Goal: Task Accomplishment & Management: Manage account settings

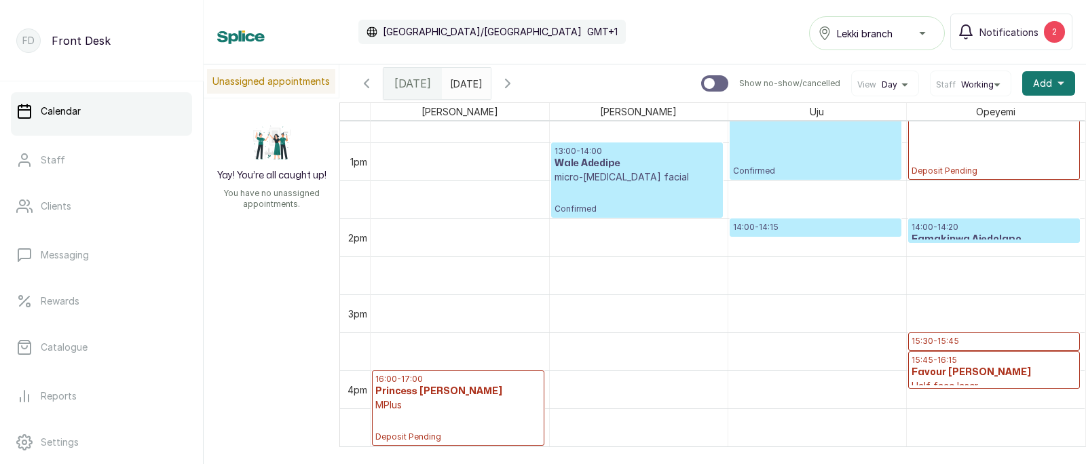
type input "dd/MM/yyyy"
click at [464, 84] on input "dd/MM/yyyy" at bounding box center [454, 80] width 22 height 23
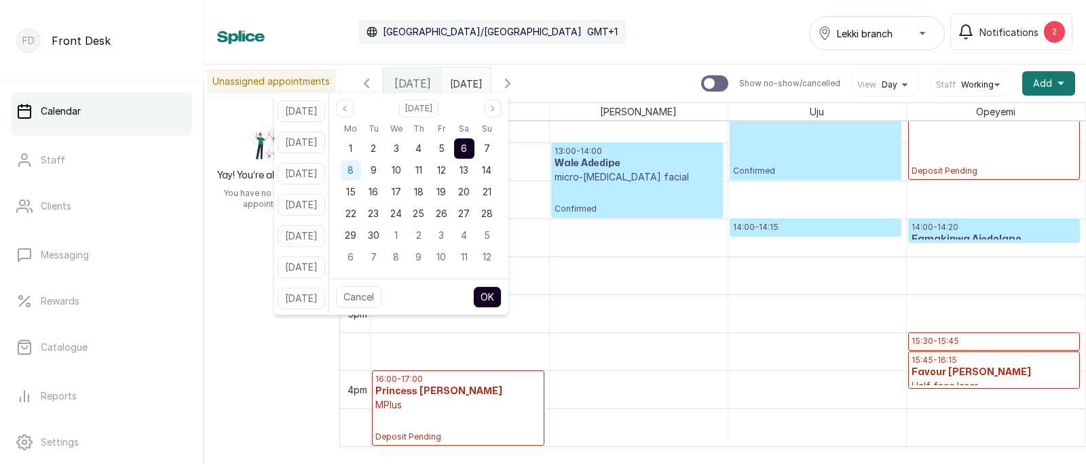
click at [354, 166] on span "8" at bounding box center [351, 170] width 6 height 12
click at [502, 298] on button "OK" at bounding box center [487, 298] width 29 height 22
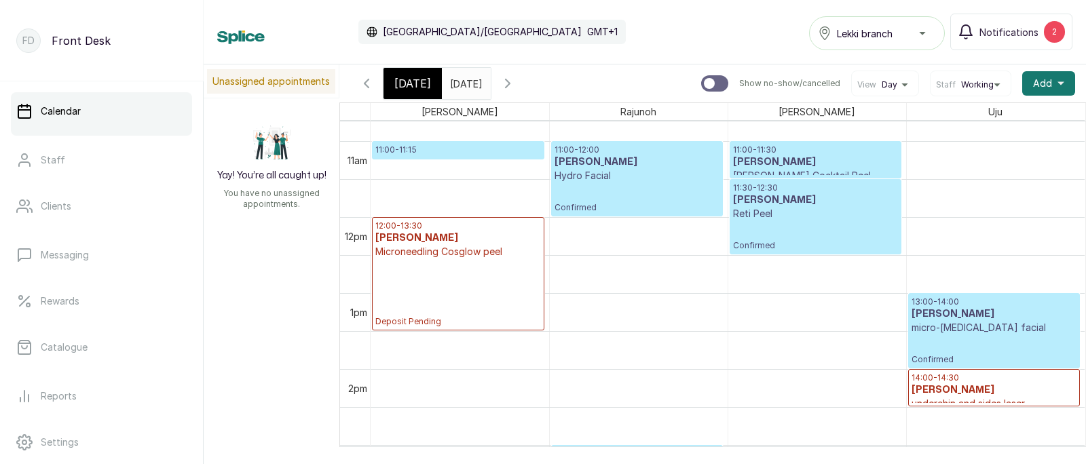
scroll to position [827, 0]
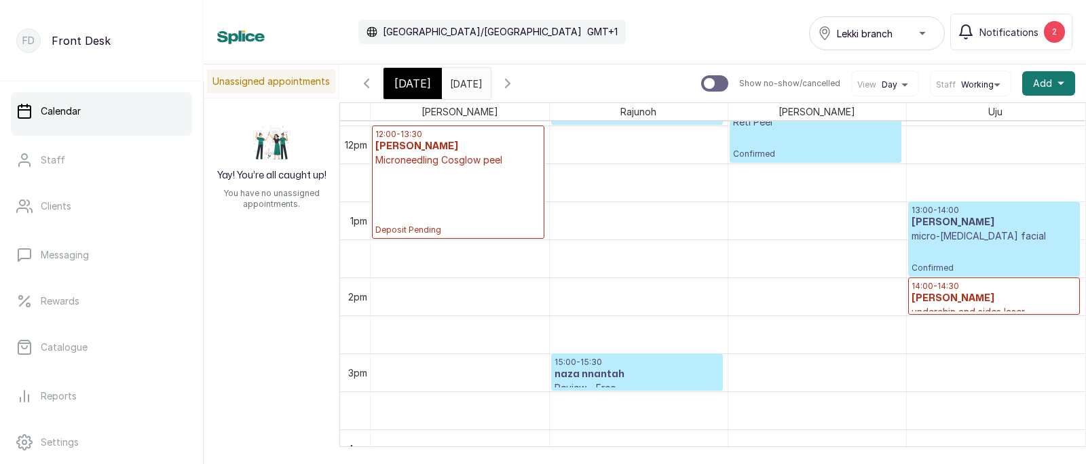
click at [939, 296] on h3 "[PERSON_NAME]" at bounding box center [995, 299] width 166 height 14
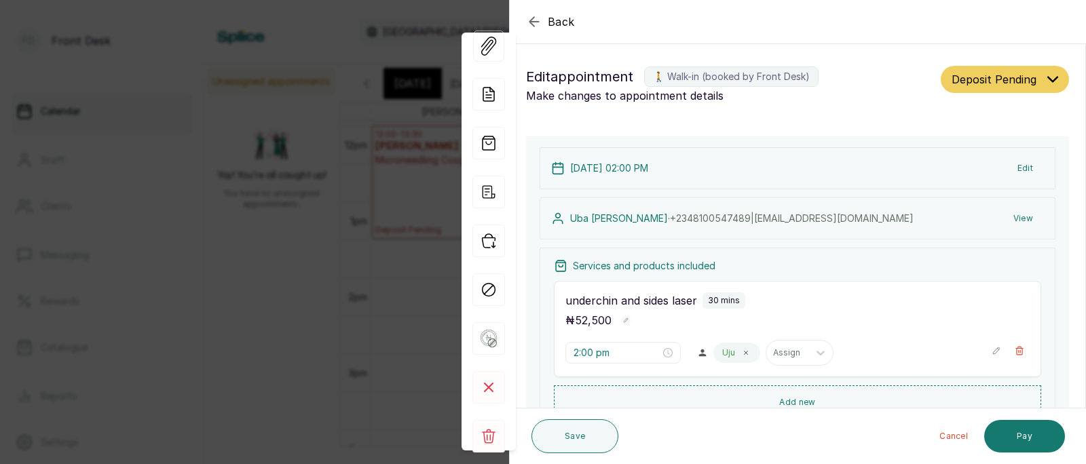
click at [260, 230] on div "Back Appointment Details Edit appointment 🚶 Walk-in (booked by Front Desk) Make…" at bounding box center [543, 232] width 1086 height 464
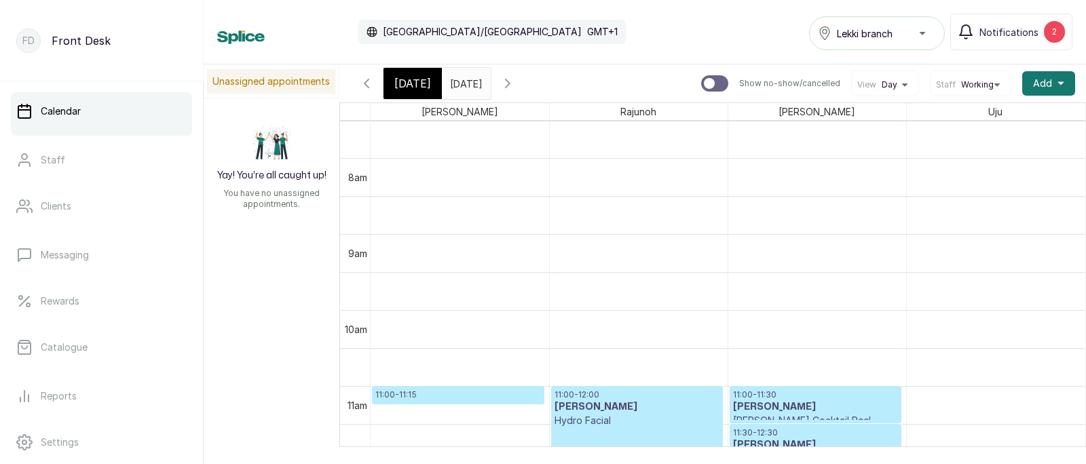
scroll to position [561, 0]
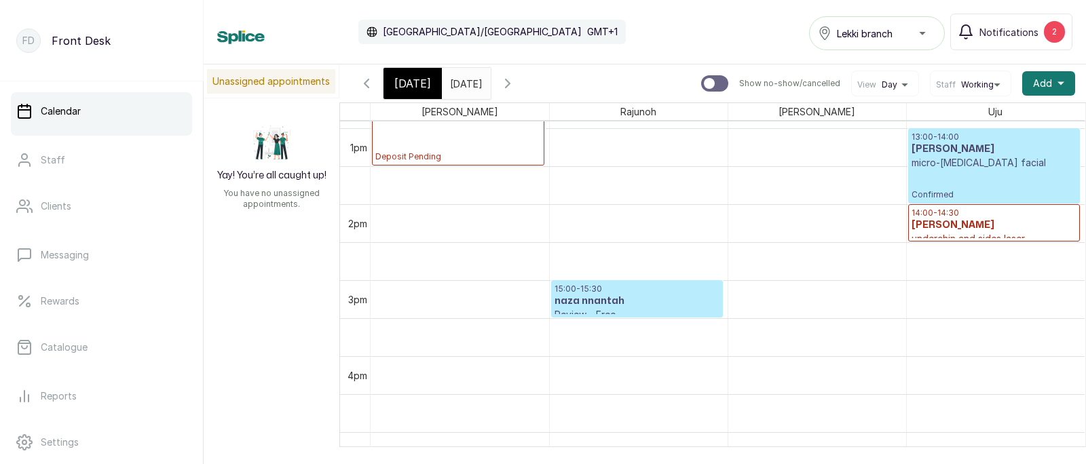
click at [420, 82] on span "[DATE]" at bounding box center [412, 83] width 37 height 16
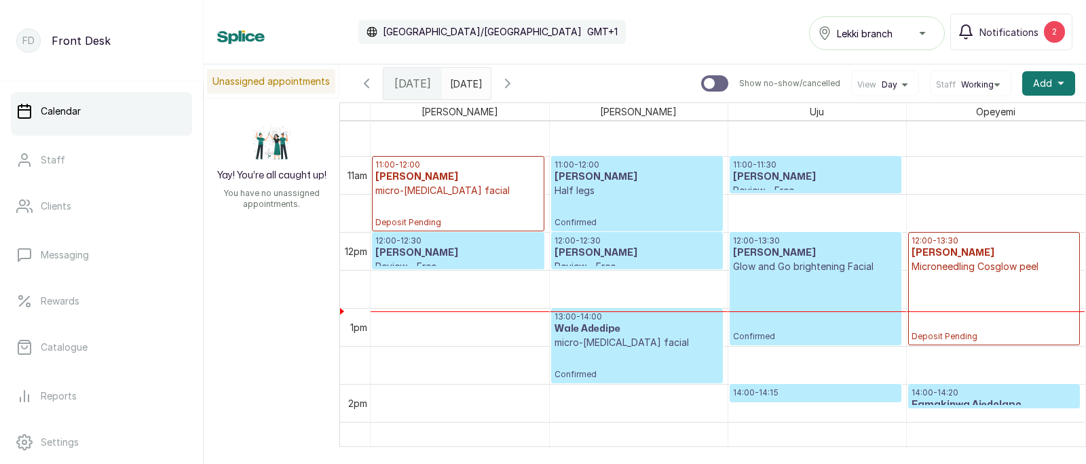
scroll to position [801, 0]
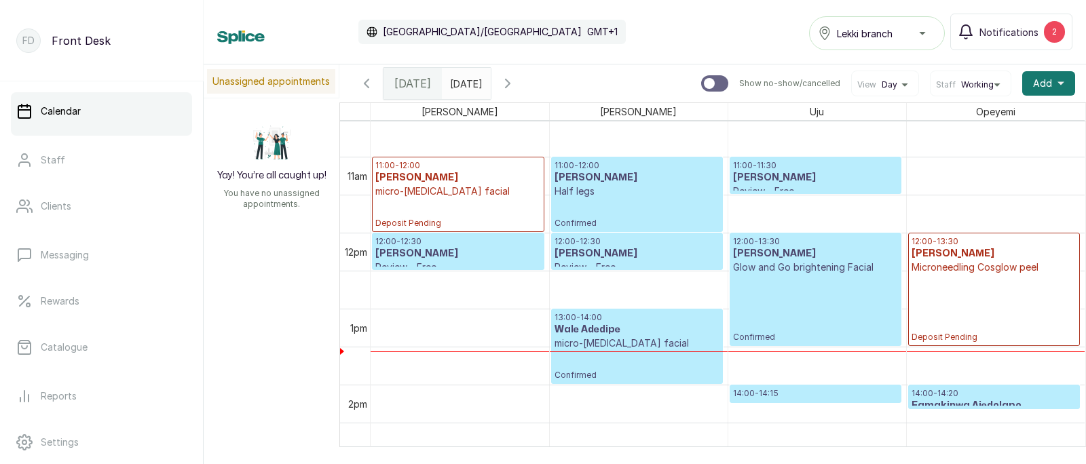
click at [464, 83] on input "[DATE]" at bounding box center [454, 80] width 22 height 23
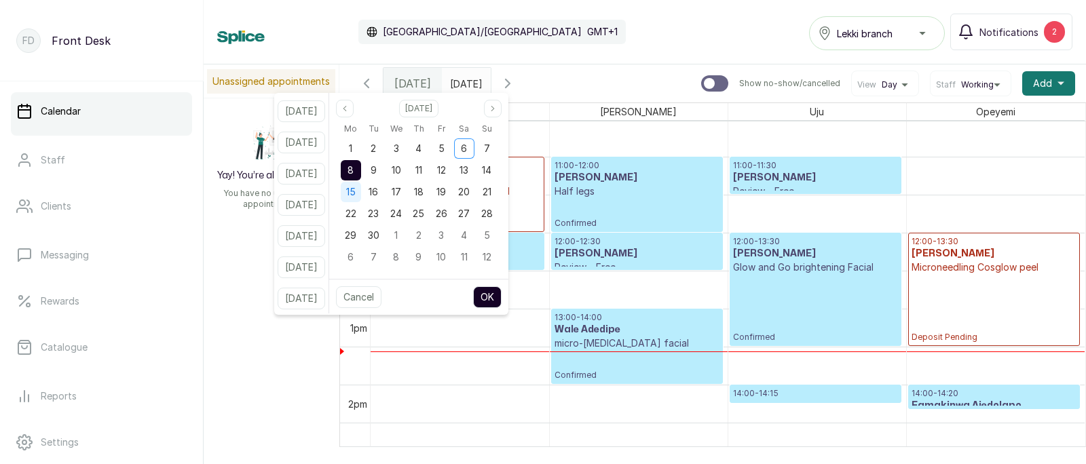
click at [356, 189] on span "15" at bounding box center [351, 192] width 10 height 12
click at [502, 297] on button "OK" at bounding box center [487, 298] width 29 height 22
type input "[DATE]"
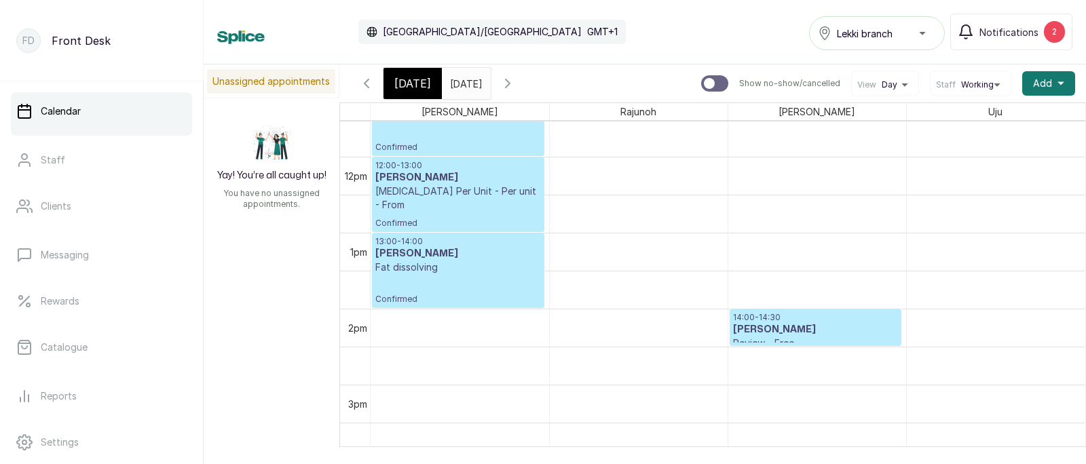
scroll to position [967, 0]
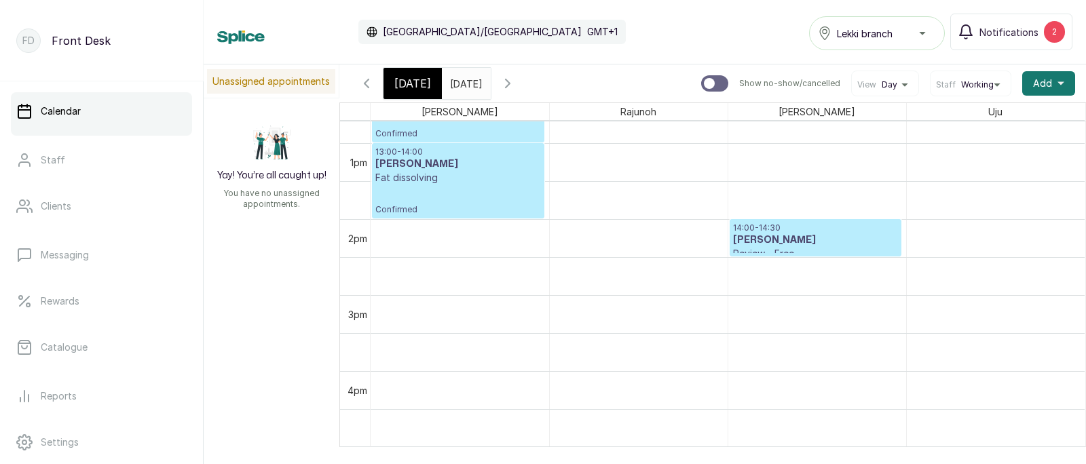
click at [841, 241] on h3 "[PERSON_NAME]" at bounding box center [815, 241] width 165 height 14
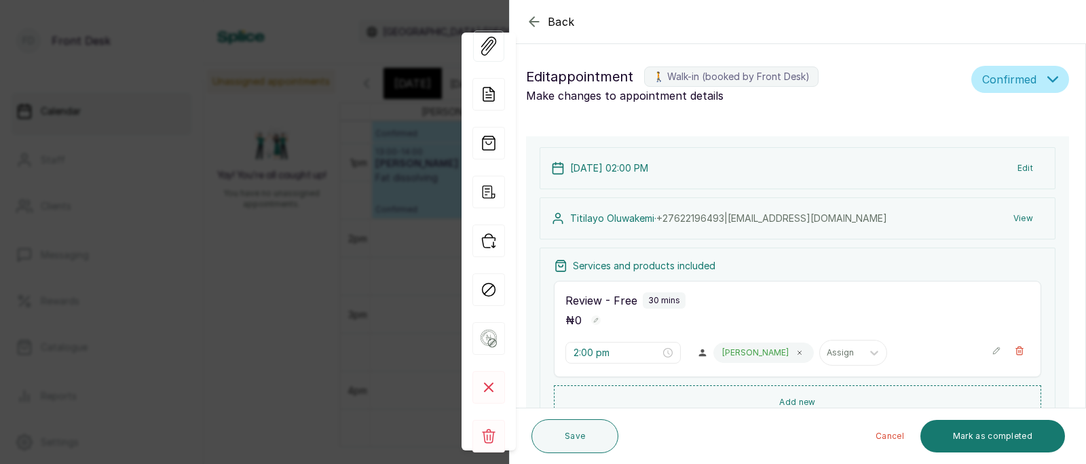
scroll to position [12, 0]
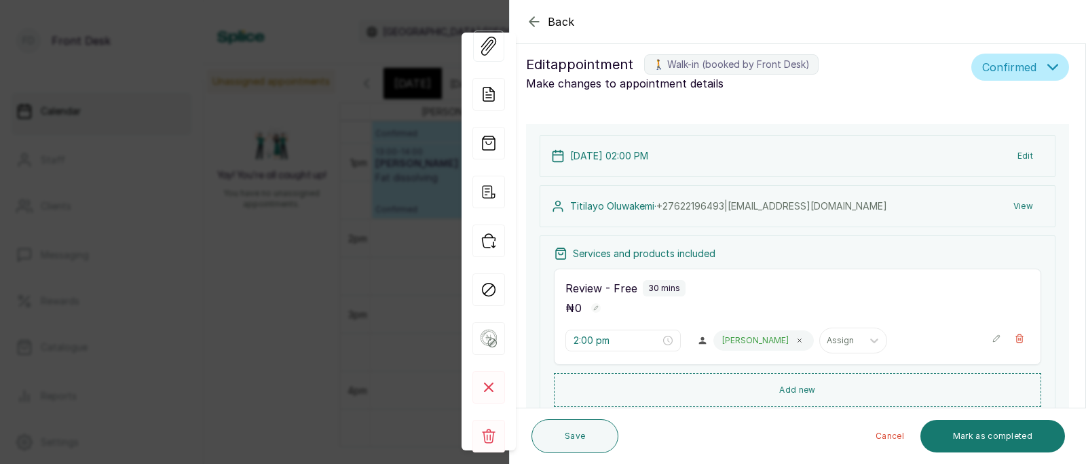
click at [1025, 154] on button "Edit" at bounding box center [1025, 156] width 37 height 24
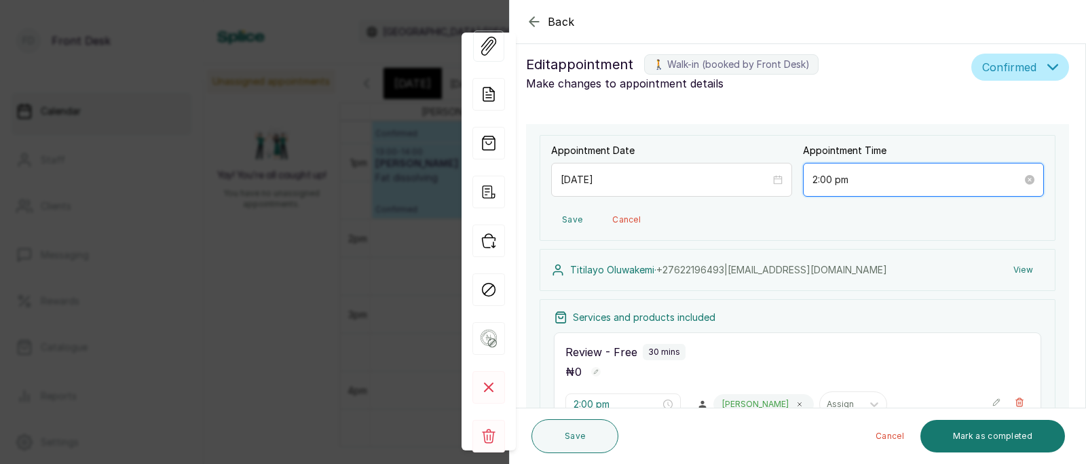
click at [853, 179] on input "2:00 pm" at bounding box center [918, 179] width 210 height 15
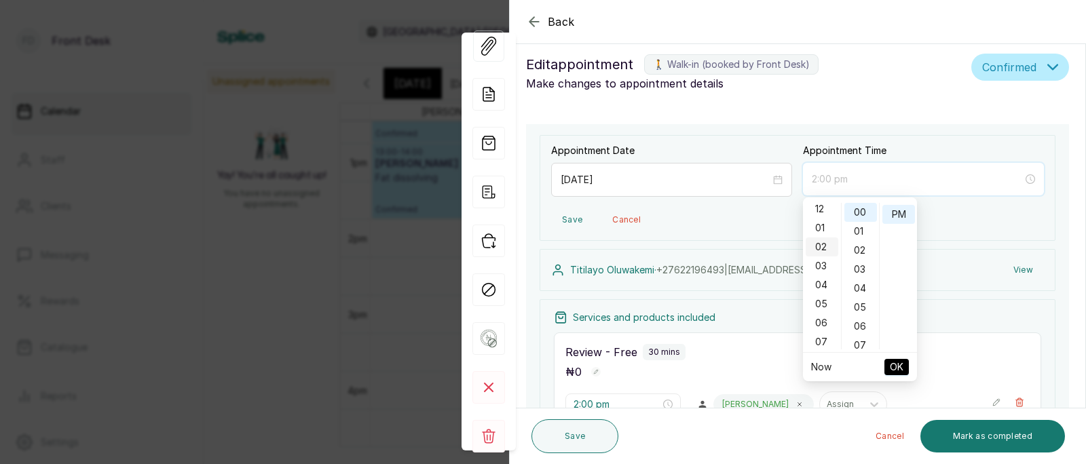
scroll to position [0, 0]
click at [819, 223] on div "01" at bounding box center [822, 231] width 33 height 19
type input "1:00 pm"
click at [896, 364] on span "OK" at bounding box center [897, 367] width 14 height 26
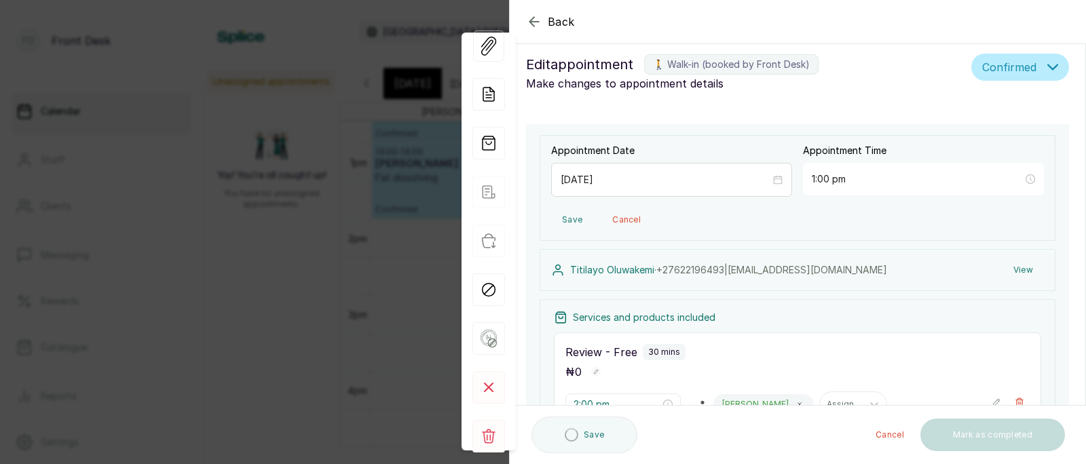
type input "1:00 pm"
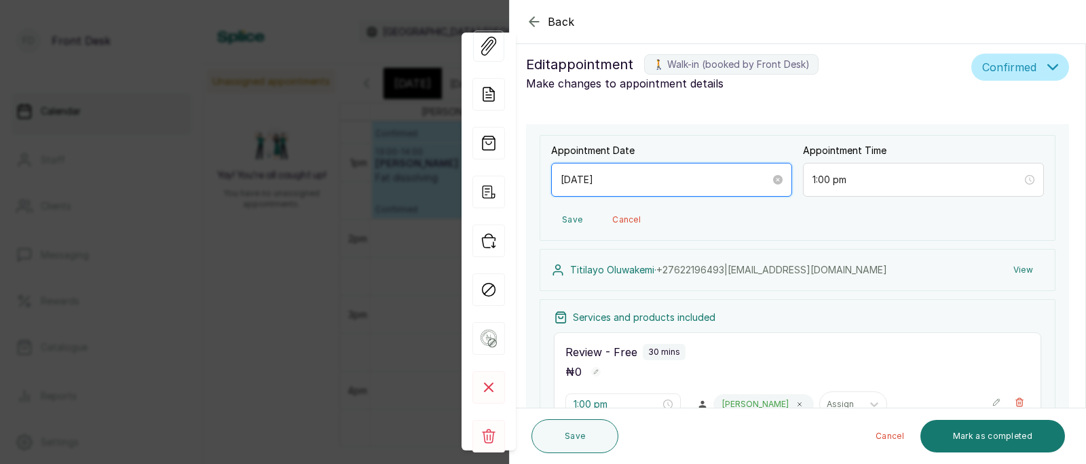
click at [710, 185] on input "[DATE]" at bounding box center [666, 179] width 210 height 15
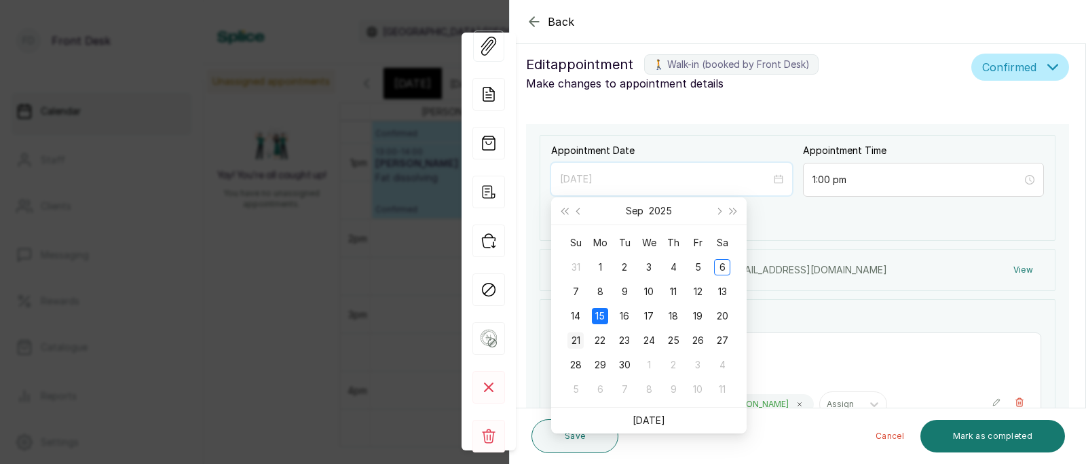
type input "[DATE]"
click at [577, 336] on div "21" at bounding box center [576, 341] width 16 height 16
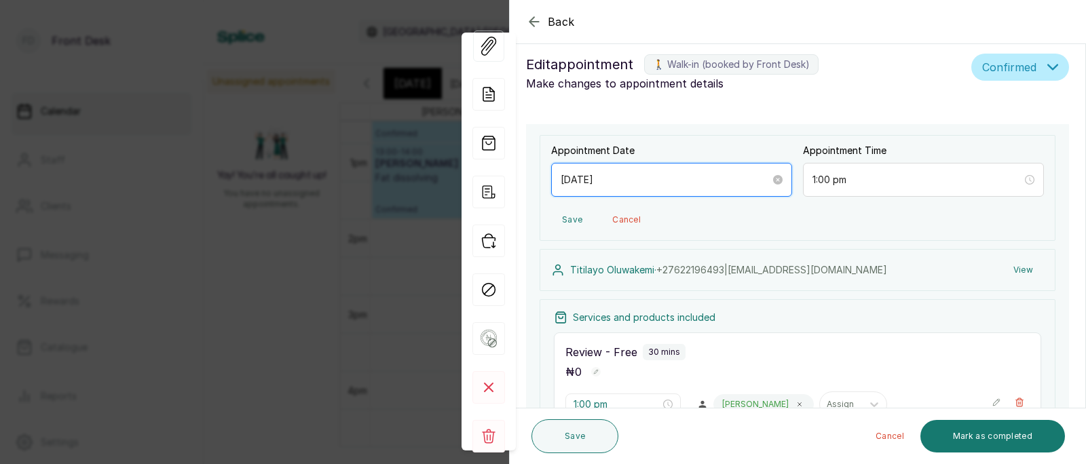
click at [669, 182] on input "[DATE]" at bounding box center [666, 179] width 210 height 15
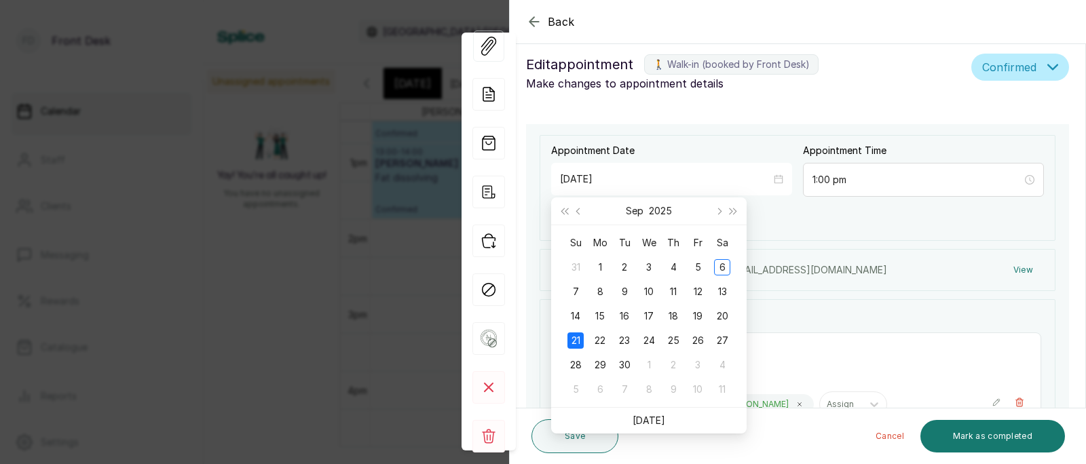
click at [331, 225] on div "Back Appointment Details Edit appointment 🚶 Walk-in (booked by Front Desk) Make…" at bounding box center [543, 232] width 1086 height 464
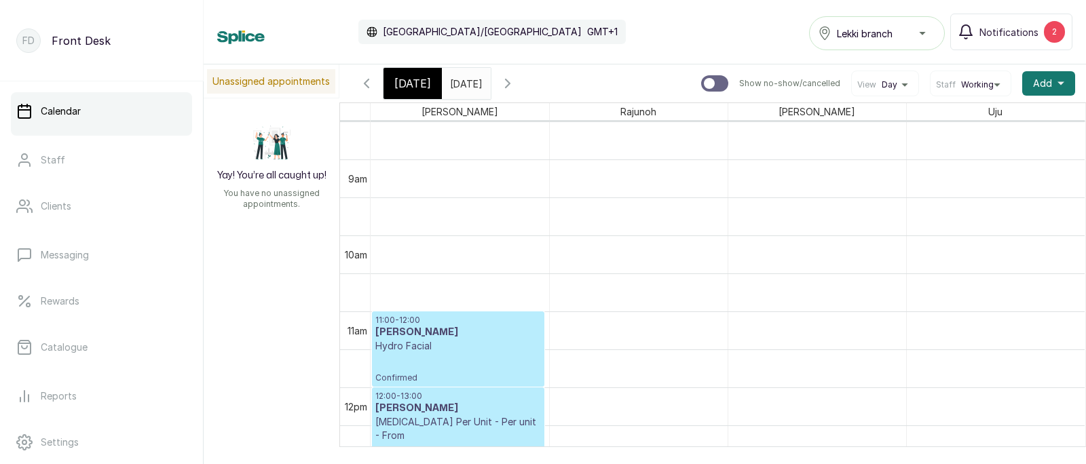
scroll to position [631, 0]
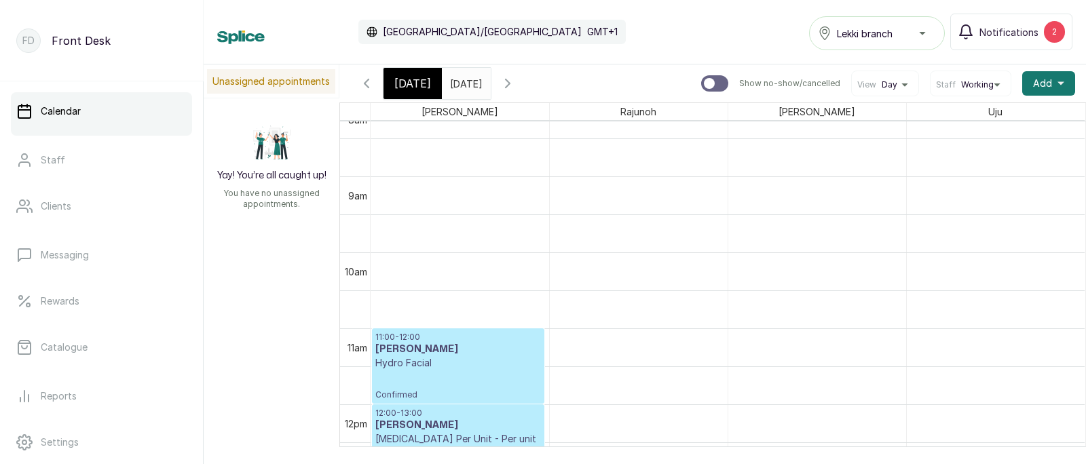
click at [399, 78] on span "[DATE]" at bounding box center [412, 83] width 37 height 16
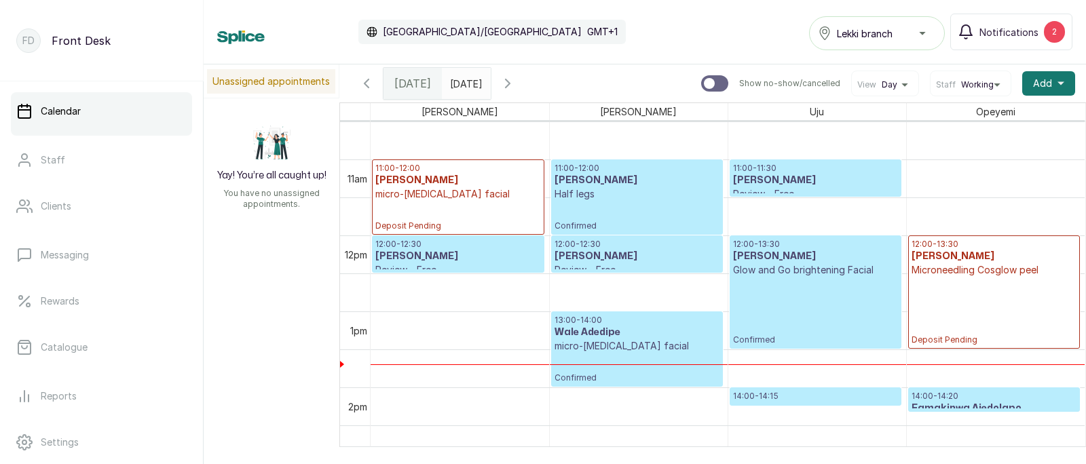
scroll to position [807, 0]
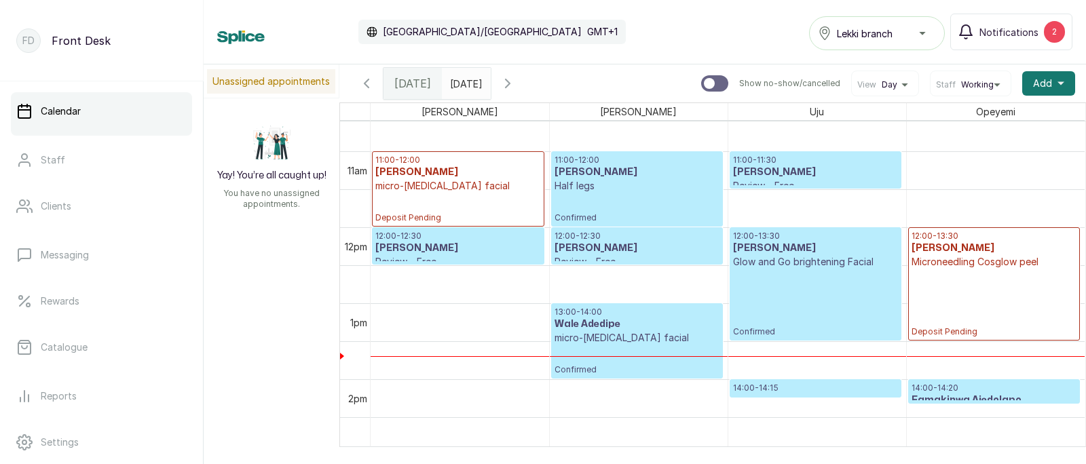
click at [464, 87] on input "[DATE]" at bounding box center [454, 80] width 22 height 23
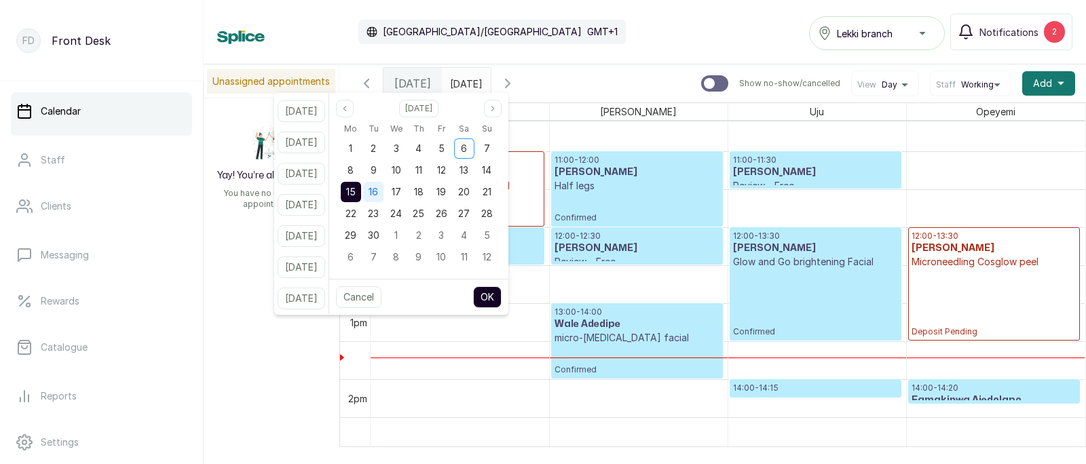
click at [383, 191] on div "16" at bounding box center [373, 192] width 20 height 20
click at [356, 189] on span "15" at bounding box center [351, 192] width 10 height 12
click at [502, 291] on button "OK" at bounding box center [487, 298] width 29 height 22
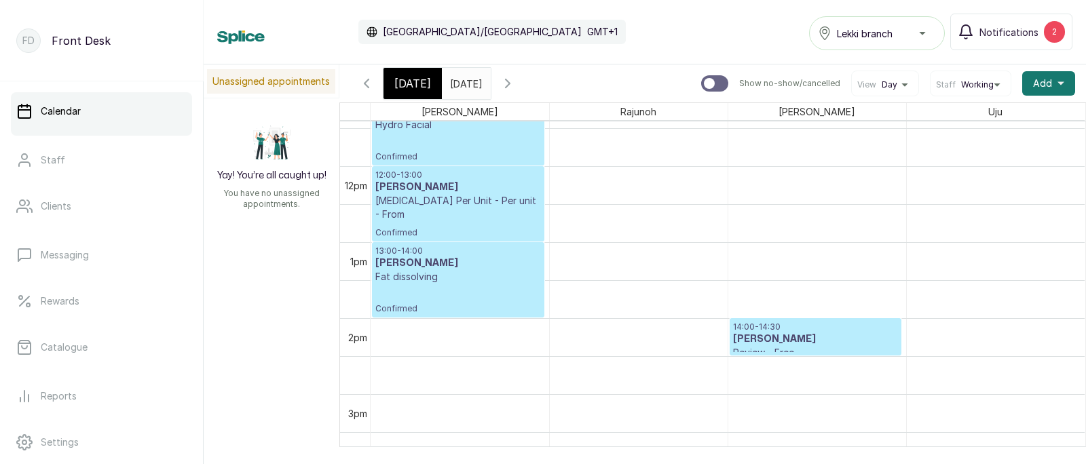
scroll to position [893, 0]
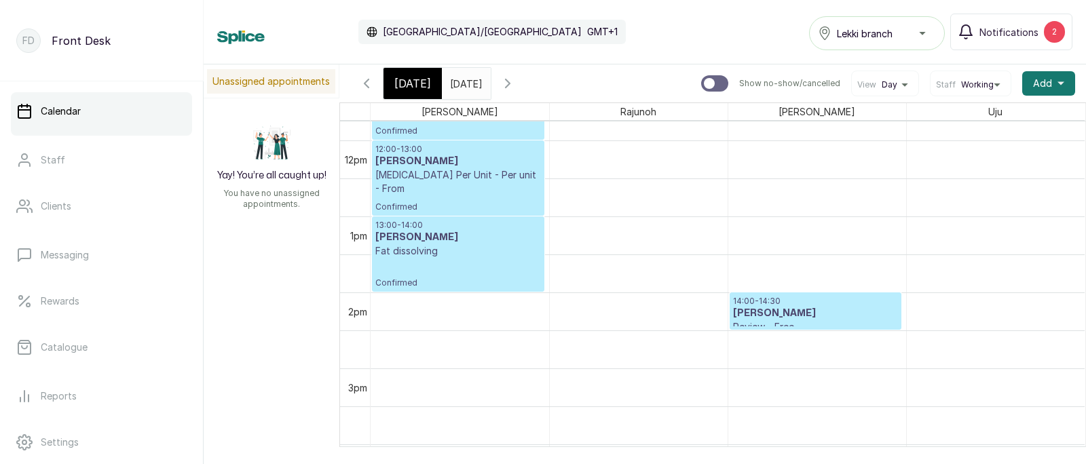
click at [781, 313] on h3 "[PERSON_NAME]" at bounding box center [815, 314] width 165 height 14
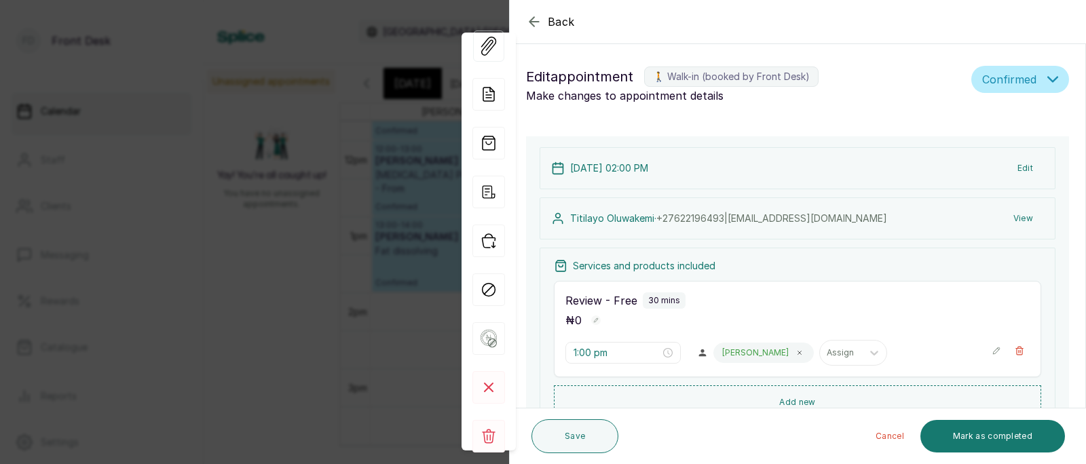
type input "2:00 pm"
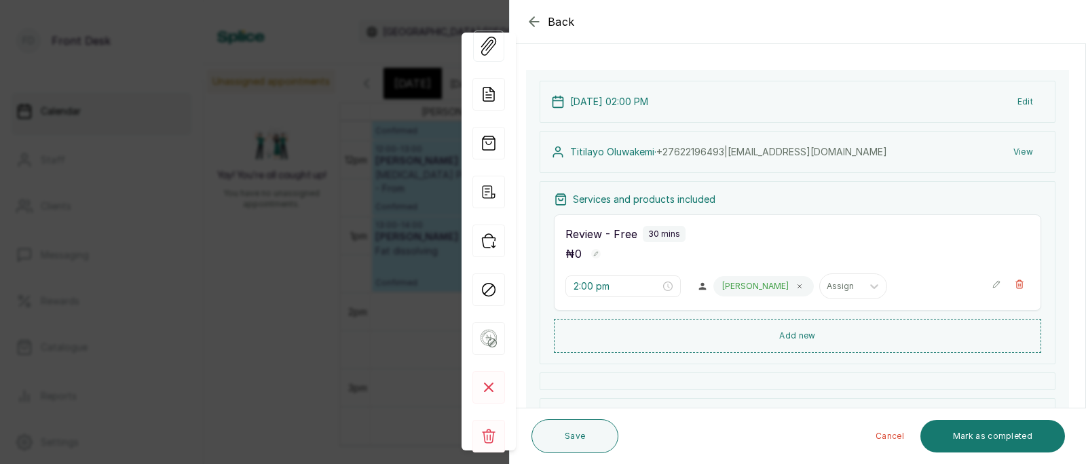
scroll to position [64, 0]
click at [1026, 100] on button "Edit" at bounding box center [1025, 104] width 37 height 24
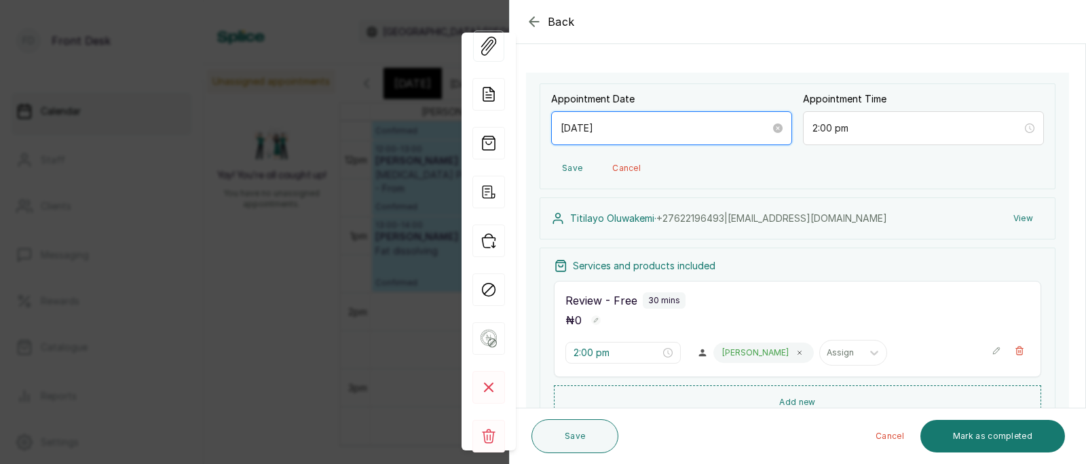
click at [712, 132] on input "[DATE]" at bounding box center [666, 128] width 210 height 15
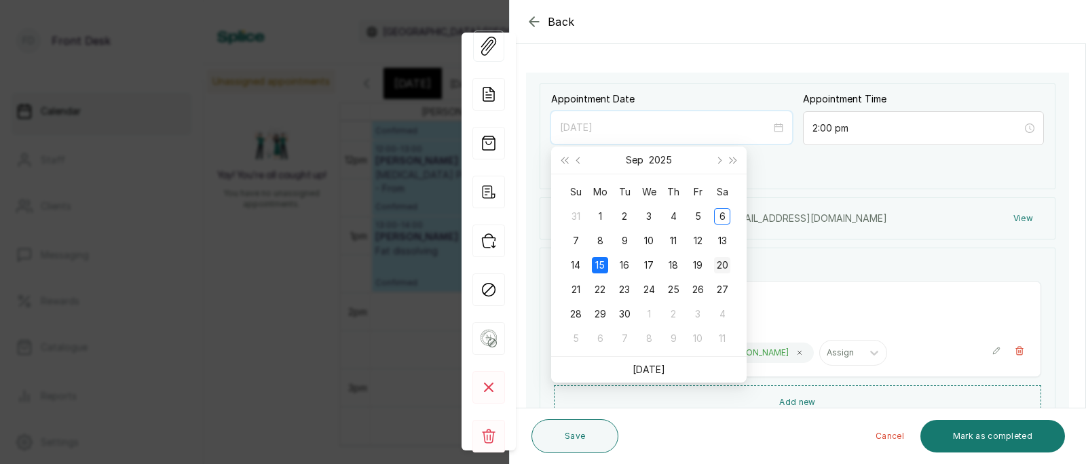
type input "[DATE]"
click at [726, 264] on div "20" at bounding box center [722, 265] width 16 height 16
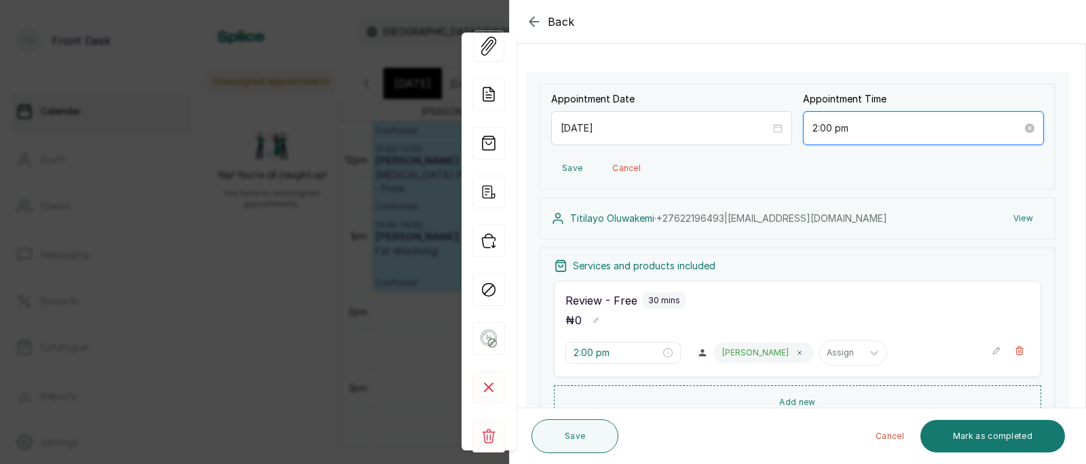
click at [857, 130] on input "2:00 pm" at bounding box center [918, 128] width 210 height 15
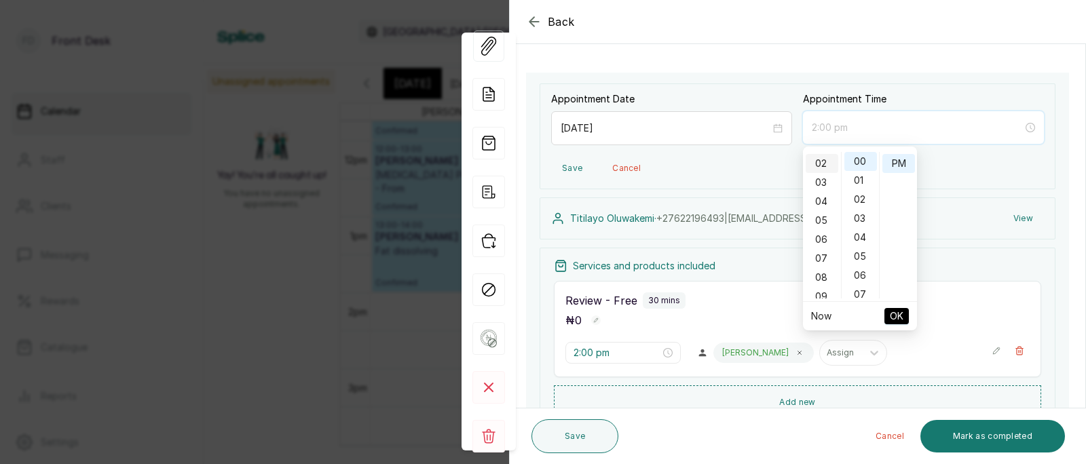
scroll to position [0, 0]
click at [823, 178] on div "01" at bounding box center [822, 180] width 33 height 19
type input "1:00 pm"
click at [898, 322] on span "OK" at bounding box center [897, 316] width 14 height 26
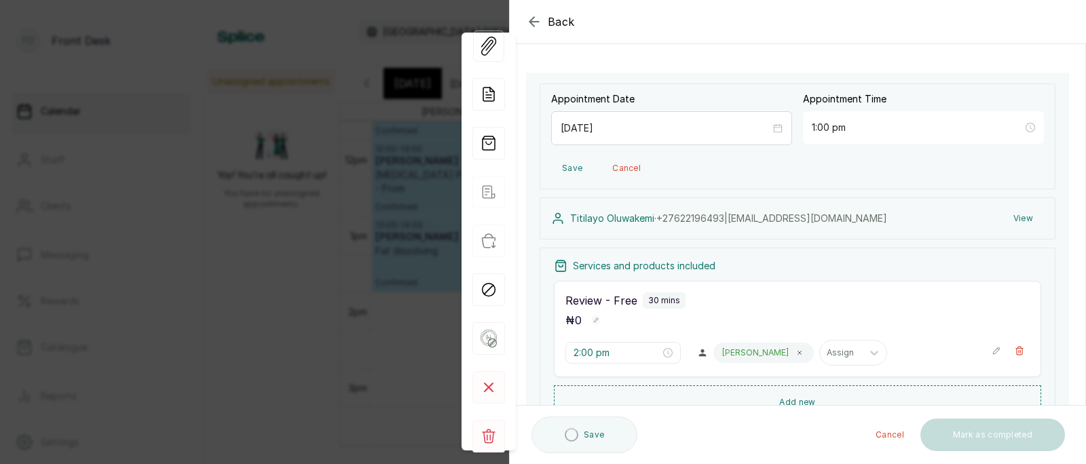
type input "1:00 pm"
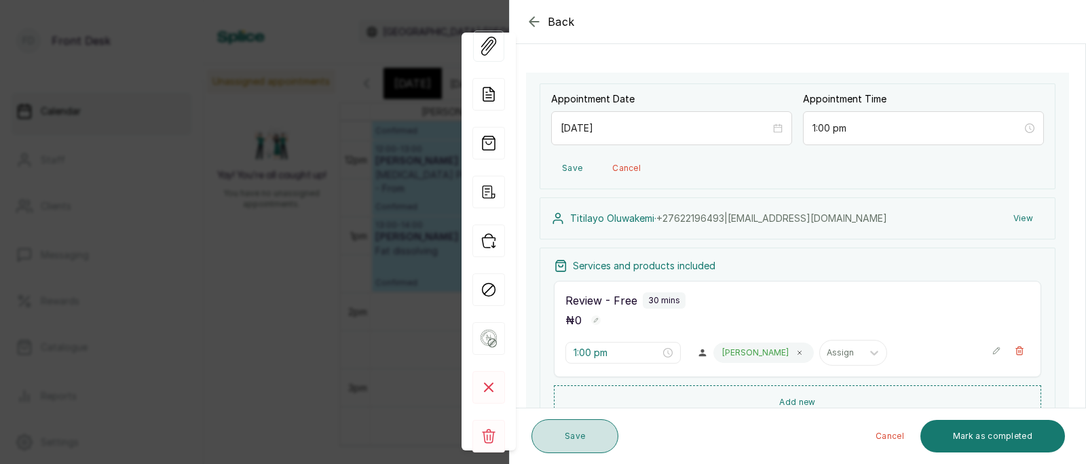
click at [565, 443] on button "Save" at bounding box center [575, 437] width 87 height 34
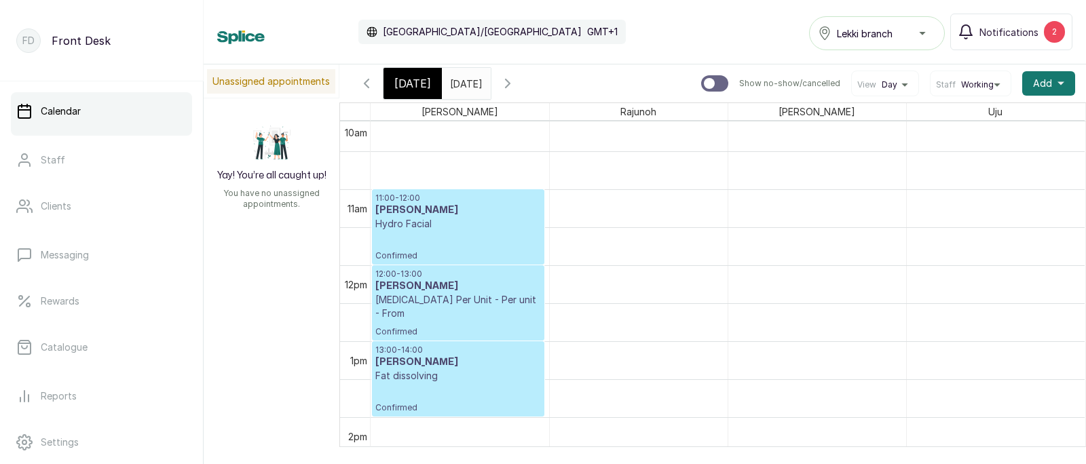
scroll to position [741, 0]
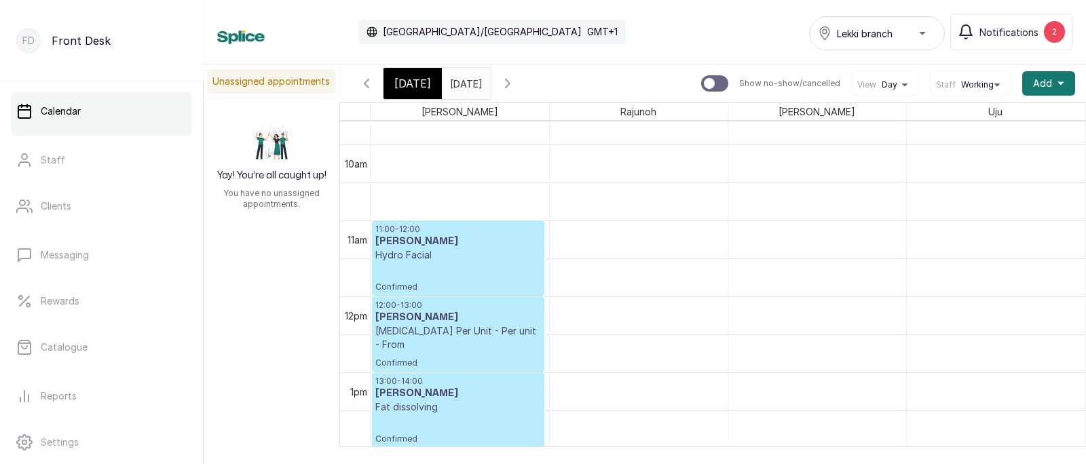
click at [411, 88] on span "[DATE]" at bounding box center [412, 83] width 37 height 16
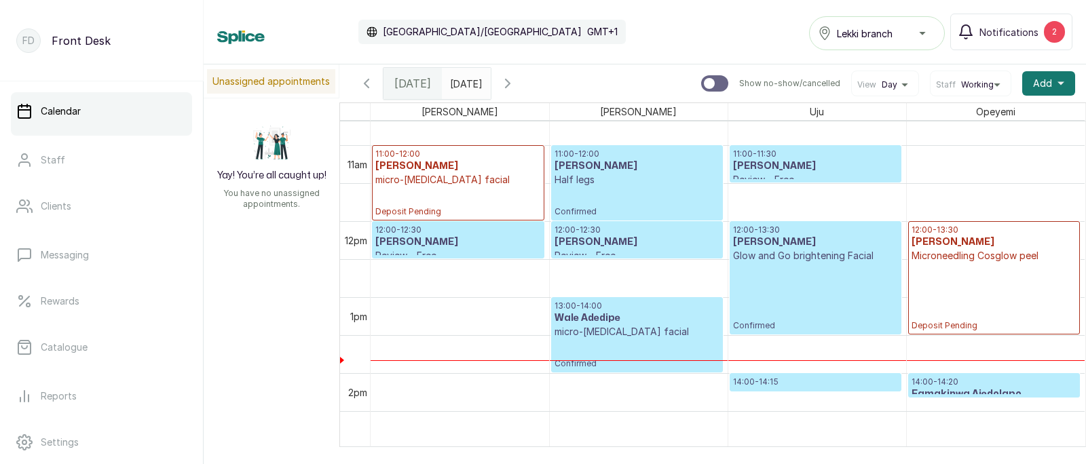
scroll to position [805, 0]
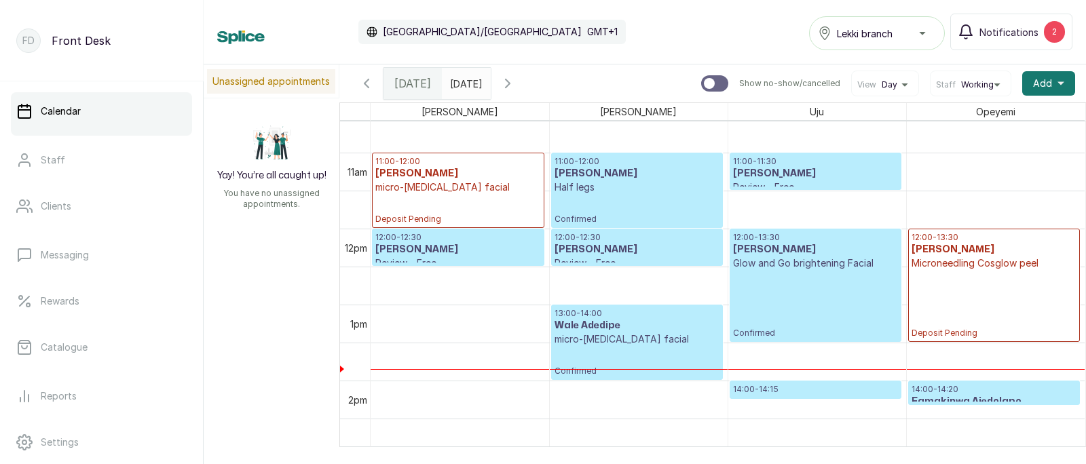
click at [1008, 295] on div "12:00 - 13:30 [PERSON_NAME] Microneedling Cosglow peel Deposit Pending" at bounding box center [995, 285] width 166 height 107
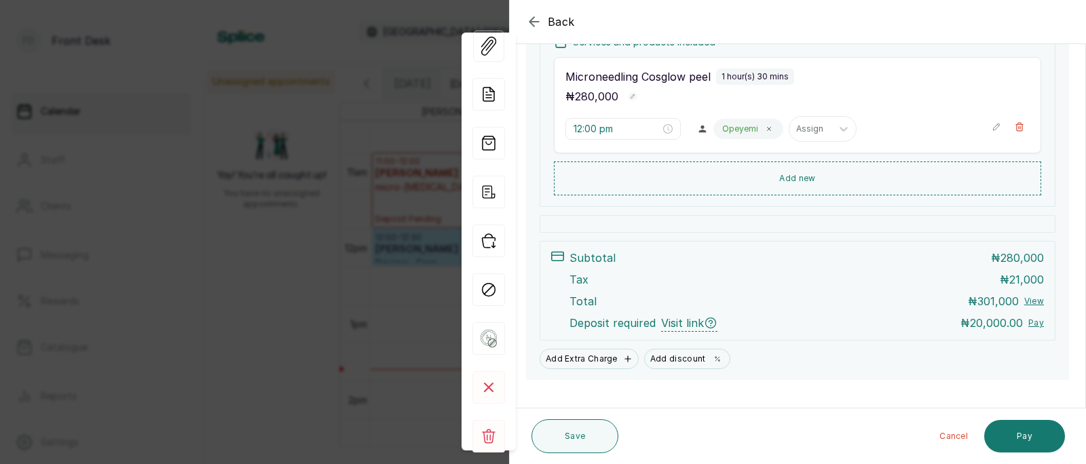
scroll to position [226, 0]
click at [335, 276] on div "Back Appointment Details Edit appointment 🚶 Walk-in (booked by Front Desk) Make…" at bounding box center [543, 232] width 1086 height 464
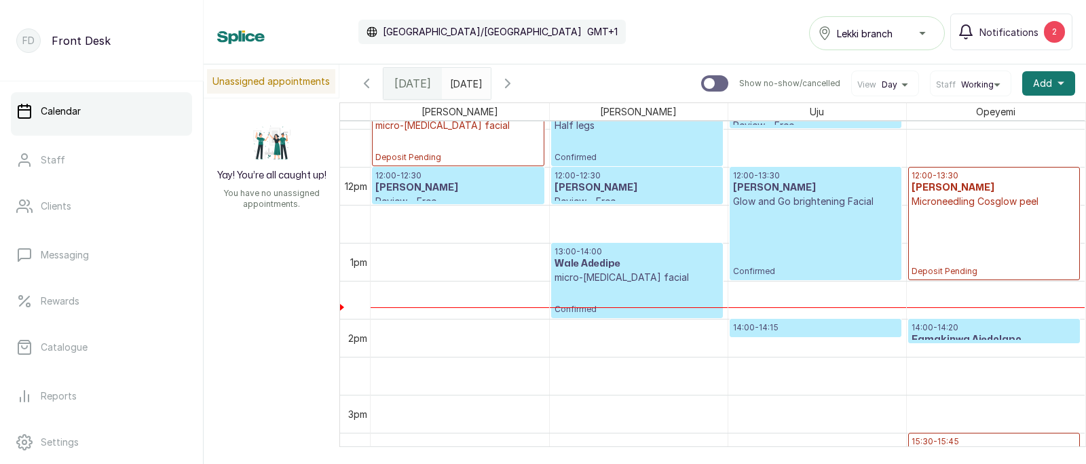
scroll to position [870, 0]
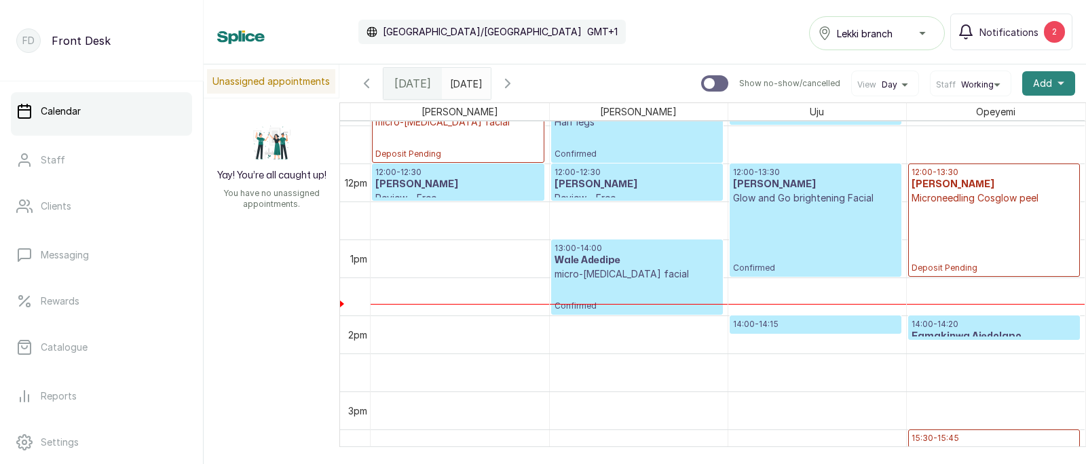
click at [1050, 77] on span "Add" at bounding box center [1042, 84] width 19 height 14
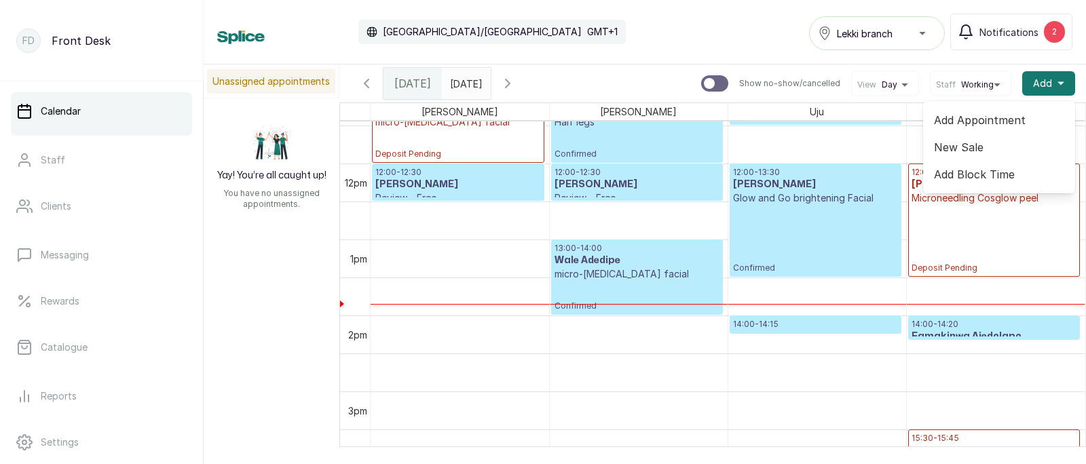
click at [985, 119] on span "Add Appointment" at bounding box center [999, 120] width 130 height 16
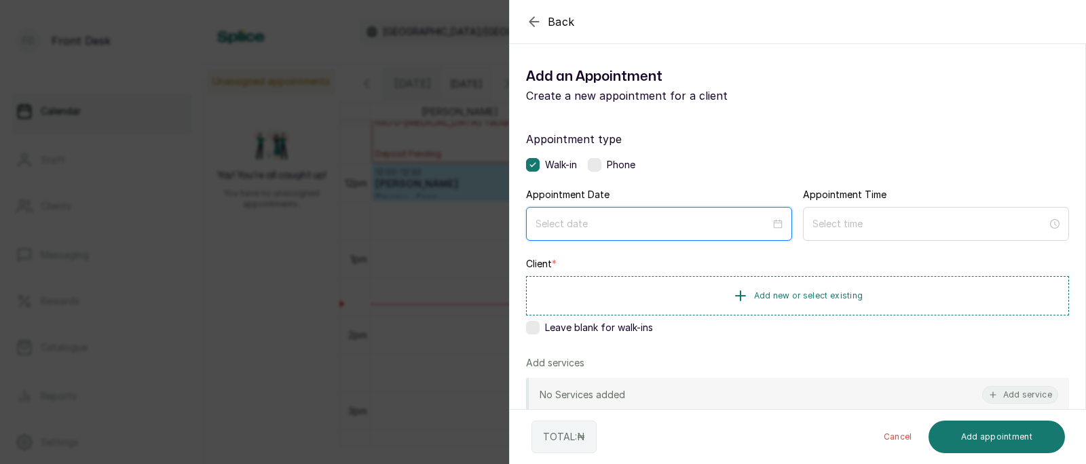
click at [629, 223] on input at bounding box center [653, 224] width 235 height 15
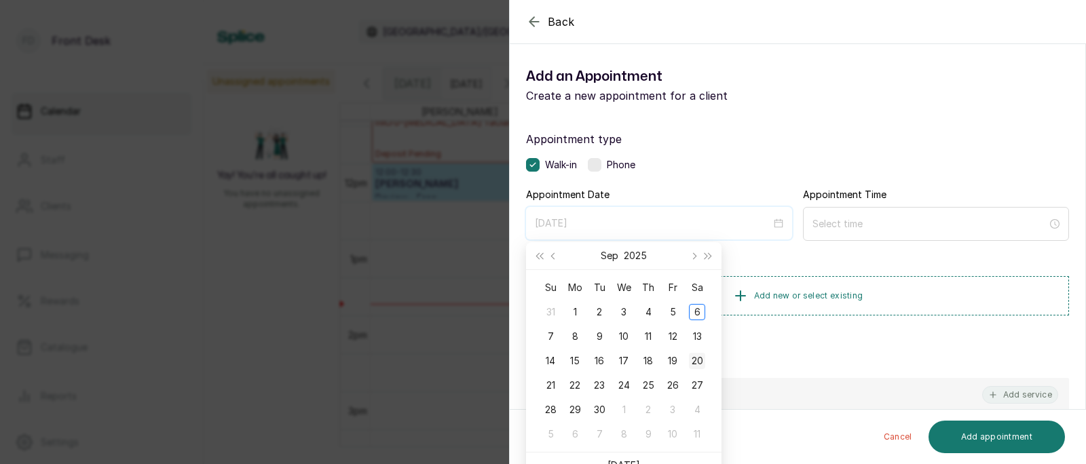
type input "[DATE]"
click at [698, 359] on div "20" at bounding box center [697, 361] width 16 height 16
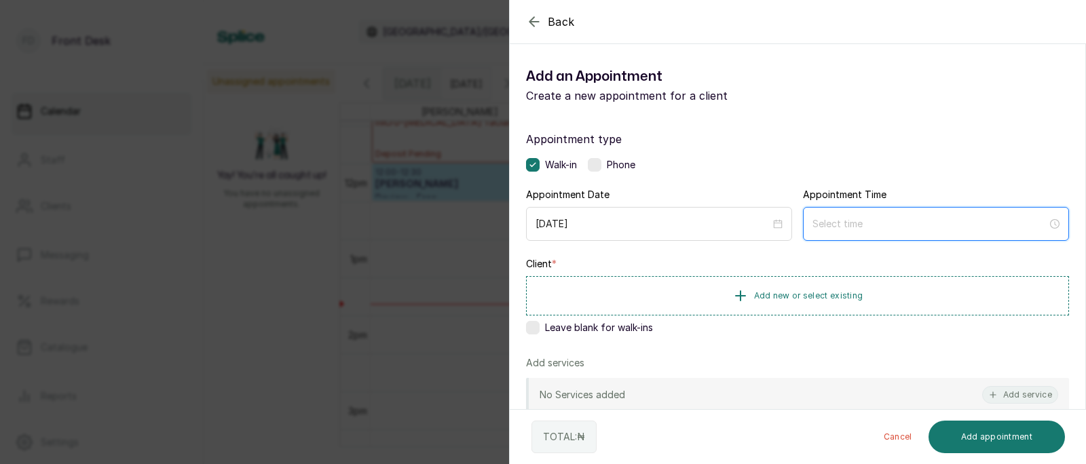
click at [880, 220] on input at bounding box center [930, 224] width 235 height 15
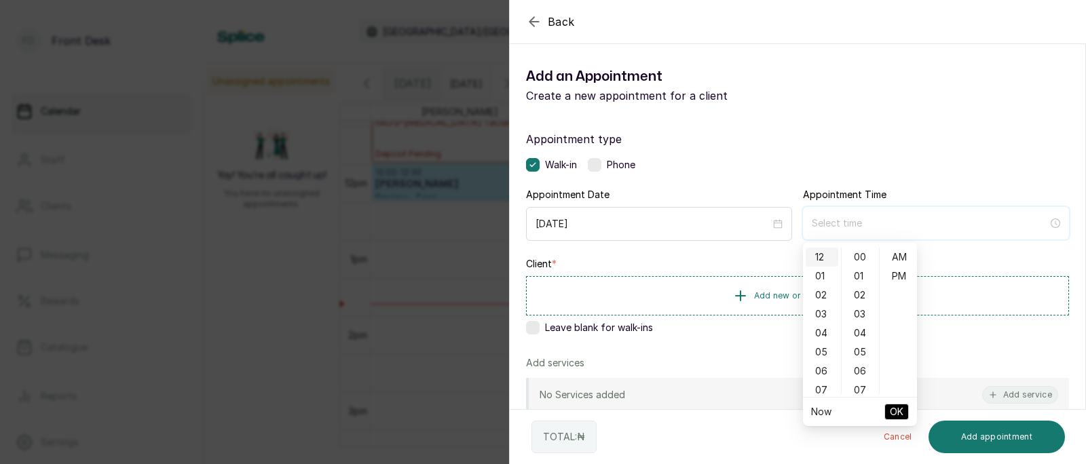
type input "12:00 am"
type input "3:00 am"
click at [866, 306] on div "03" at bounding box center [861, 314] width 33 height 19
type input "12:03 am"
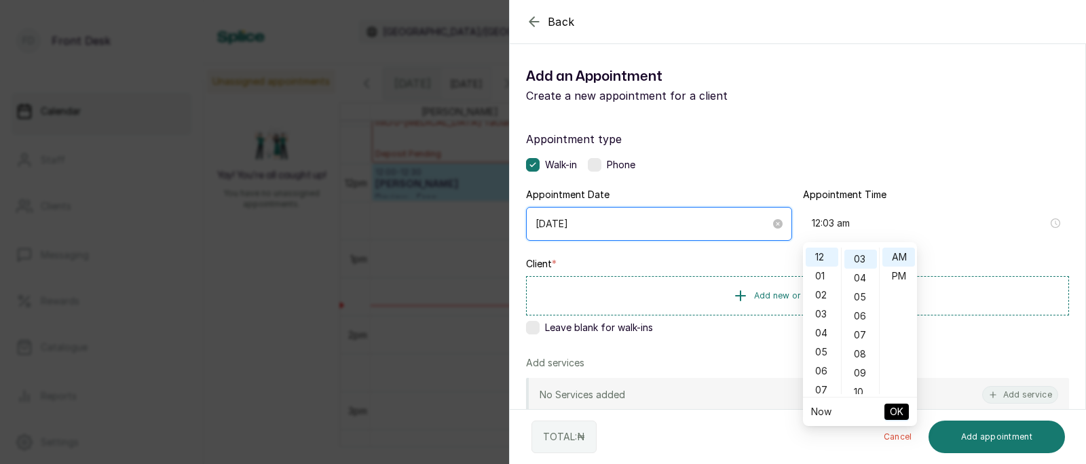
click at [700, 219] on input "[DATE]" at bounding box center [653, 224] width 235 height 15
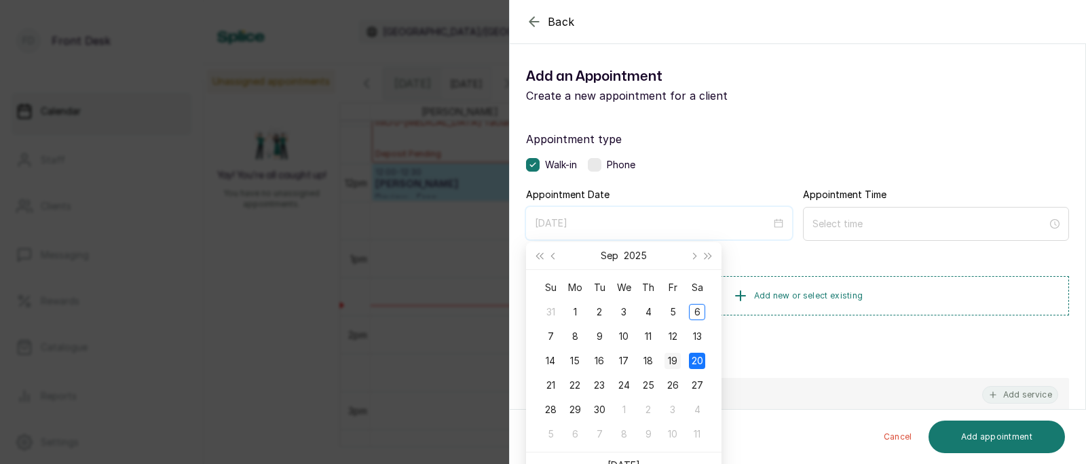
type input "[DATE]"
click at [673, 363] on div "19" at bounding box center [673, 361] width 16 height 16
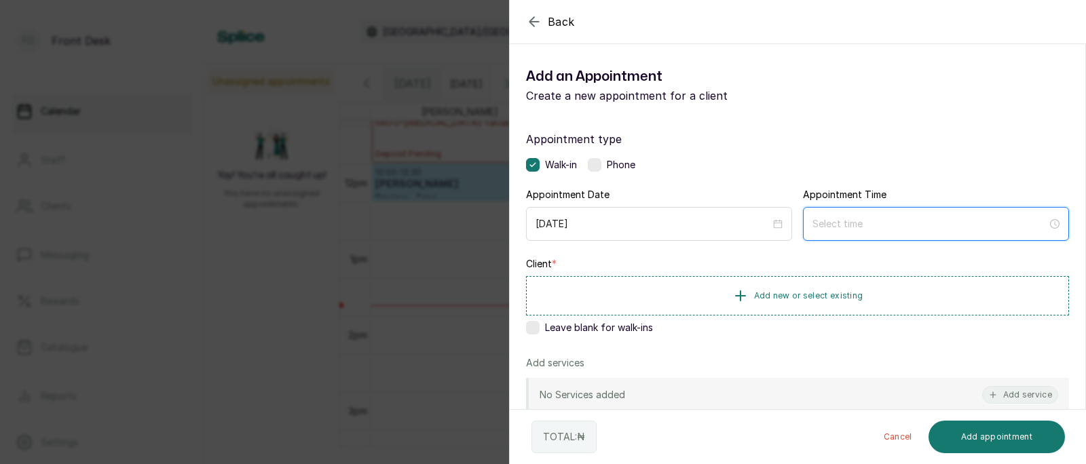
click at [914, 223] on input at bounding box center [930, 224] width 235 height 15
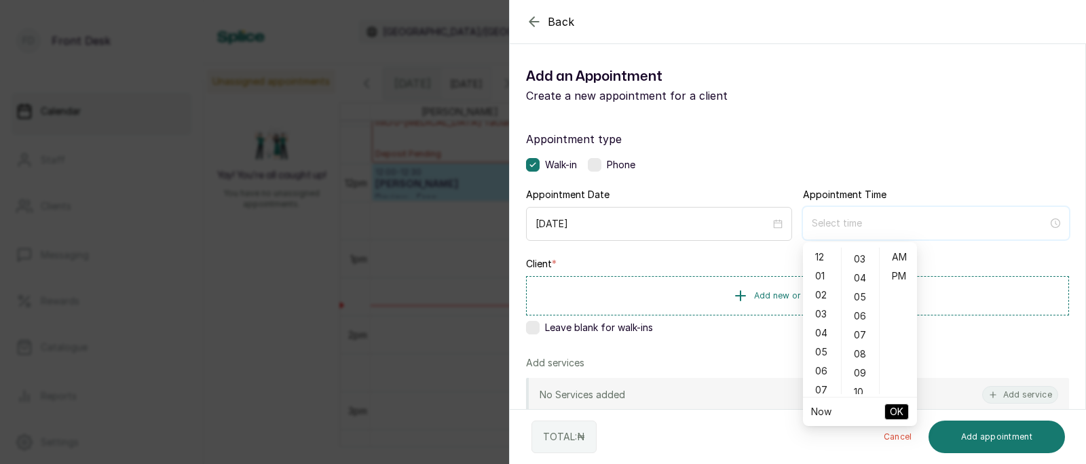
type input "12:03 am"
click at [823, 329] on div "04" at bounding box center [822, 333] width 33 height 19
click at [901, 274] on div "PM" at bounding box center [899, 276] width 33 height 19
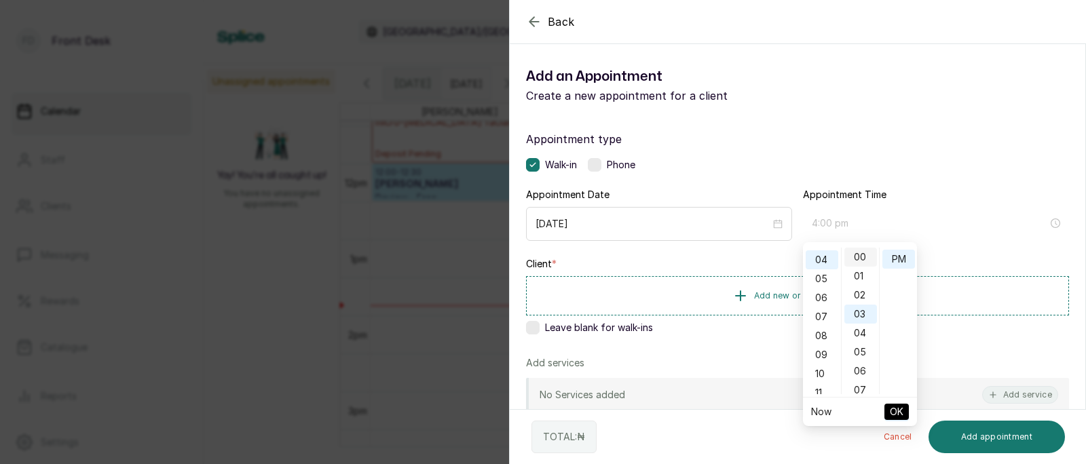
click at [861, 254] on div "00" at bounding box center [861, 257] width 33 height 19
type input "4:00 pm"
click at [899, 407] on span "OK" at bounding box center [897, 412] width 14 height 26
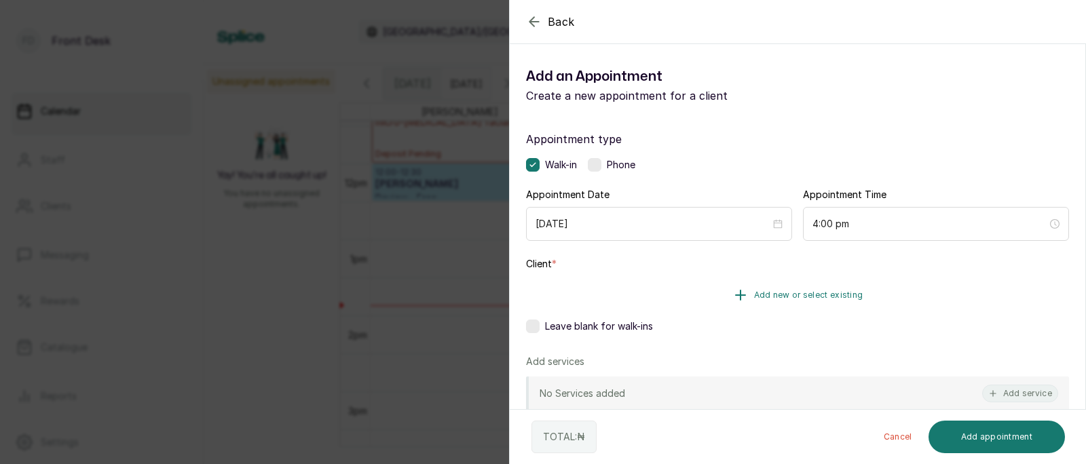
click at [795, 299] on span "Add new or select existing" at bounding box center [808, 295] width 109 height 11
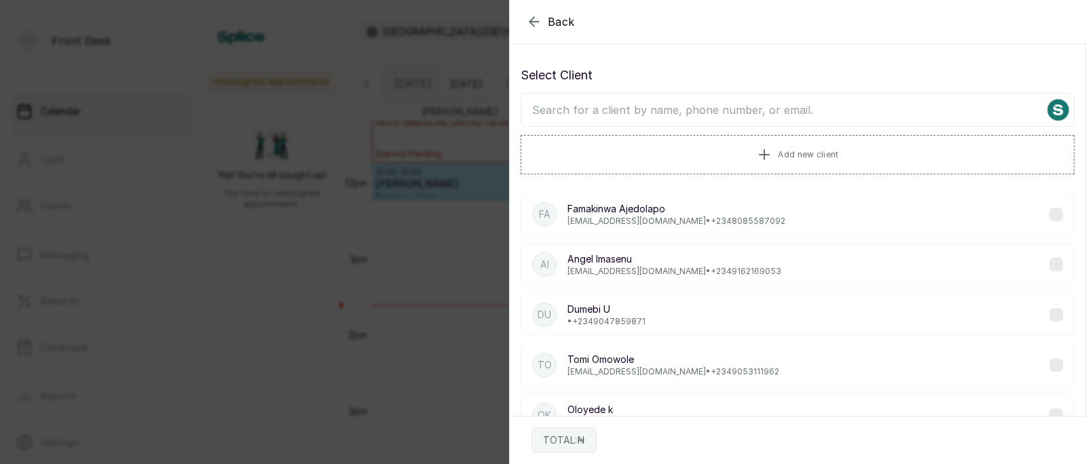
click at [762, 113] on input "text" at bounding box center [798, 110] width 554 height 34
type input "steph"
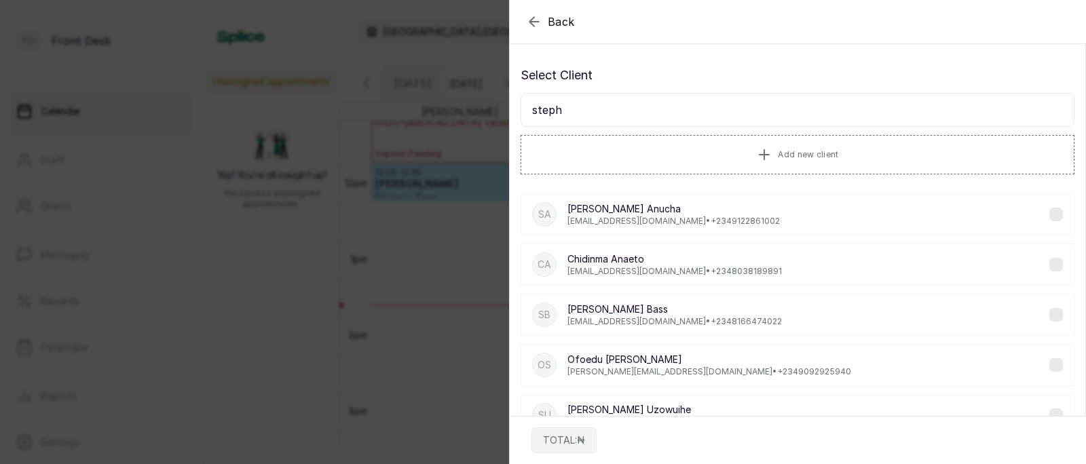
click at [689, 221] on p "[PERSON_NAME][EMAIL_ADDRESS][DOMAIN_NAME] • [PHONE_NUMBER]" at bounding box center [674, 221] width 213 height 11
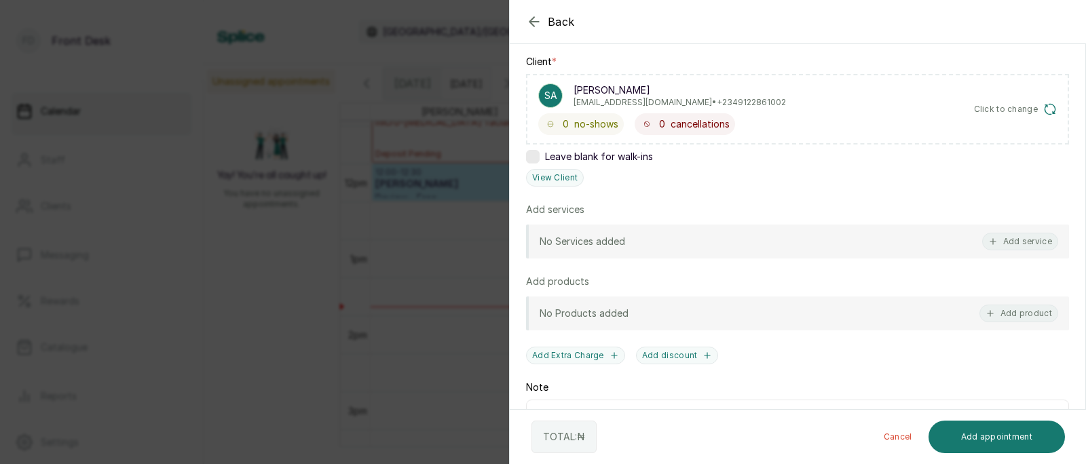
scroll to position [208, 0]
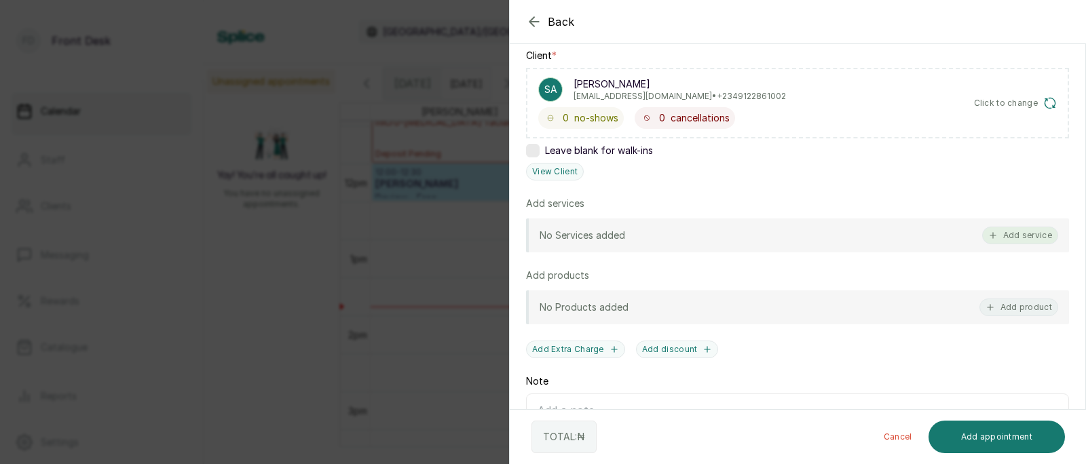
click at [1029, 235] on button "Add service" at bounding box center [1020, 236] width 76 height 18
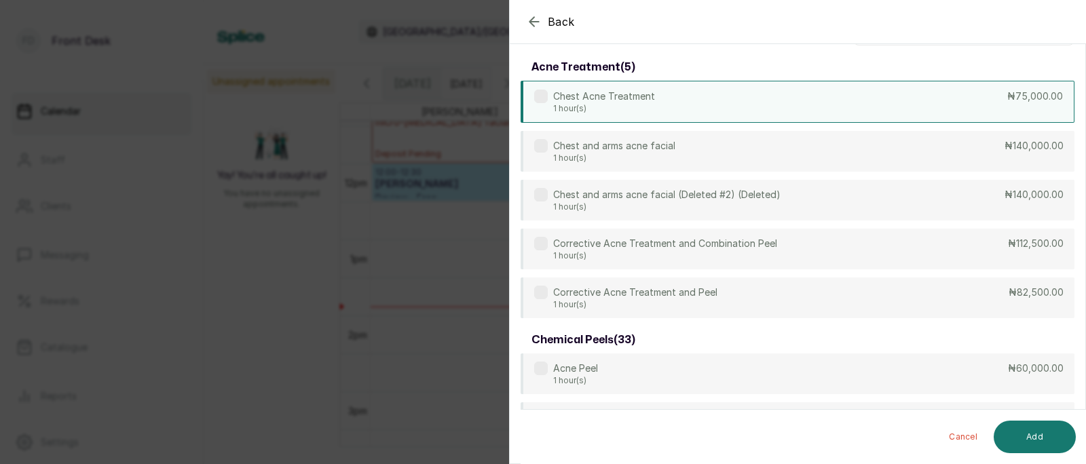
scroll to position [0, 0]
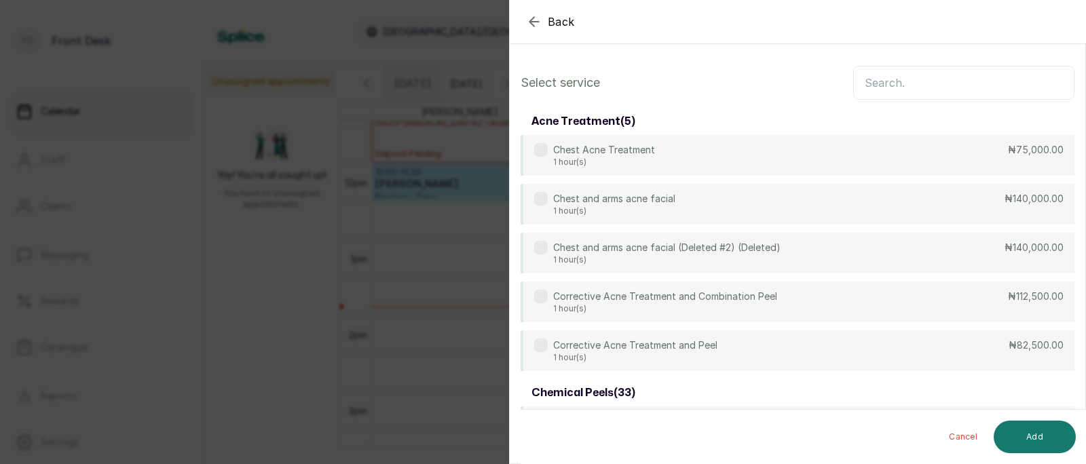
click at [929, 86] on input "text" at bounding box center [963, 83] width 221 height 34
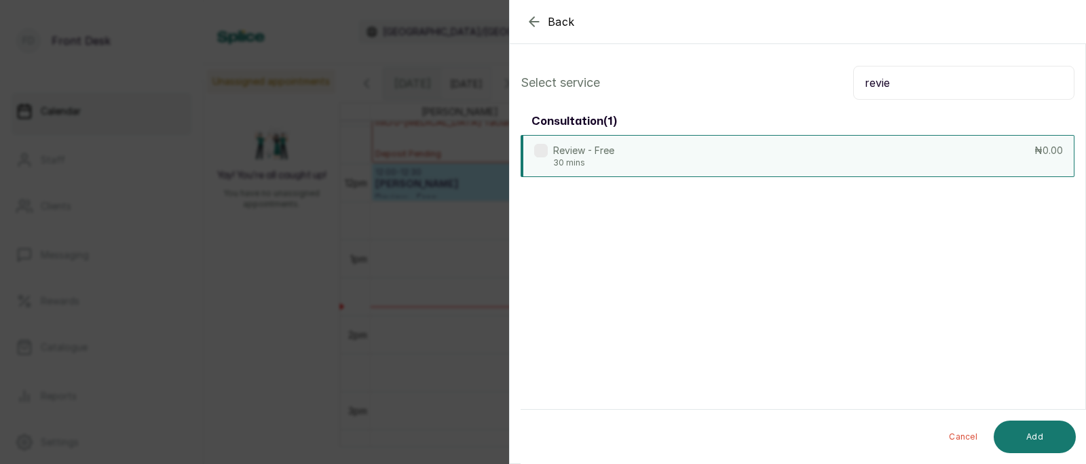
type input "revie"
click at [808, 151] on div "Review - Free 30 mins ₦0.00" at bounding box center [798, 156] width 554 height 42
click at [1037, 422] on button "Add" at bounding box center [1035, 437] width 82 height 33
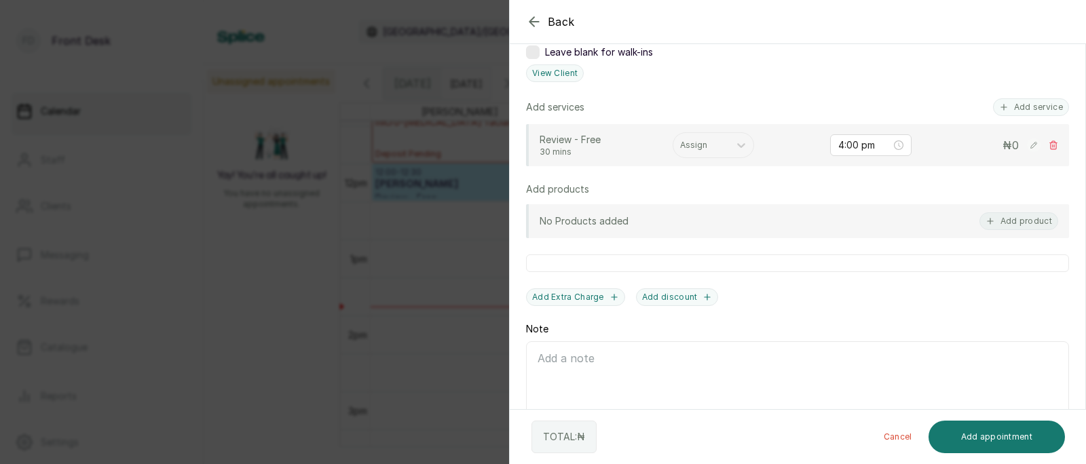
scroll to position [322, 0]
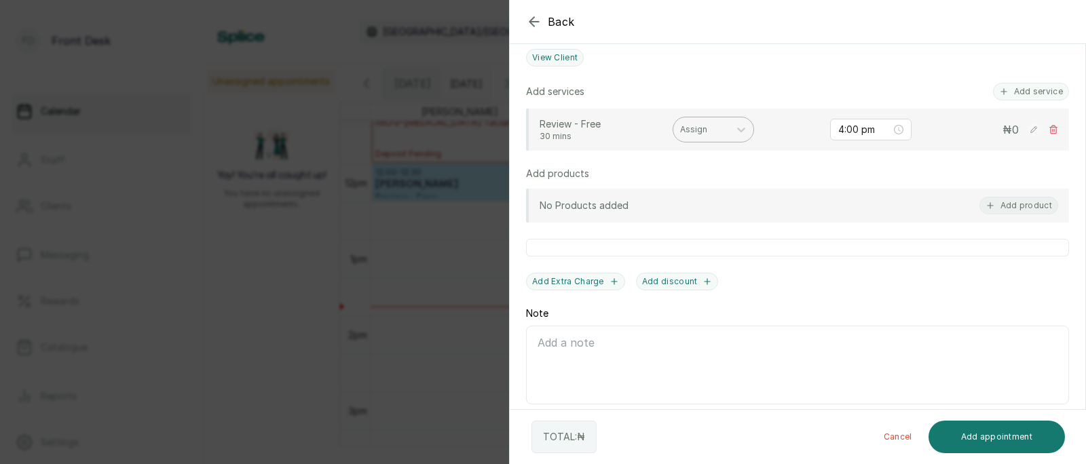
click at [700, 125] on div at bounding box center [701, 130] width 42 height 12
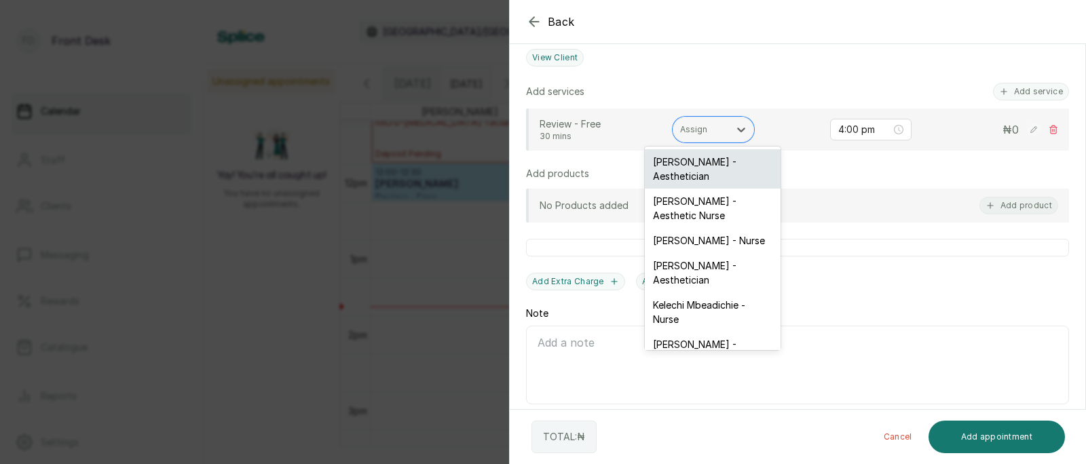
click at [721, 177] on div "[PERSON_NAME] - Aesthetician" at bounding box center [713, 168] width 136 height 39
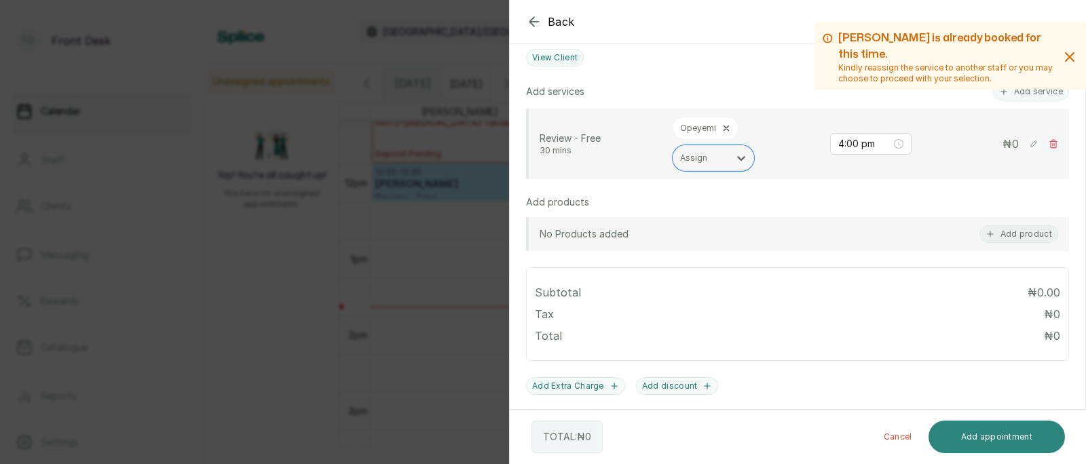
click at [998, 440] on button "Add appointment" at bounding box center [997, 437] width 137 height 33
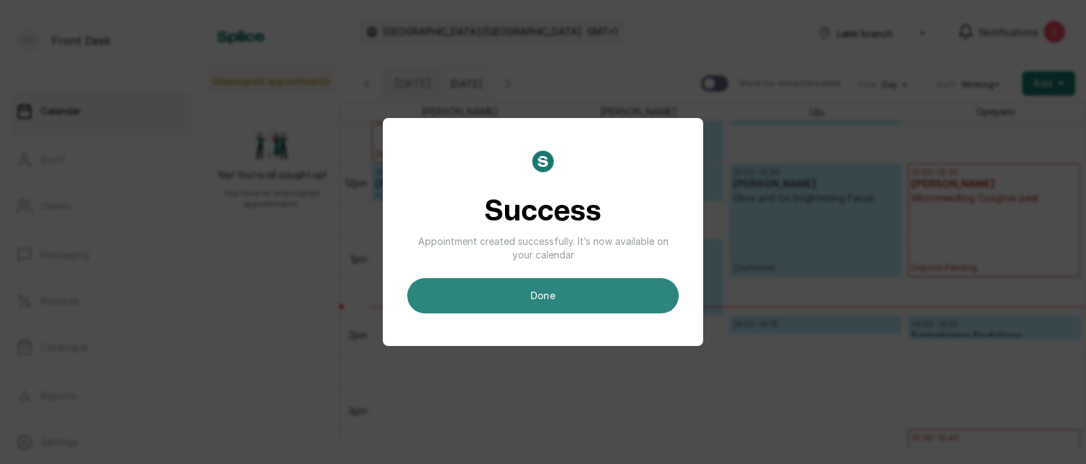
click at [506, 291] on button "done" at bounding box center [543, 295] width 272 height 35
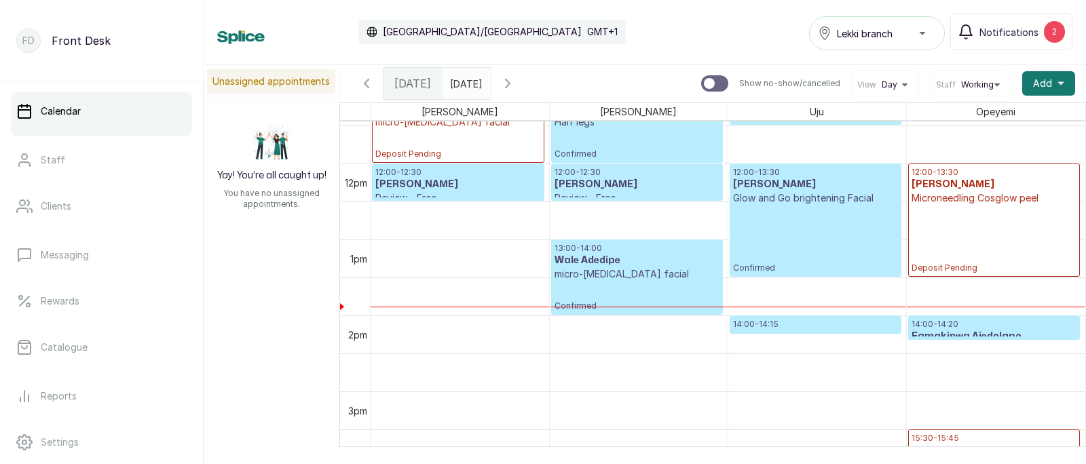
click at [464, 85] on input "[DATE]" at bounding box center [454, 80] width 22 height 23
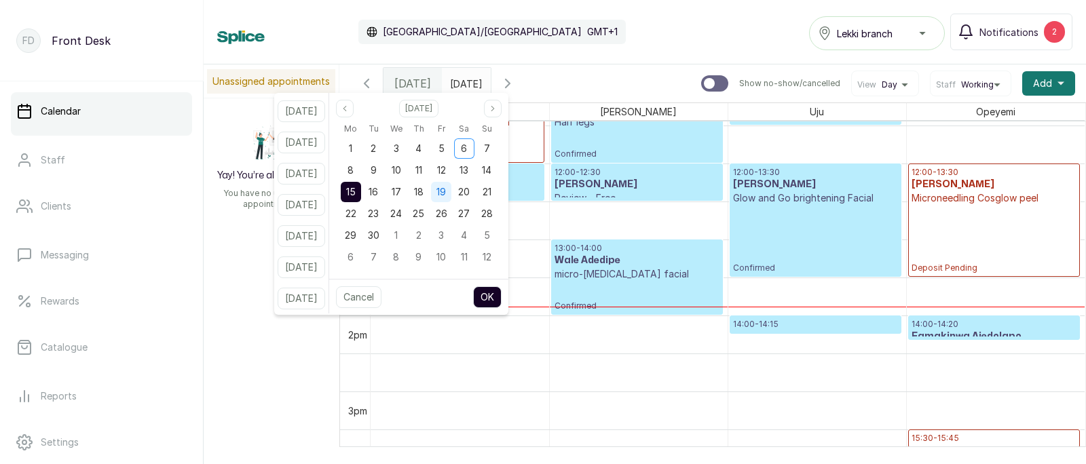
click at [446, 191] on span "19" at bounding box center [442, 192] width 10 height 12
click at [502, 292] on button "OK" at bounding box center [487, 298] width 29 height 22
type input "[DATE]"
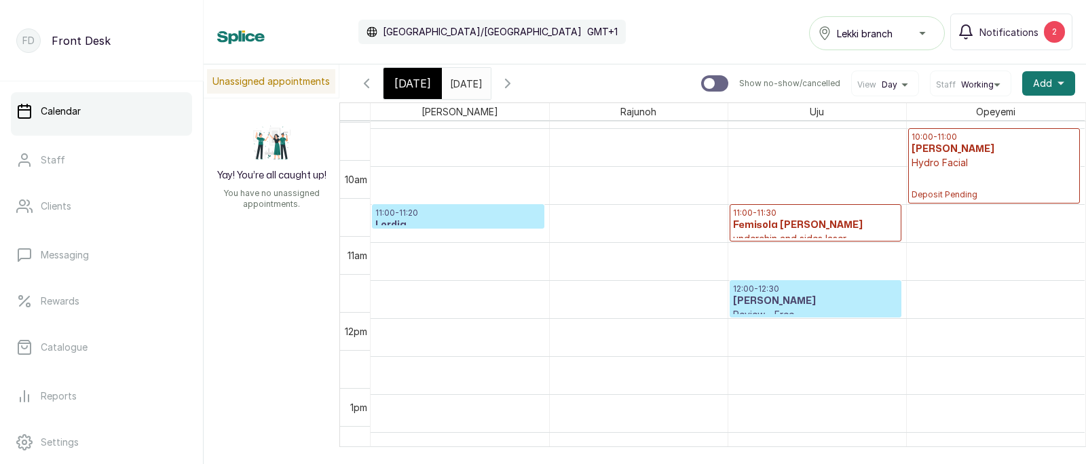
scroll to position [754, 0]
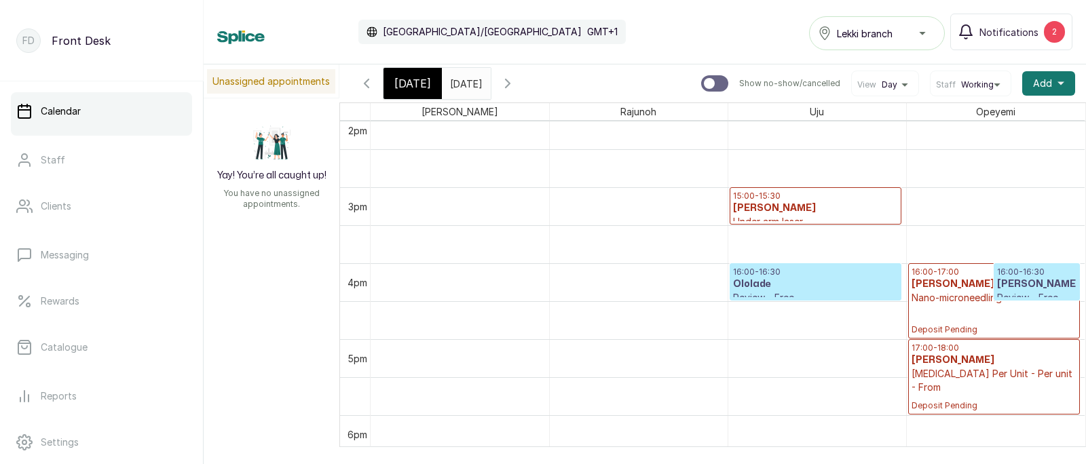
click at [1022, 280] on h3 "[PERSON_NAME]" at bounding box center [1036, 285] width 79 height 14
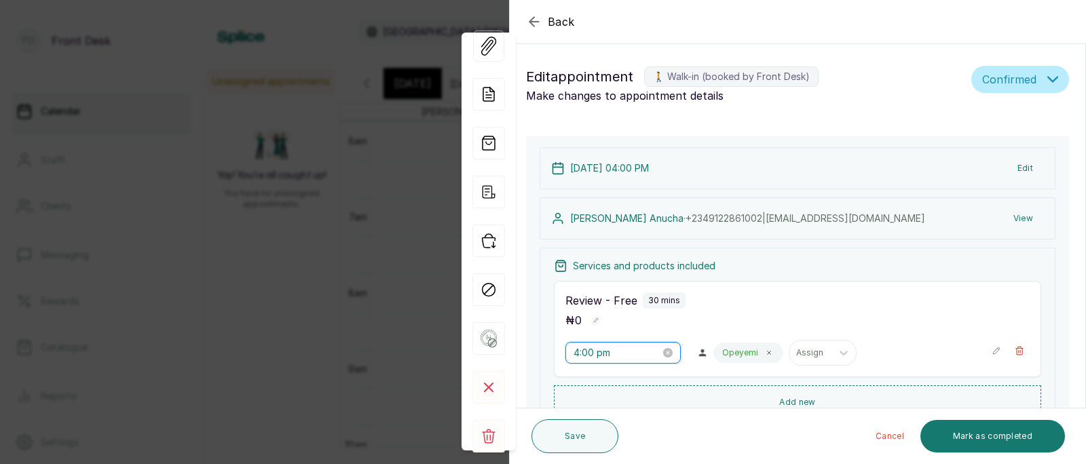
click at [597, 356] on input "4:00 pm" at bounding box center [617, 353] width 87 height 15
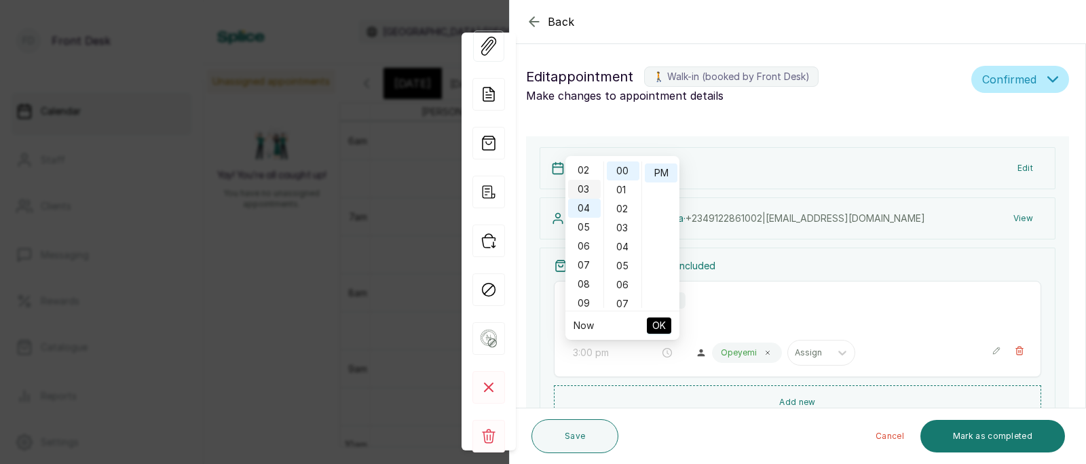
click at [584, 184] on div "03" at bounding box center [584, 189] width 33 height 19
type input "3:00 pm"
click at [661, 327] on span "OK" at bounding box center [659, 326] width 14 height 26
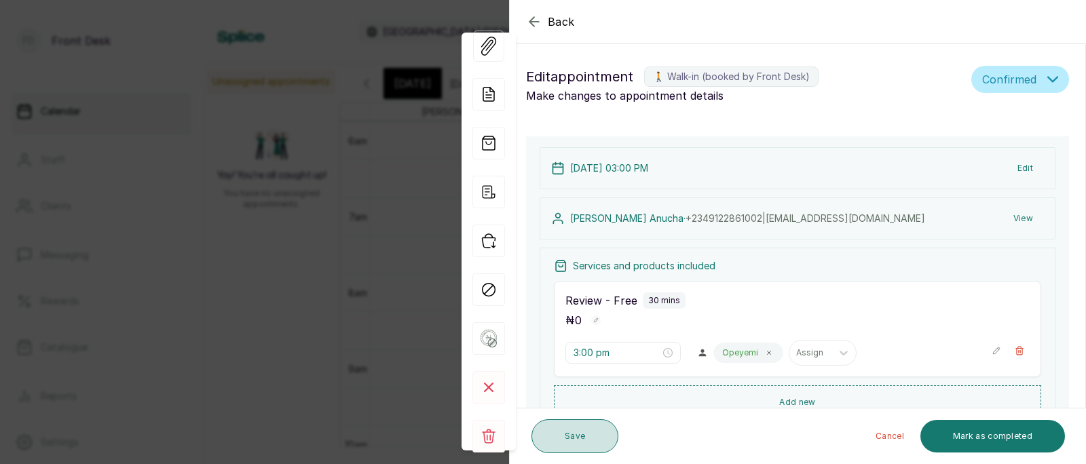
click at [578, 435] on button "Save" at bounding box center [575, 437] width 87 height 34
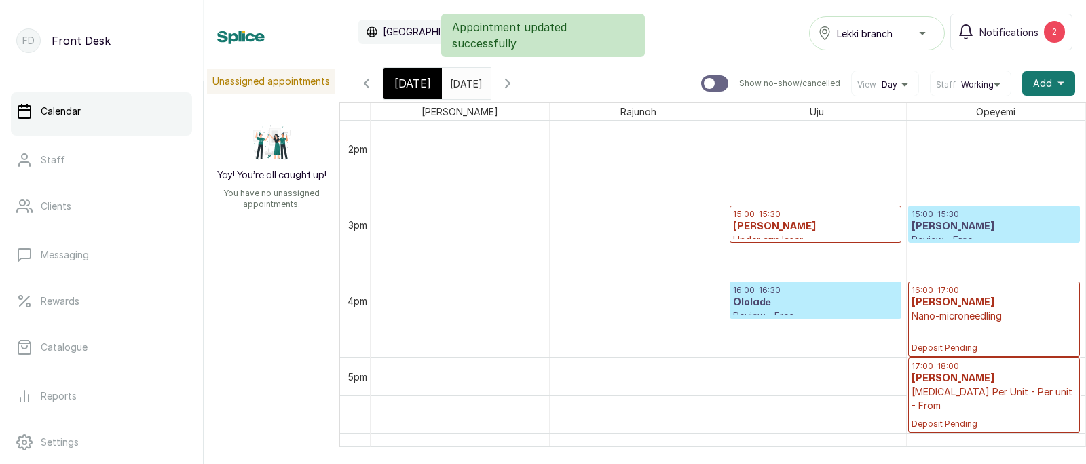
click at [400, 81] on span "[DATE]" at bounding box center [412, 83] width 37 height 16
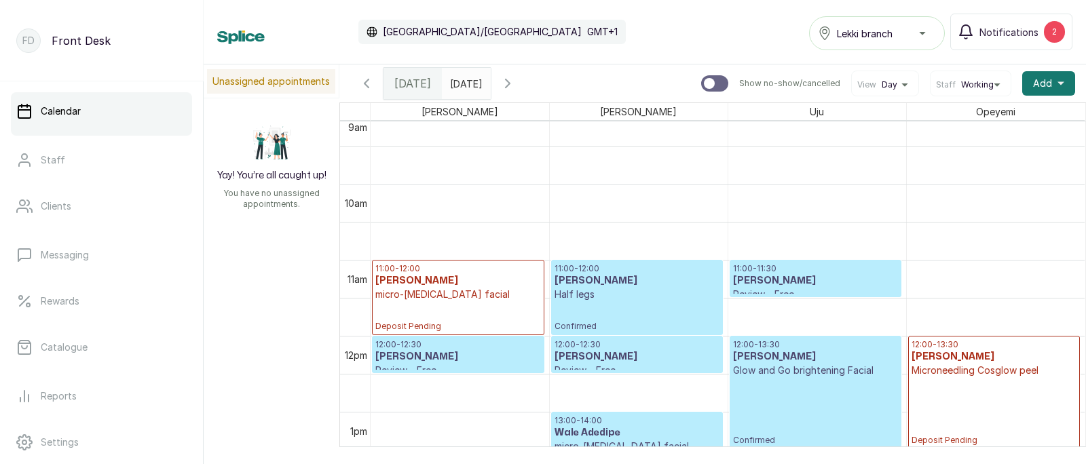
scroll to position [740, 0]
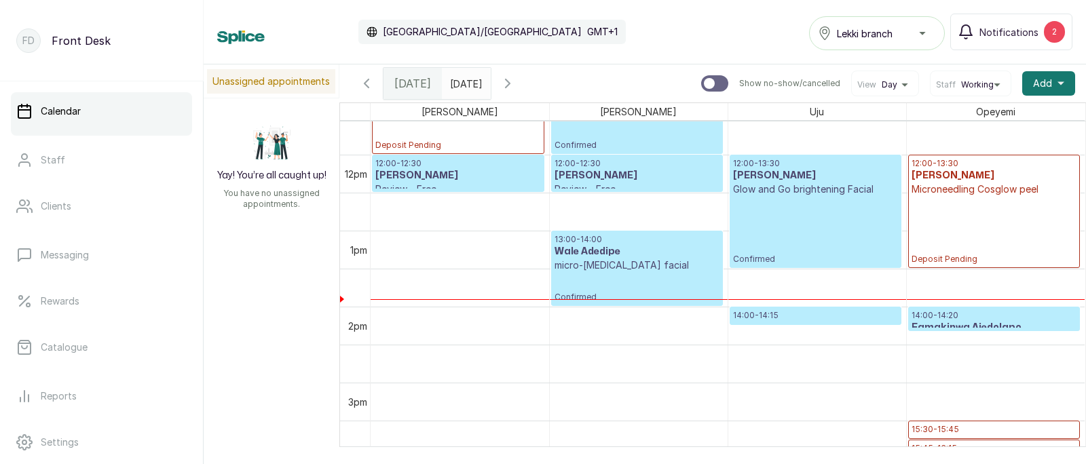
click at [982, 212] on div "12:00 - 13:30 [PERSON_NAME] Microneedling Cosglow peel Deposit Pending" at bounding box center [995, 211] width 166 height 107
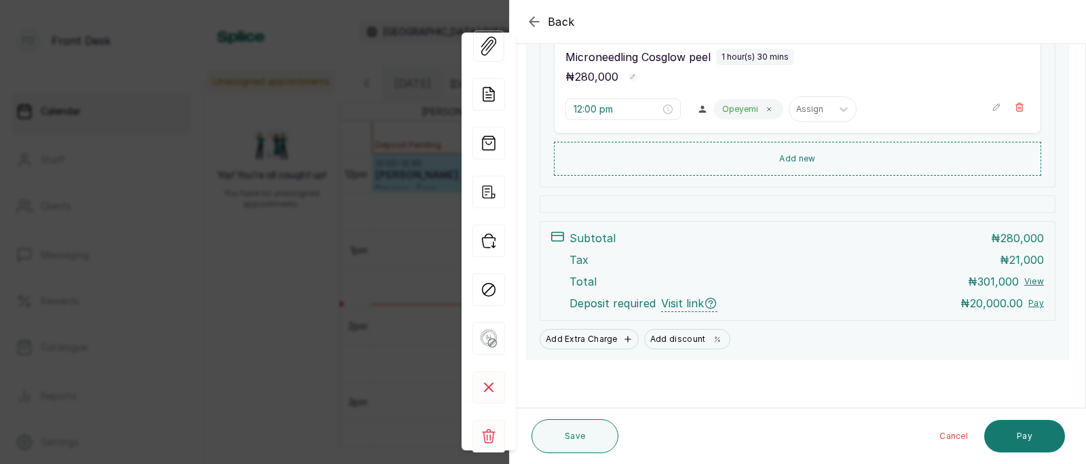
scroll to position [244, 0]
click at [310, 191] on div "Back Appointment Details Edit appointment 🚶 Walk-in (booked by Front Desk) Make…" at bounding box center [543, 232] width 1086 height 464
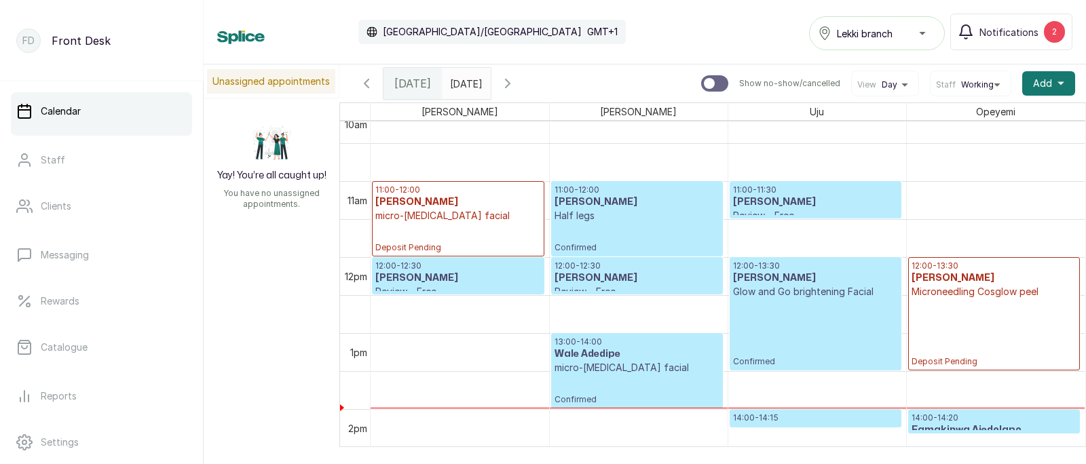
scroll to position [785, 0]
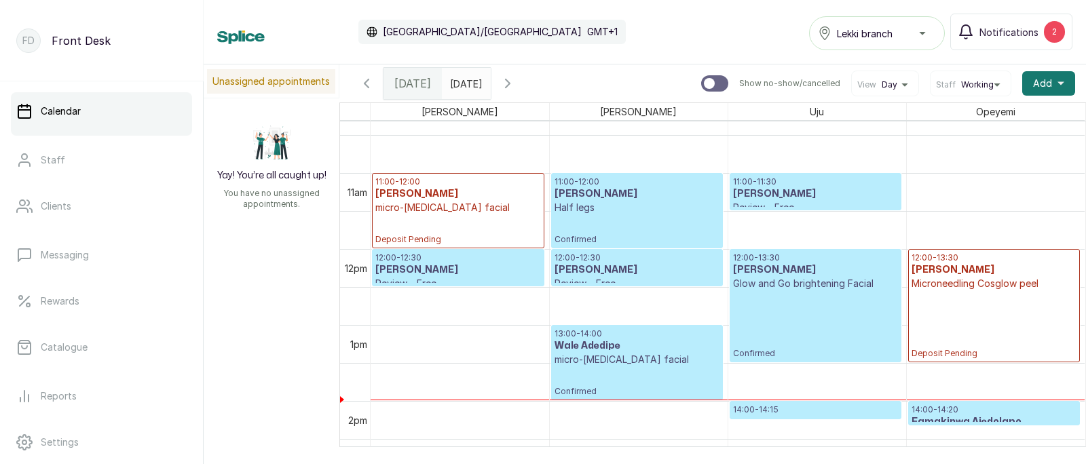
click at [416, 272] on h3 "[PERSON_NAME]" at bounding box center [458, 270] width 166 height 14
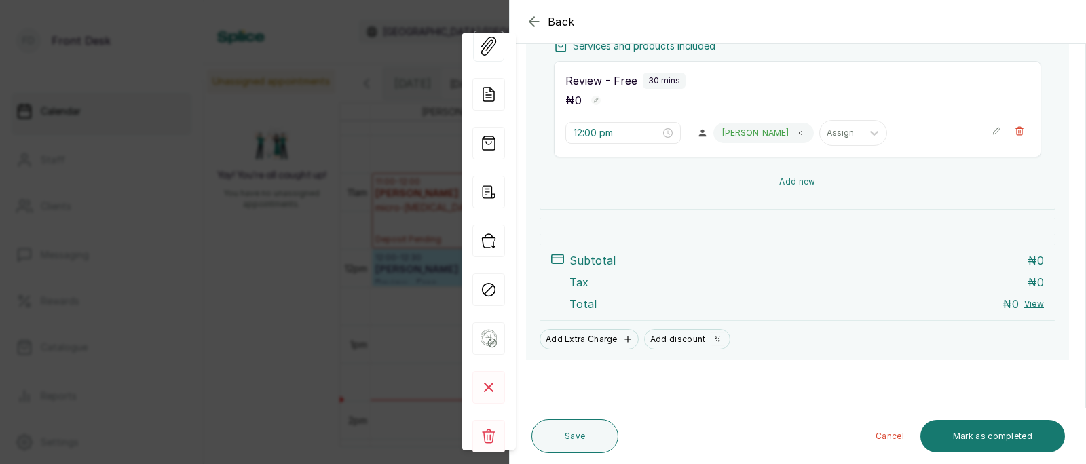
click at [790, 178] on button "Add new" at bounding box center [797, 182] width 487 height 33
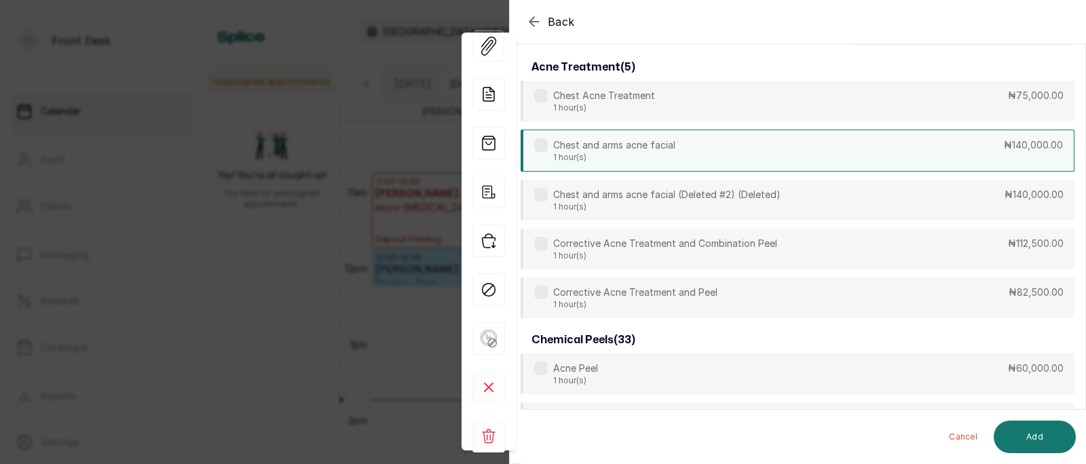
scroll to position [0, 0]
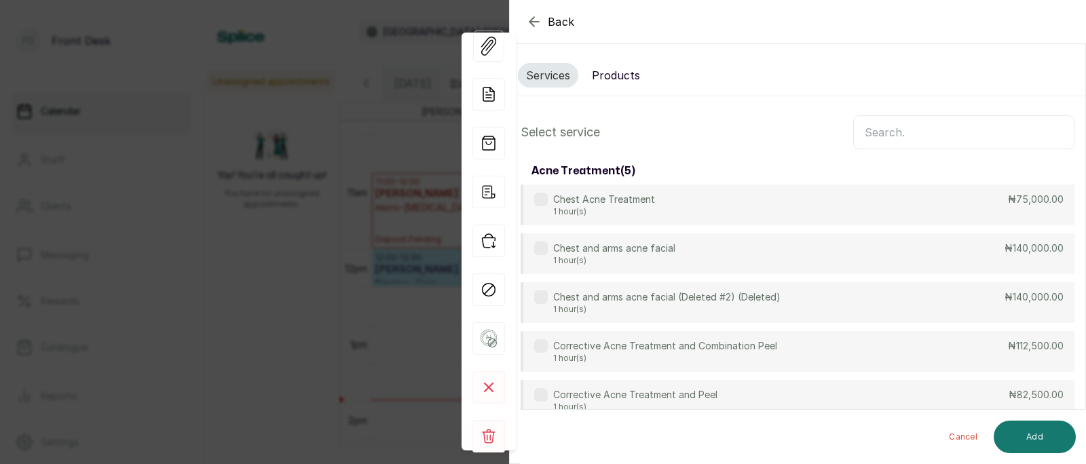
click at [895, 132] on input "text" at bounding box center [963, 132] width 221 height 34
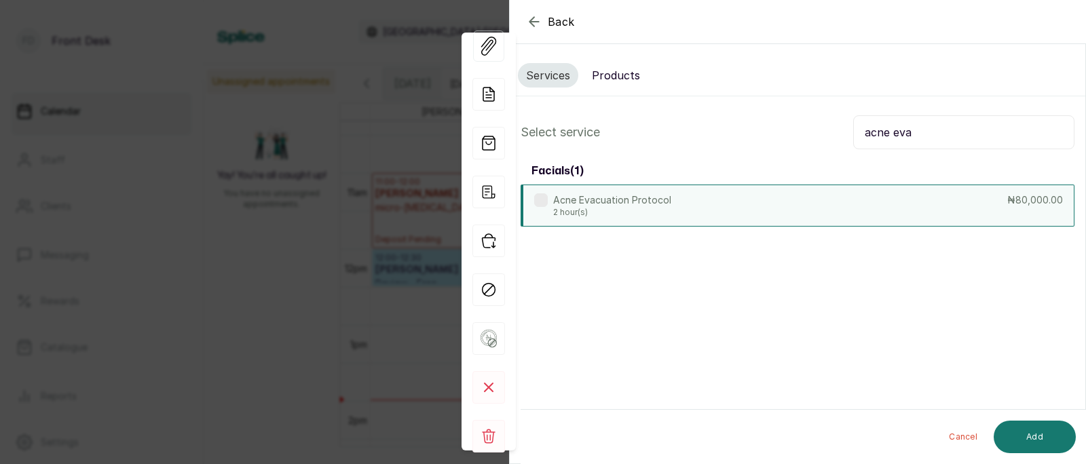
type input "acne eva"
click at [847, 210] on div "Acne Evacuation Protocol 2 hour(s) ₦80,000.00" at bounding box center [798, 206] width 554 height 42
click at [1033, 432] on button "Add" at bounding box center [1035, 437] width 82 height 33
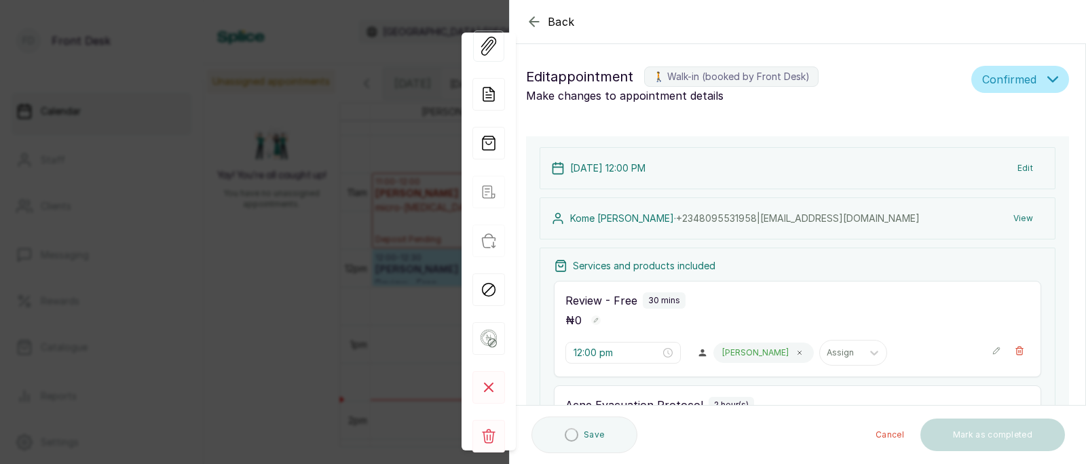
type input "12:30 pm"
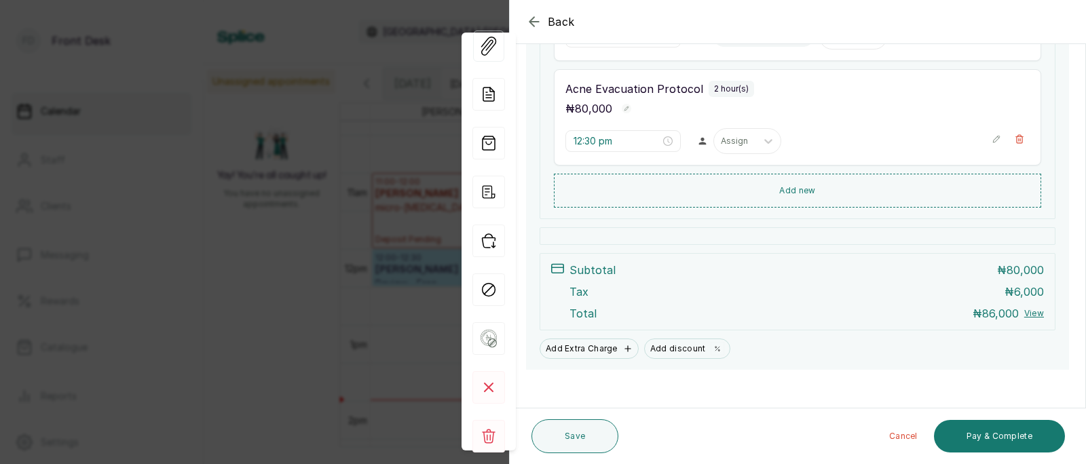
scroll to position [327, 0]
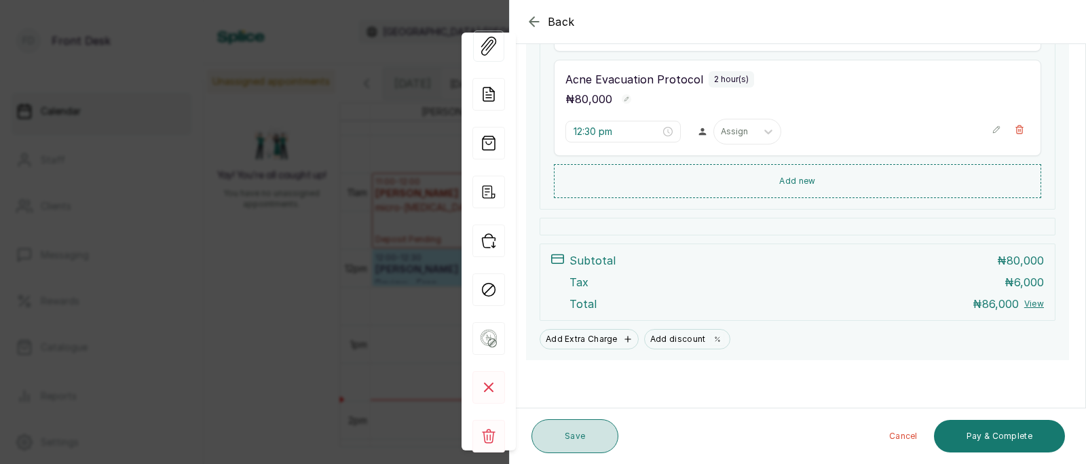
click at [579, 436] on button "Save" at bounding box center [575, 437] width 87 height 34
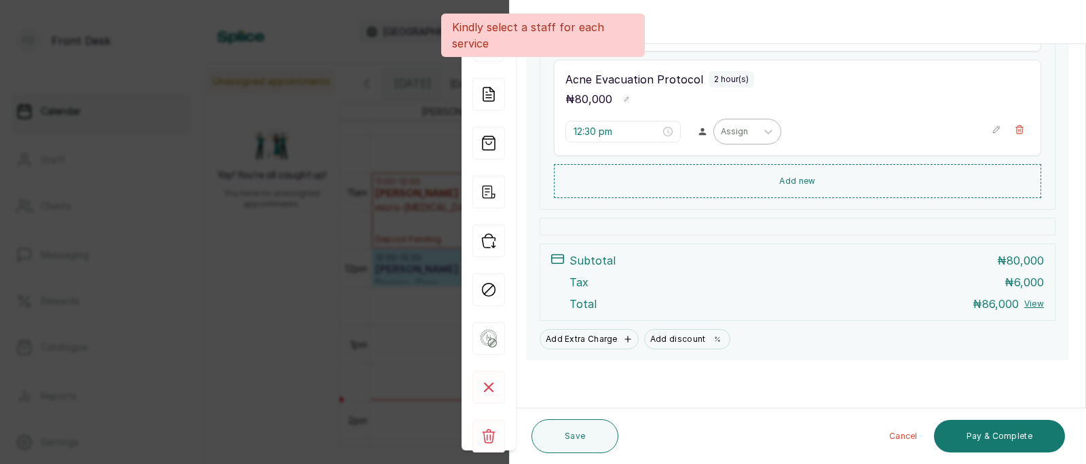
click at [721, 132] on div at bounding box center [735, 132] width 29 height 12
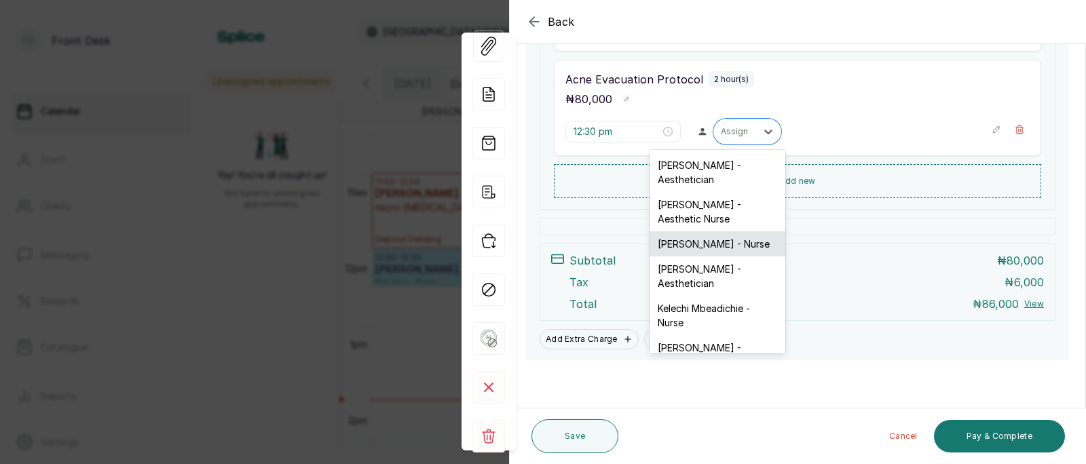
click at [683, 232] on div "[PERSON_NAME] - Nurse" at bounding box center [718, 244] width 136 height 25
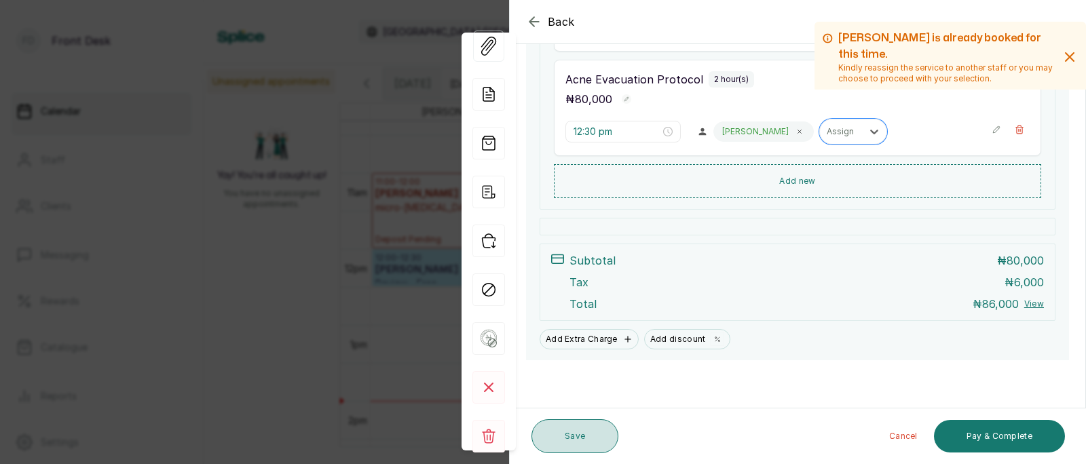
click at [588, 432] on button "Save" at bounding box center [575, 437] width 87 height 34
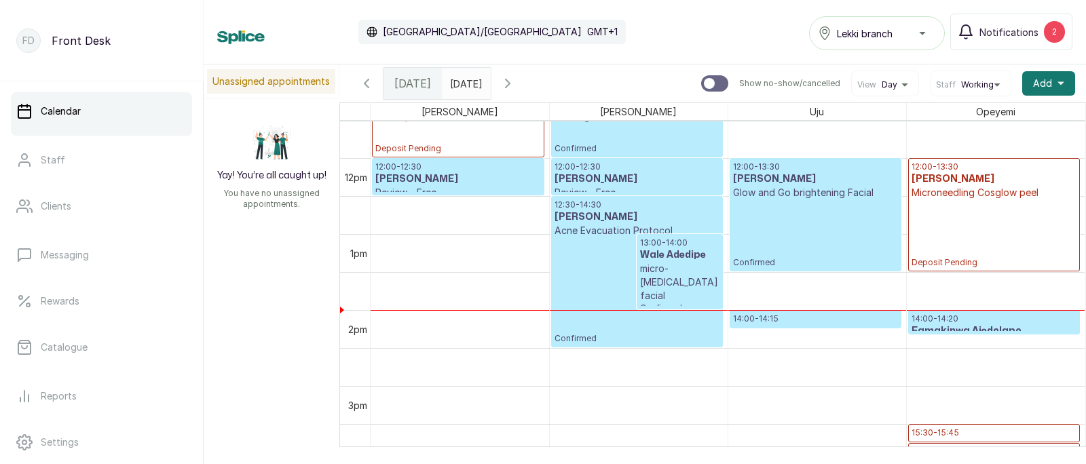
scroll to position [867, 0]
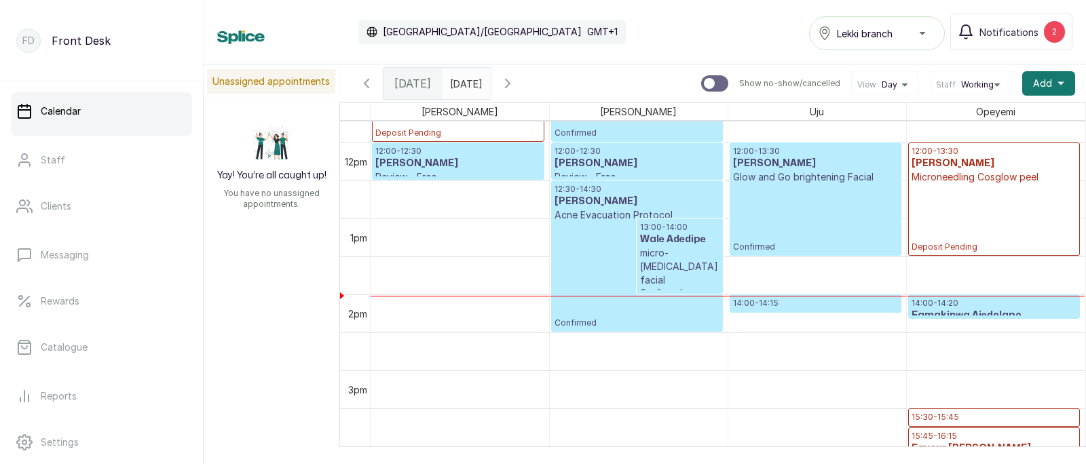
click at [789, 306] on p "14:00 - 14:15" at bounding box center [815, 303] width 165 height 11
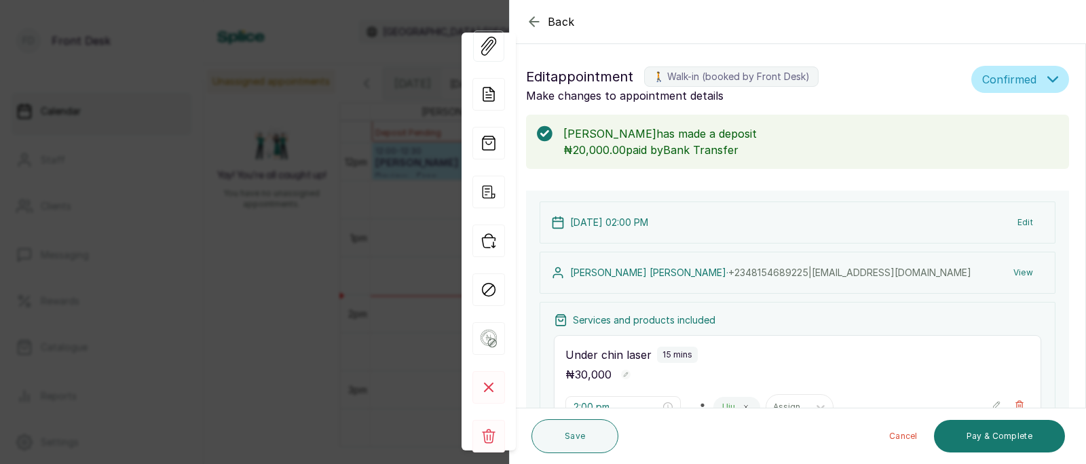
click at [379, 312] on div "Back Appointment Details Edit appointment 🚶 Walk-in (booked by Front Desk) Make…" at bounding box center [543, 232] width 1086 height 464
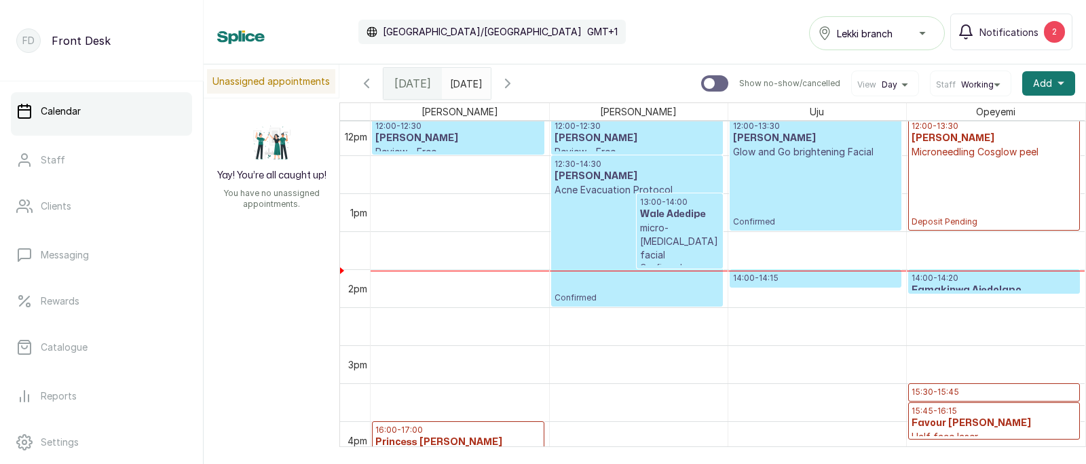
scroll to position [924, 0]
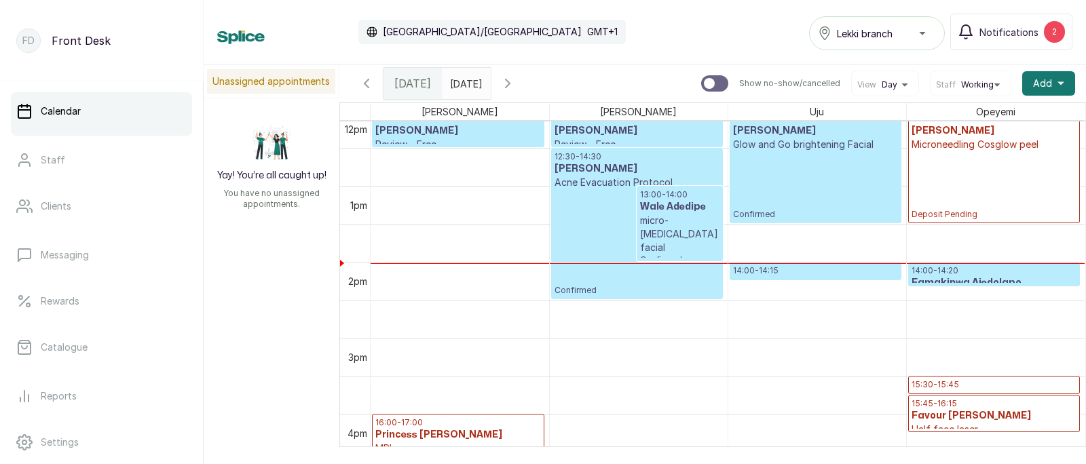
click at [963, 278] on h3 "Famakinwa Ajedolapo" at bounding box center [995, 283] width 166 height 14
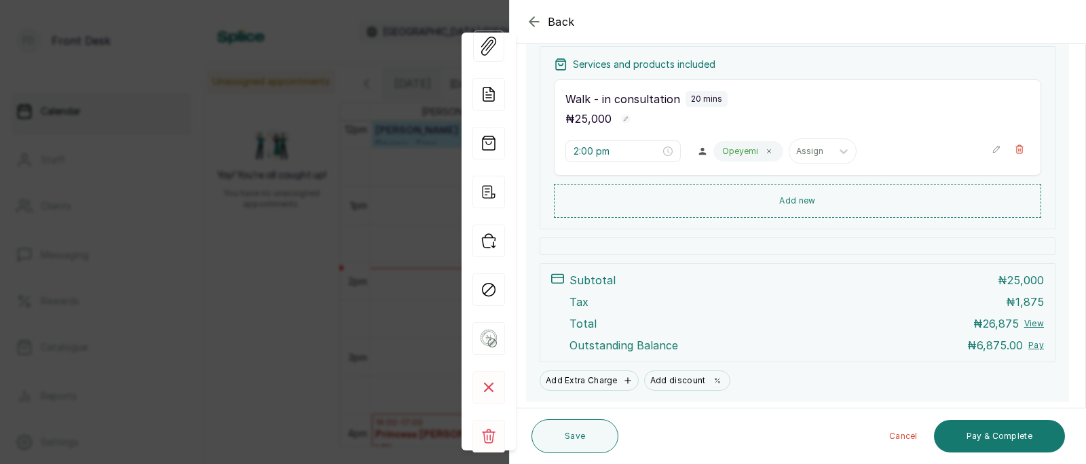
scroll to position [297, 0]
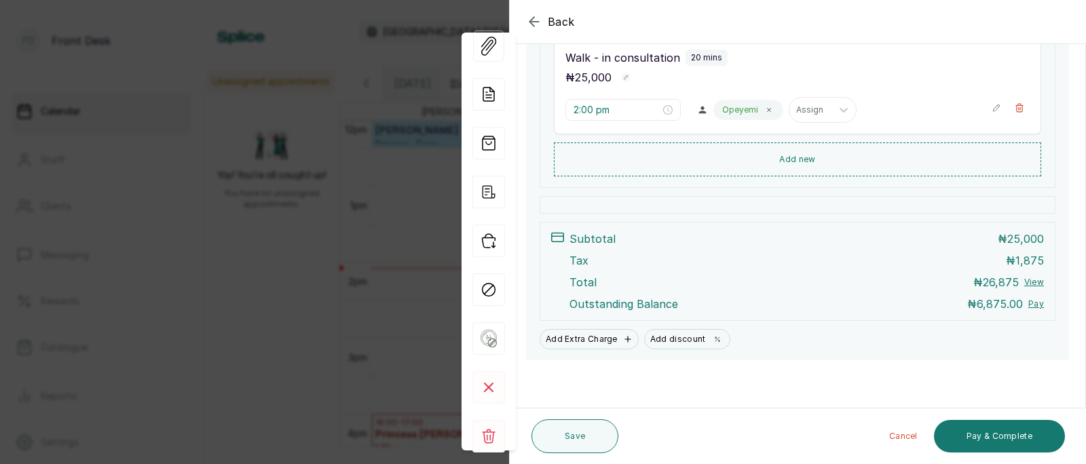
click at [352, 291] on div "Back Appointment Details Edit appointment 🚶 Walk-in (booked by Front Desk) Make…" at bounding box center [543, 232] width 1086 height 464
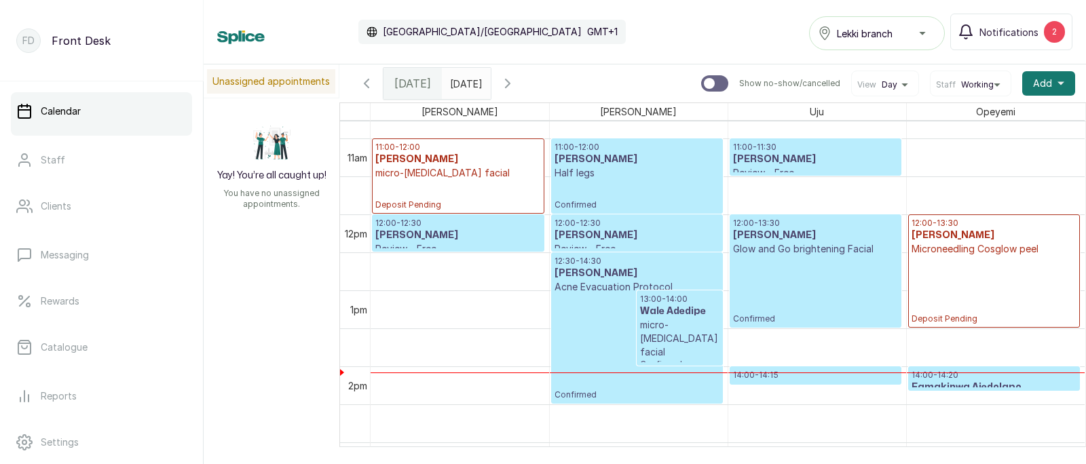
scroll to position [817, 0]
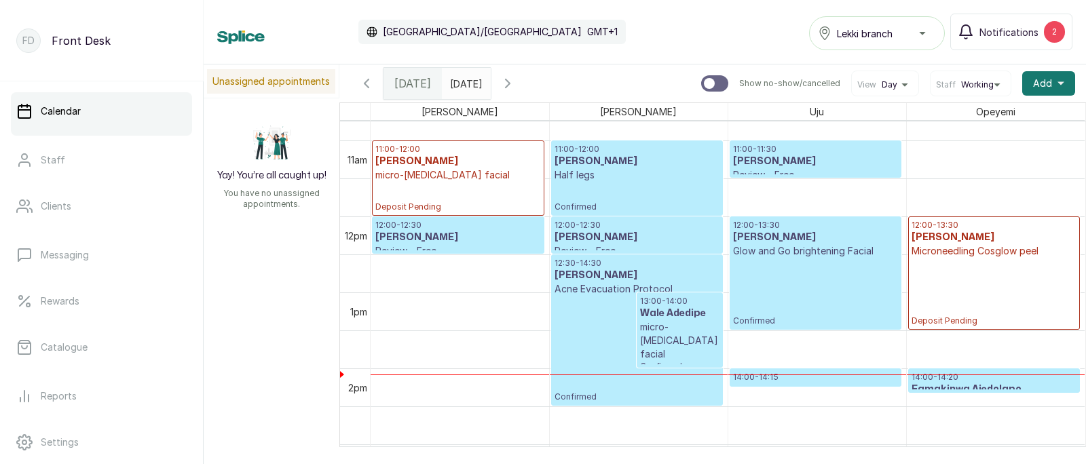
click at [981, 253] on p "Microneedling Cosglow peel" at bounding box center [995, 251] width 166 height 14
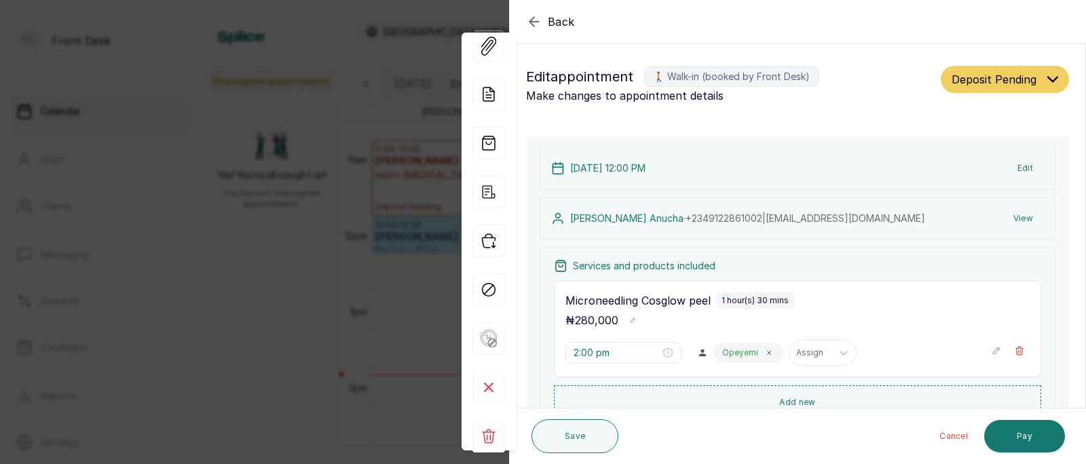
type input "12:00 pm"
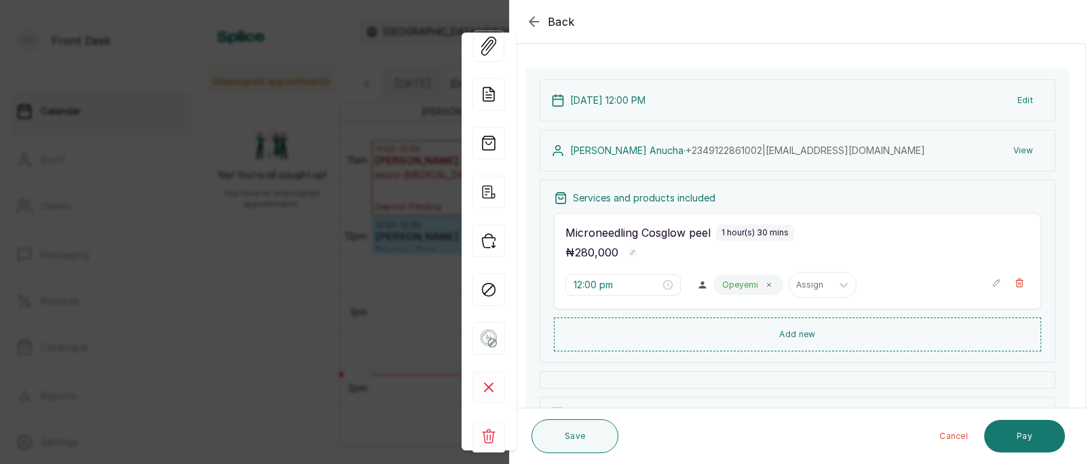
scroll to position [111, 0]
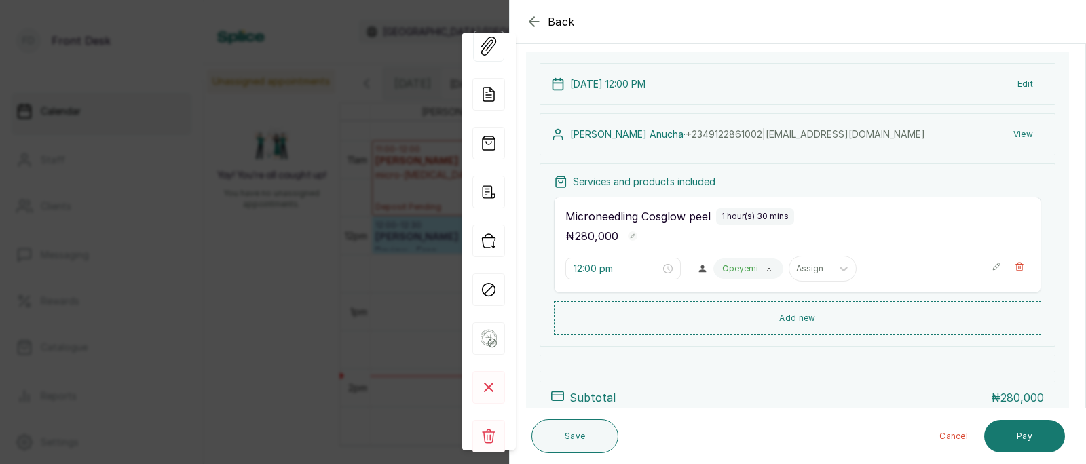
click at [399, 202] on div "Back Appointment Details Edit appointment 🚶 Walk-in (booked by Front Desk) Make…" at bounding box center [543, 232] width 1086 height 464
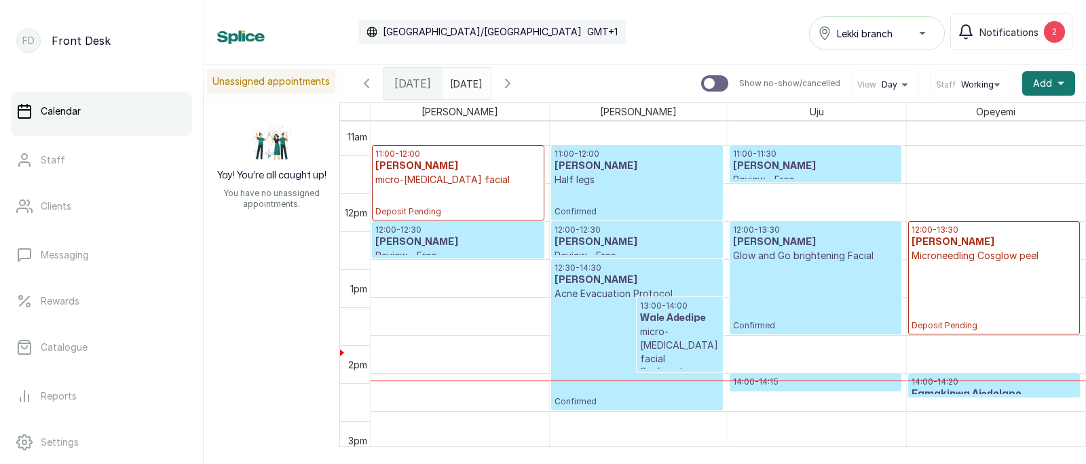
scroll to position [795, 0]
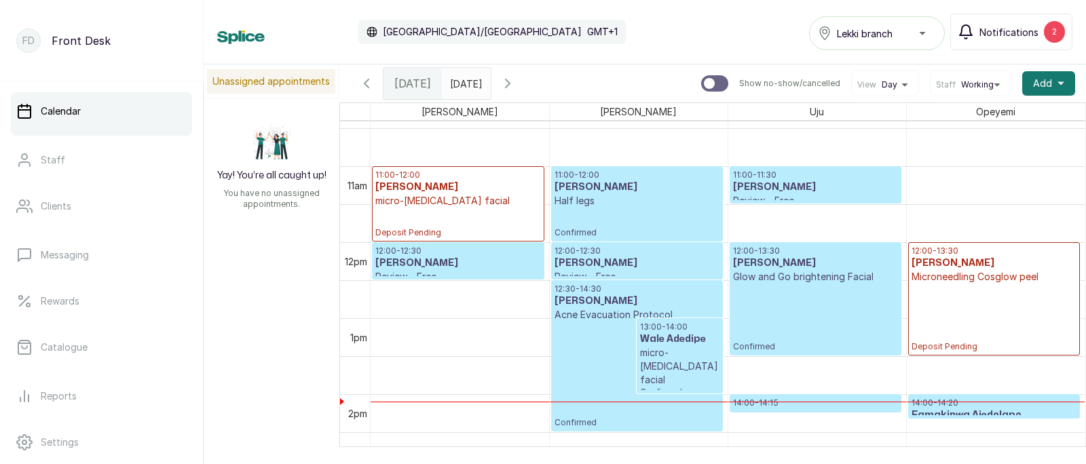
click at [1020, 26] on span "Notifications" at bounding box center [1009, 32] width 59 height 14
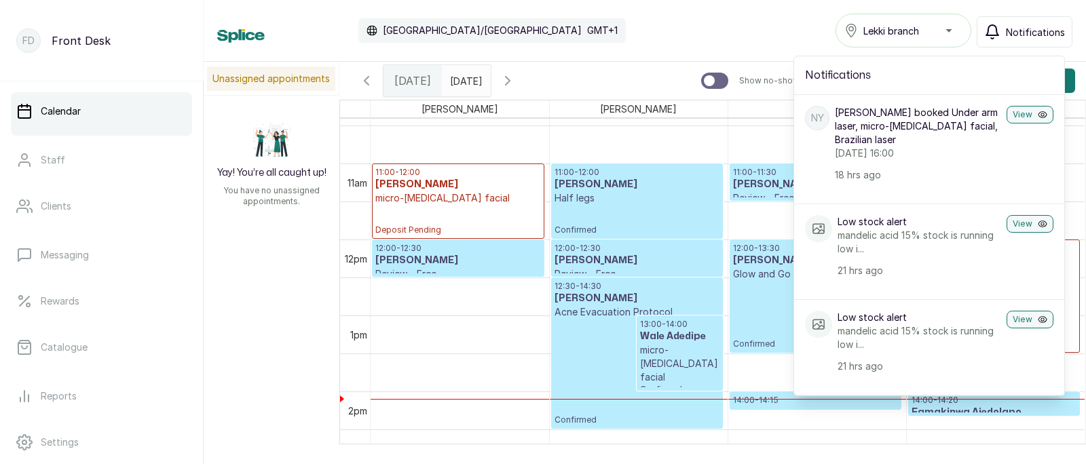
click at [1020, 26] on span "Notifications" at bounding box center [1035, 32] width 59 height 14
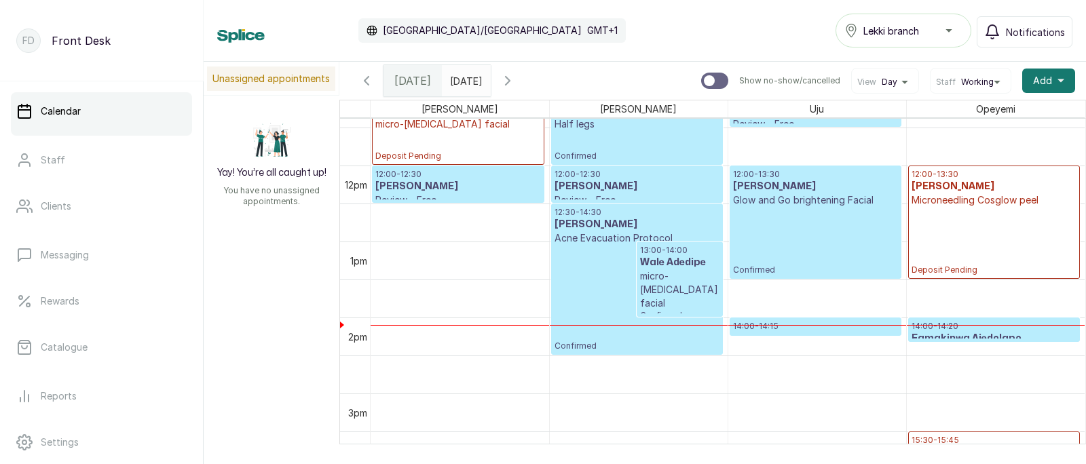
scroll to position [893, 0]
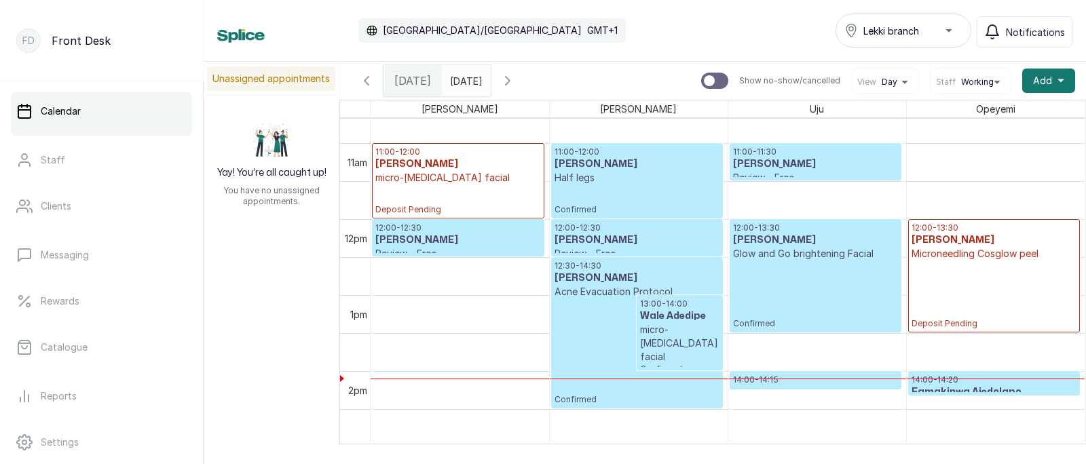
click at [992, 261] on div "12:00 - 13:30 [PERSON_NAME] Microneedling Cosglow peel Deposit Pending" at bounding box center [995, 276] width 166 height 107
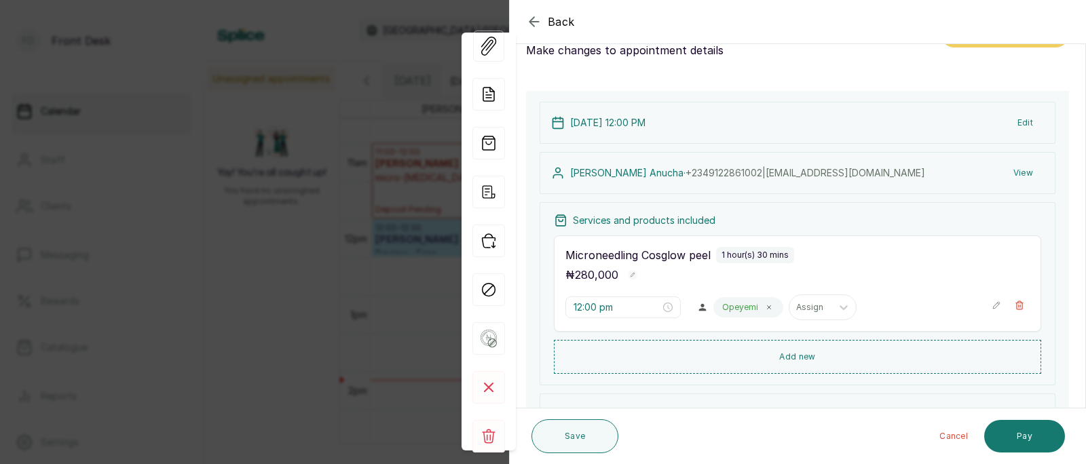
click at [1023, 168] on button "View" at bounding box center [1023, 173] width 41 height 24
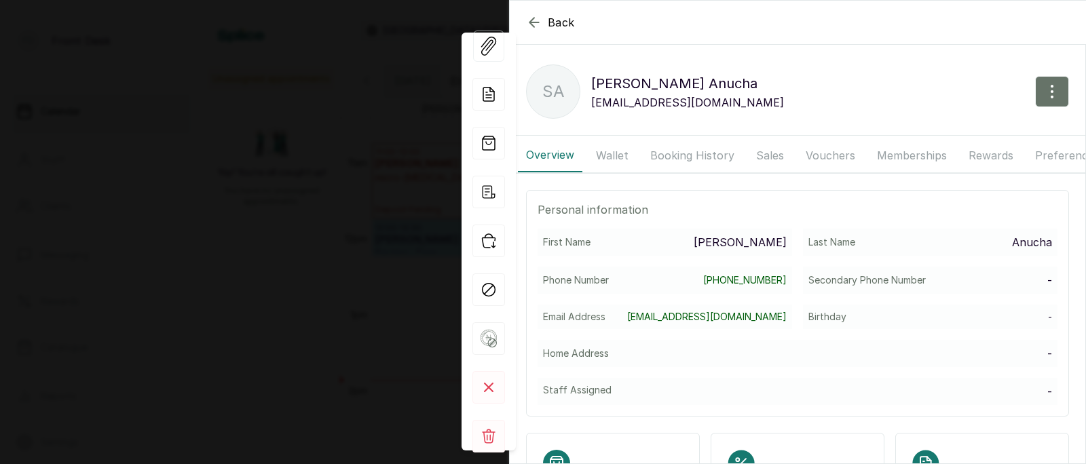
click at [679, 158] on button "Booking History" at bounding box center [692, 156] width 100 height 34
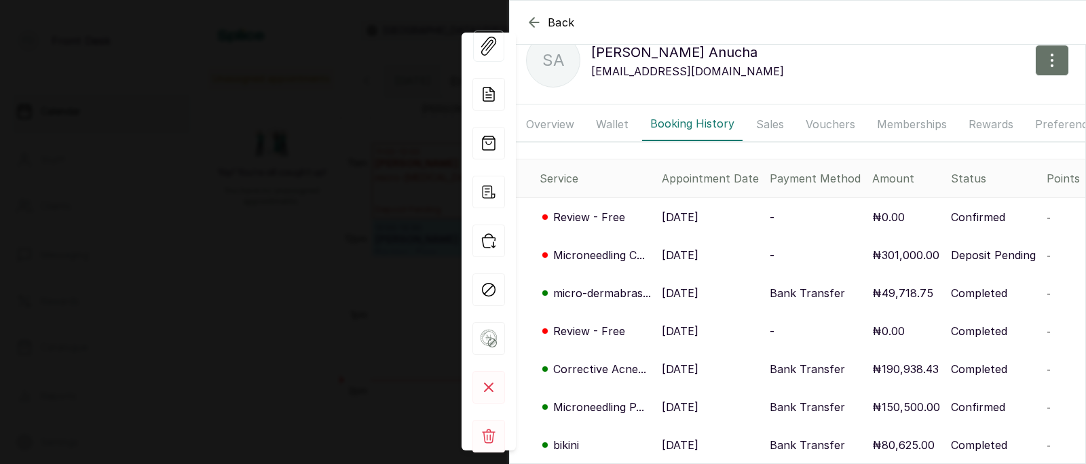
click at [688, 255] on p "[DATE]" at bounding box center [680, 255] width 37 height 16
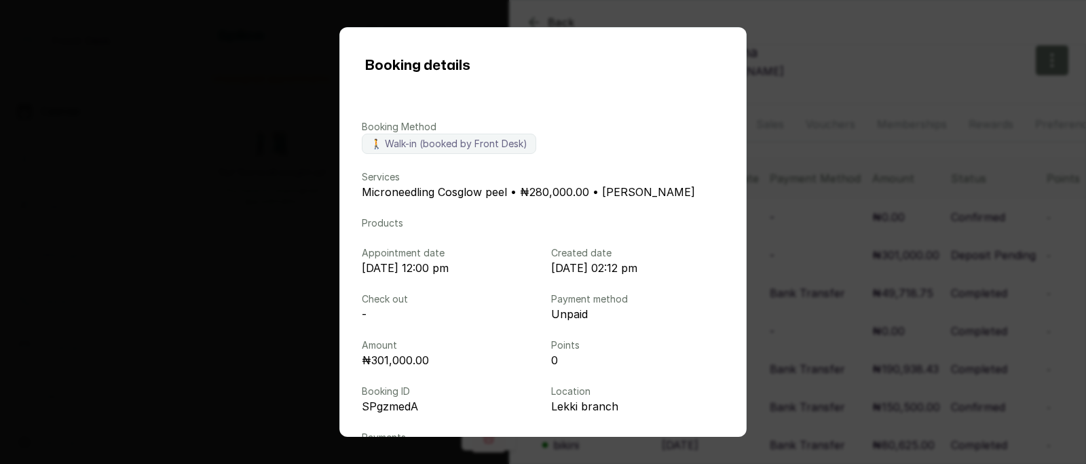
click at [783, 306] on div "Booking details Booking Method 🚶 Walk-in (booked by Front Desk) Services Micron…" at bounding box center [543, 232] width 1086 height 464
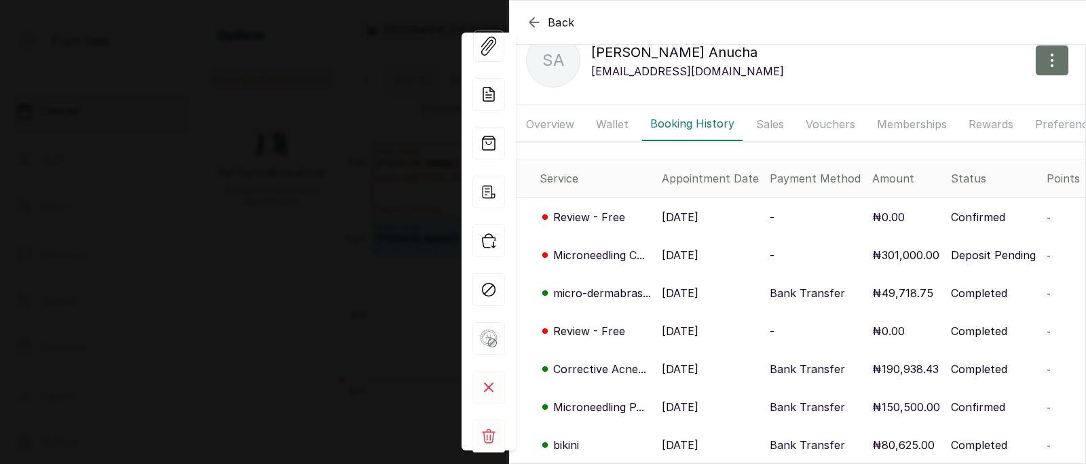
click at [303, 204] on div "Back [PERSON_NAME] SA [PERSON_NAME] [PERSON_NAME][EMAIL_ADDRESS][DOMAIN_NAME] O…" at bounding box center [543, 232] width 1086 height 464
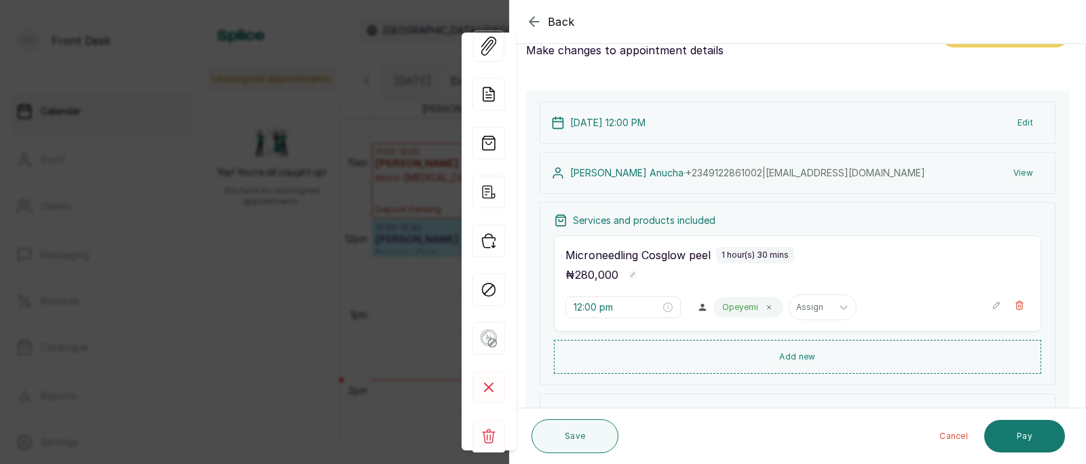
click at [318, 215] on div "Back Appointment Details Edit appointment 🚶 Walk-in (booked by Front Desk) Make…" at bounding box center [543, 232] width 1086 height 464
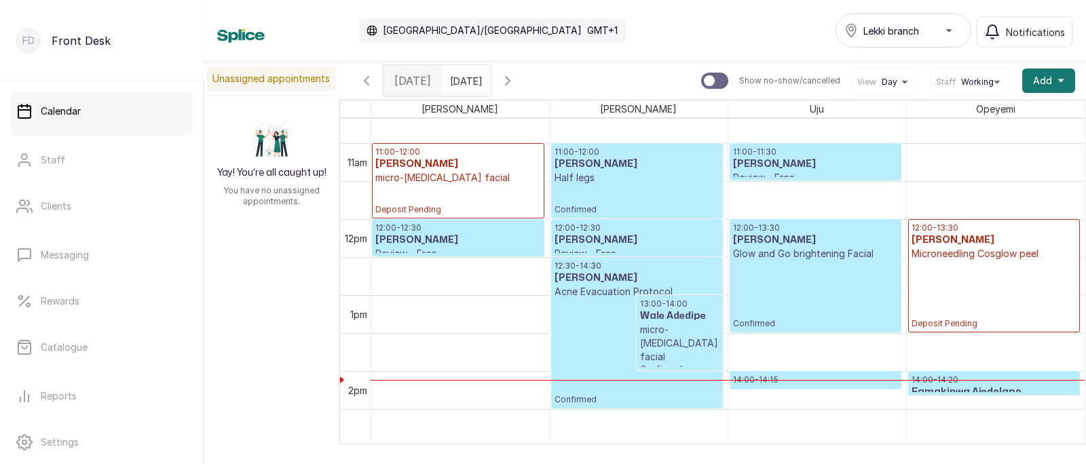
click at [464, 88] on input "[DATE]" at bounding box center [454, 77] width 22 height 23
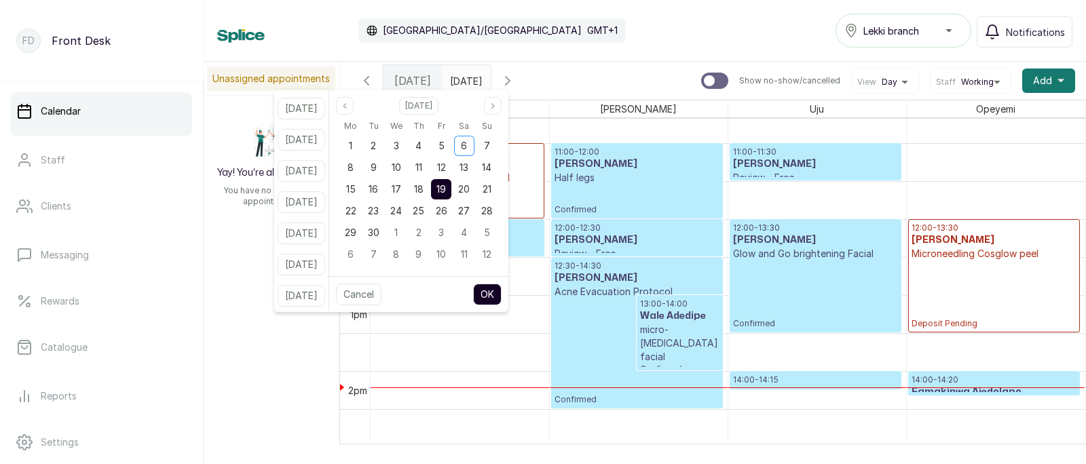
click at [999, 276] on div "12:00 - 13:30 [PERSON_NAME] Microneedling Cosglow peel Deposit Pending" at bounding box center [995, 276] width 166 height 107
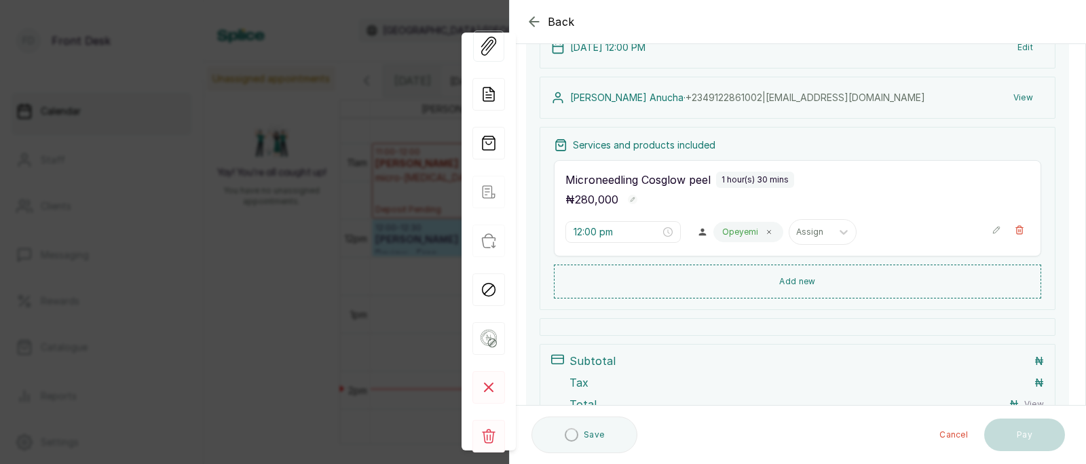
scroll to position [114, 0]
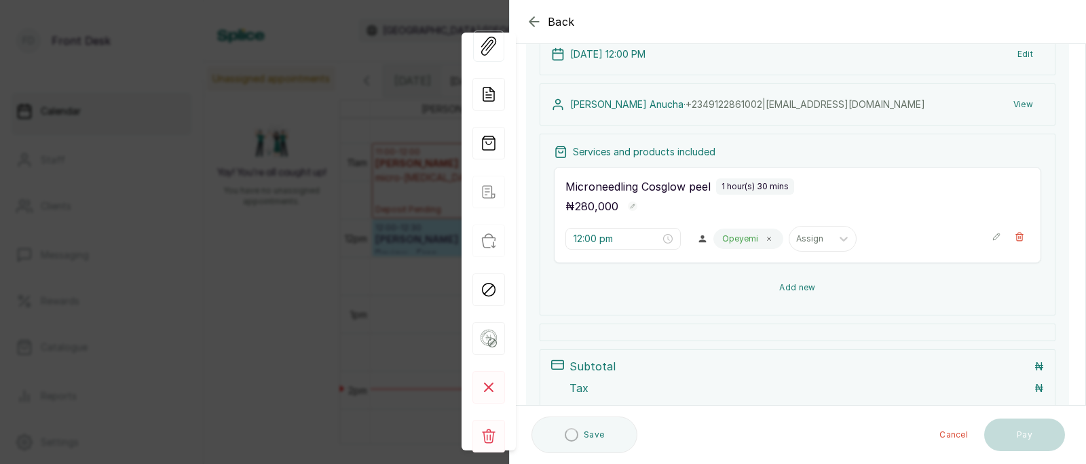
click at [805, 284] on button "Add new" at bounding box center [797, 288] width 487 height 33
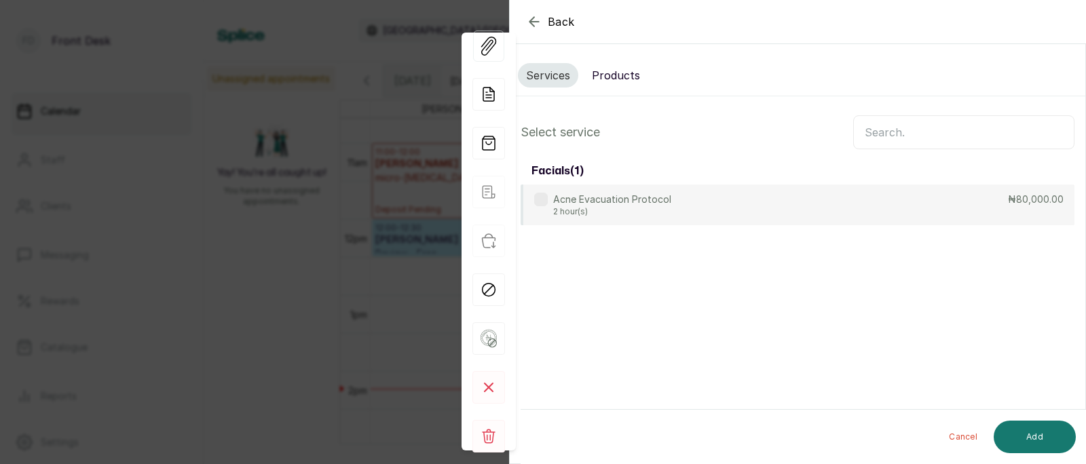
scroll to position [0, 0]
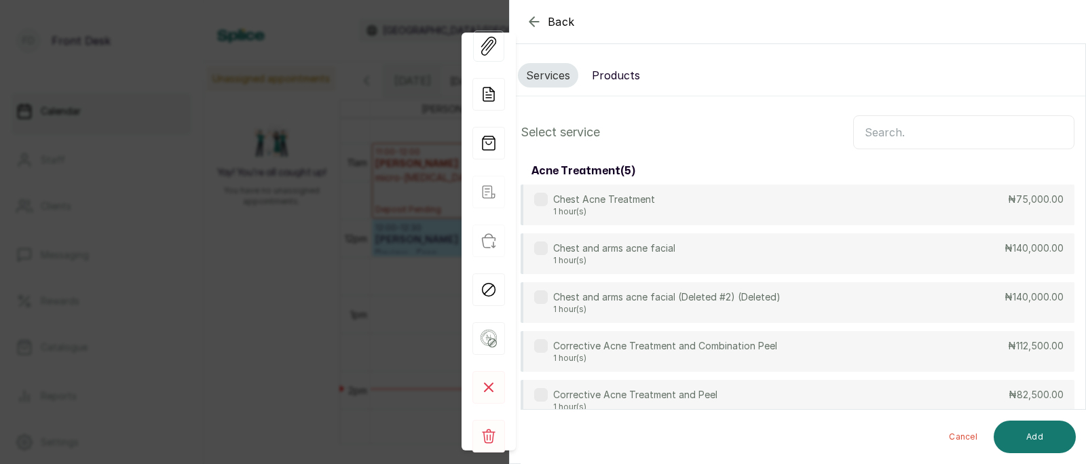
click at [616, 70] on button "Products" at bounding box center [616, 75] width 64 height 24
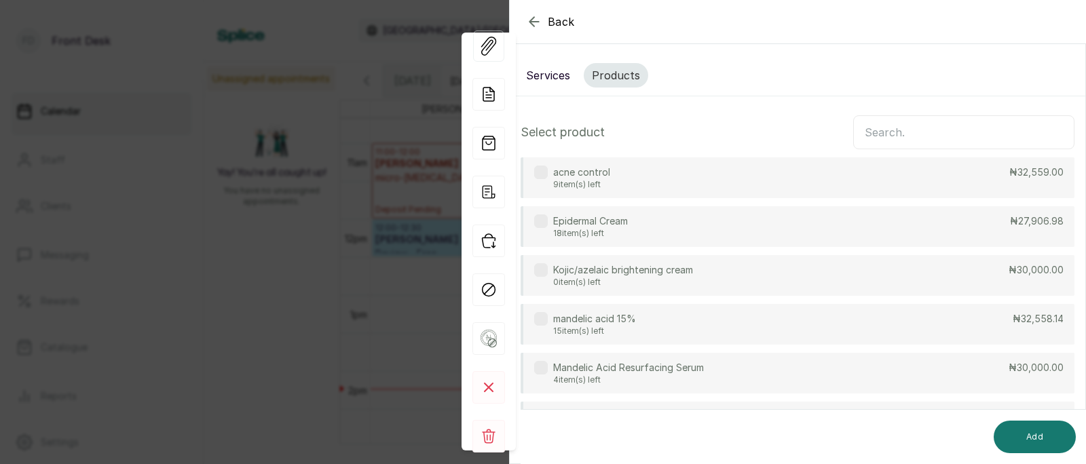
click at [915, 133] on input "text" at bounding box center [963, 132] width 221 height 34
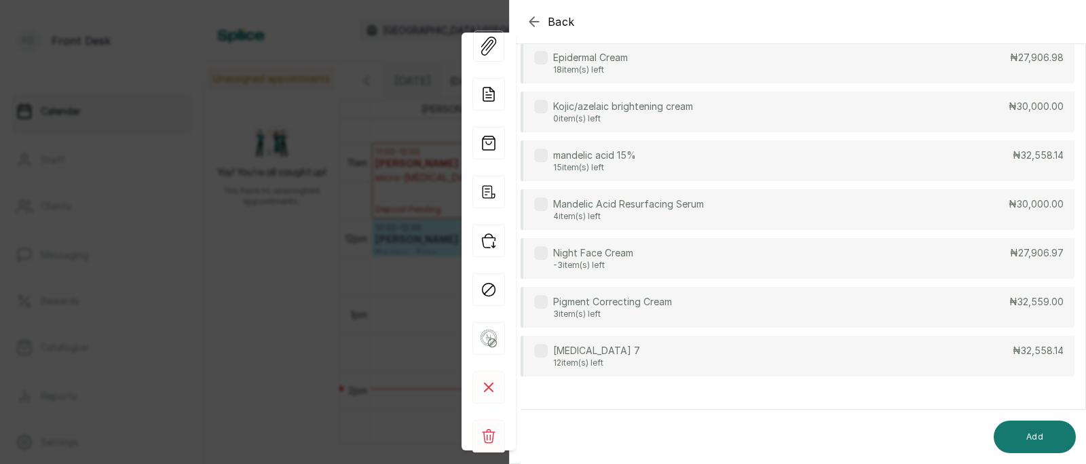
scroll to position [168, 0]
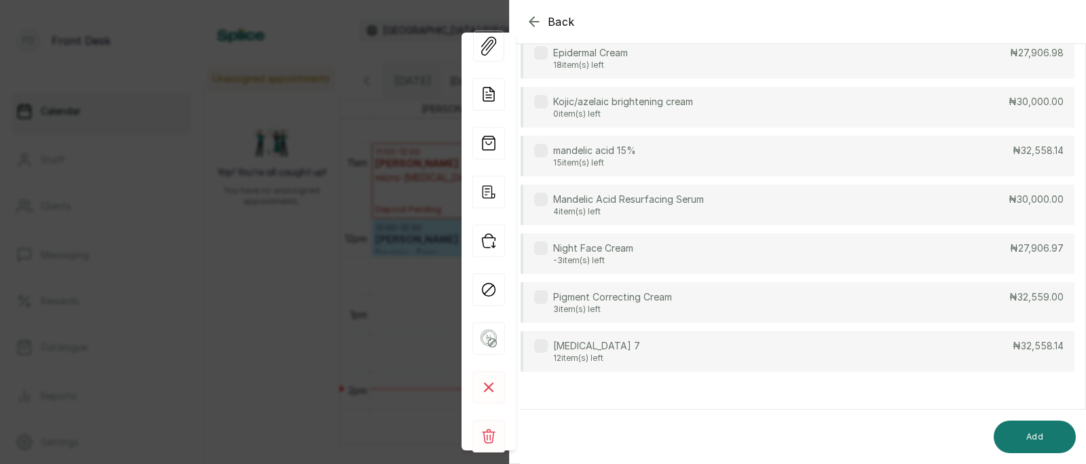
click at [697, 358] on div "[MEDICAL_DATA] 7 12 item(s) left ₦32,558.14" at bounding box center [798, 351] width 554 height 41
click at [1041, 430] on button "Add" at bounding box center [1035, 437] width 82 height 33
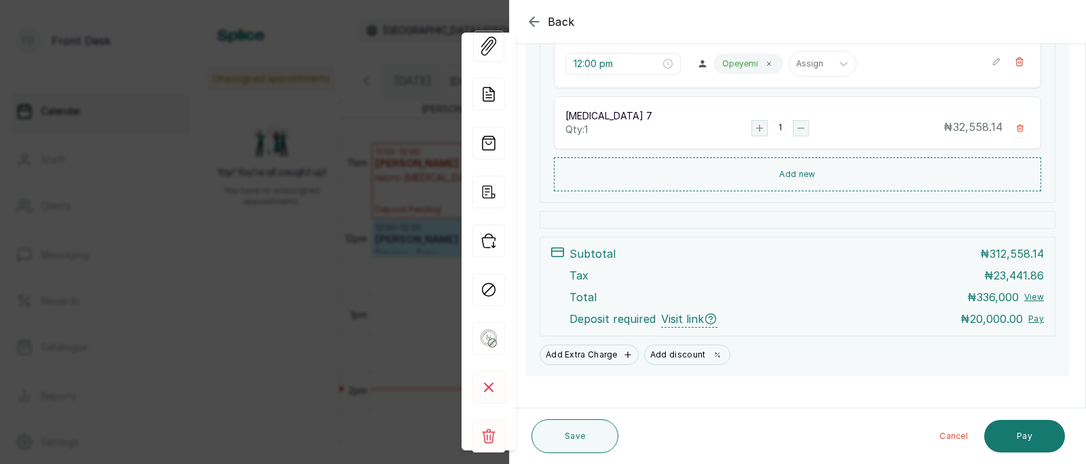
scroll to position [306, 0]
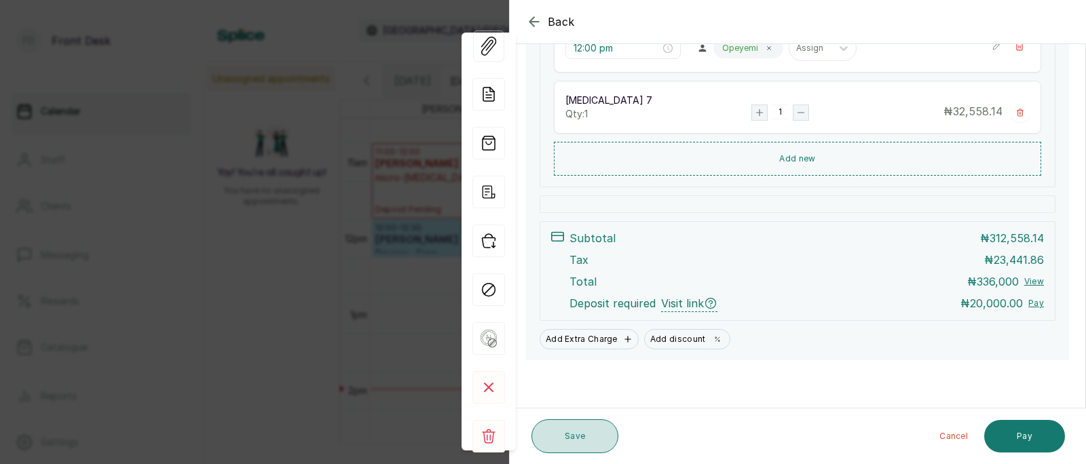
click at [593, 434] on button "Save" at bounding box center [575, 437] width 87 height 34
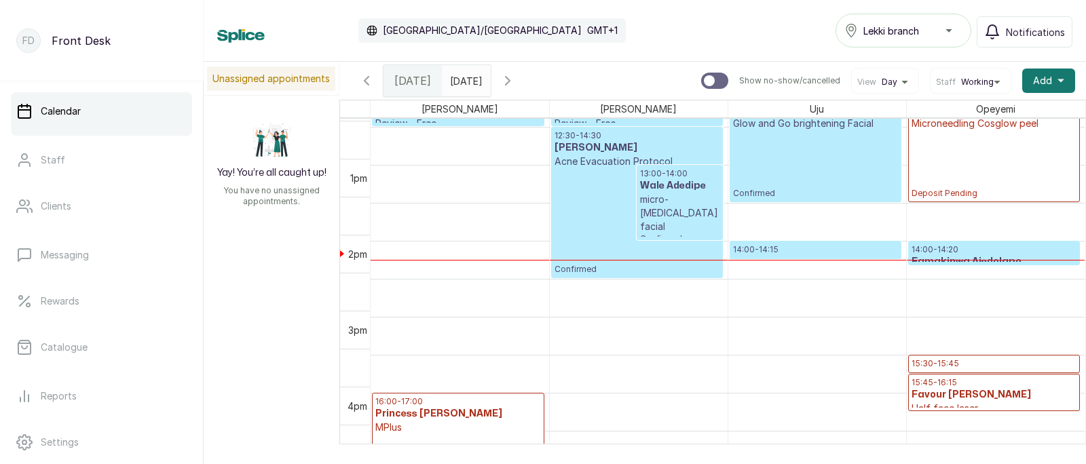
scroll to position [942, 0]
click at [967, 251] on p "14:00 - 14:20" at bounding box center [995, 249] width 166 height 11
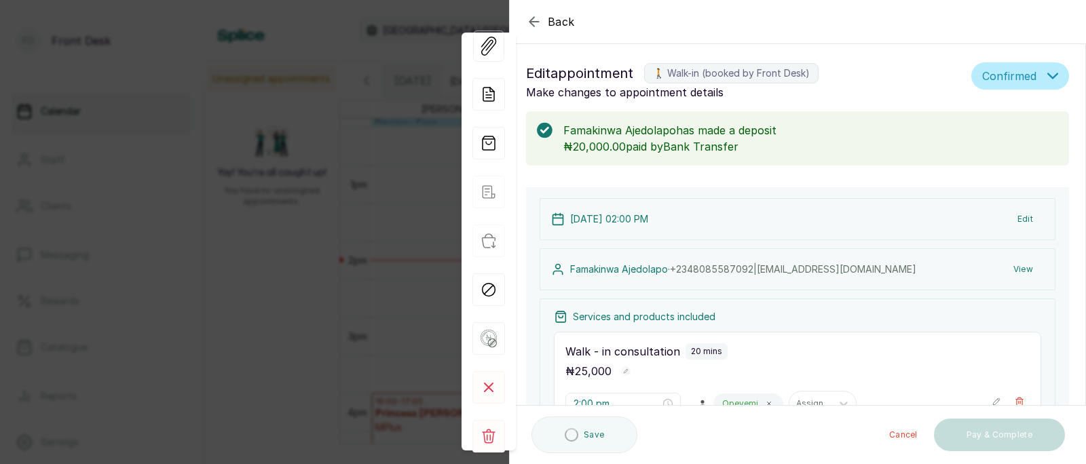
scroll to position [0, 0]
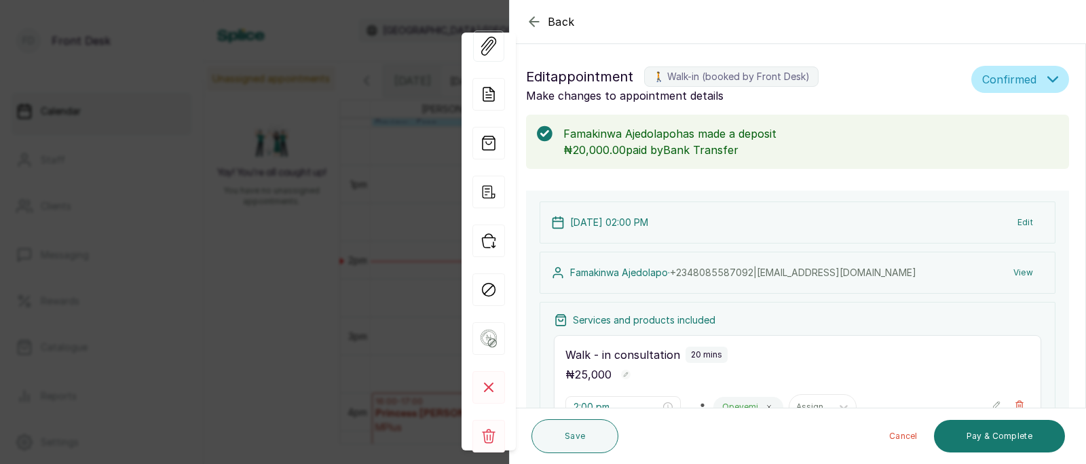
click at [333, 280] on div "Back Appointment Details Edit appointment 🚶 Walk-in (booked by Front Desk) Make…" at bounding box center [543, 232] width 1086 height 464
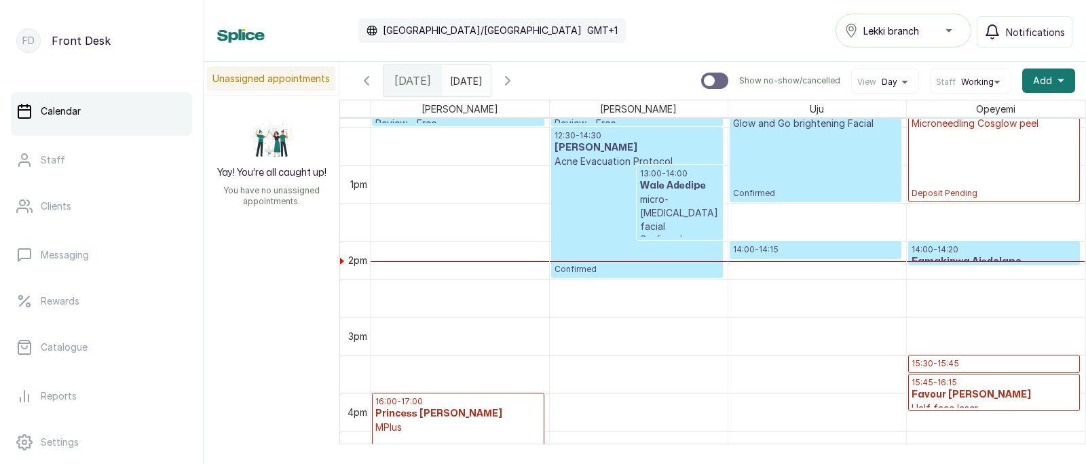
click at [798, 246] on p "14:00 - 14:15" at bounding box center [815, 249] width 165 height 11
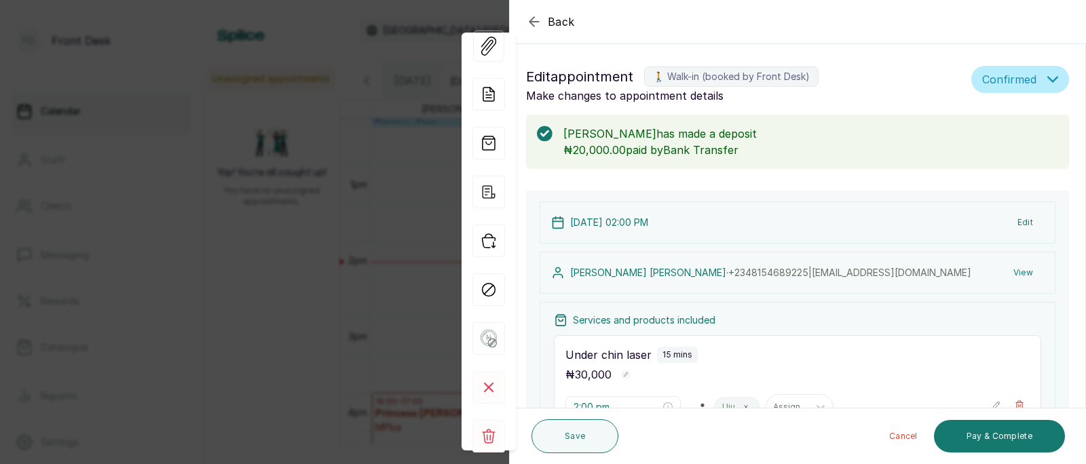
click at [361, 233] on div "Back Appointment Details Edit appointment 🚶 Walk-in (booked by Front Desk) Make…" at bounding box center [543, 232] width 1086 height 464
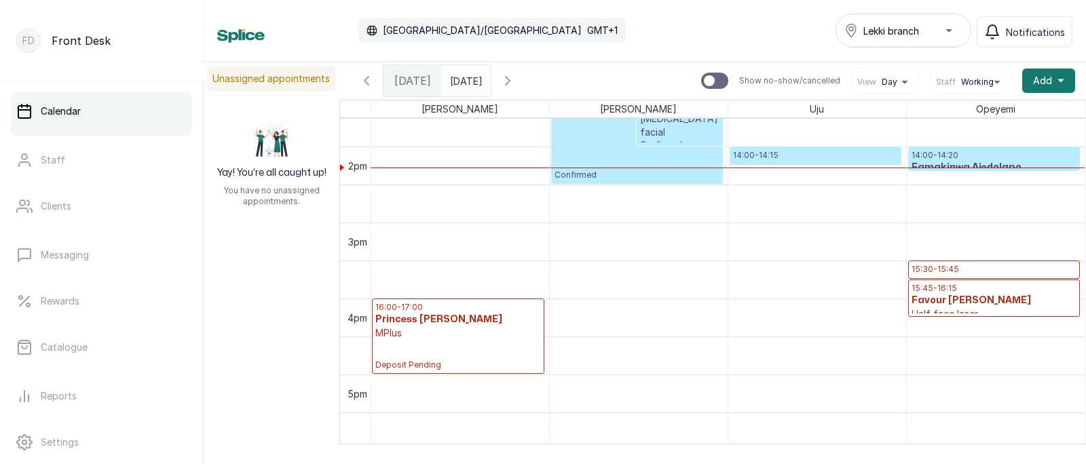
scroll to position [1048, 0]
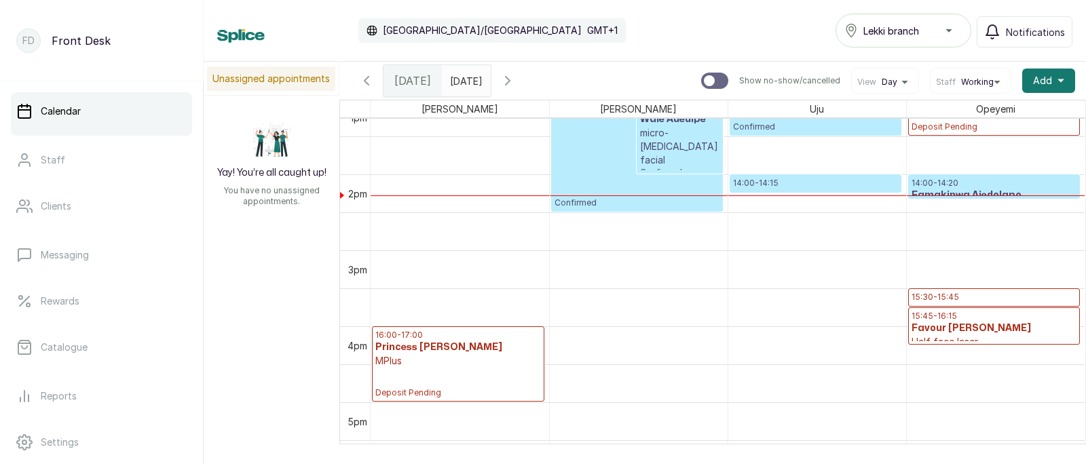
click at [964, 297] on p "15:30 - 15:45" at bounding box center [995, 297] width 166 height 11
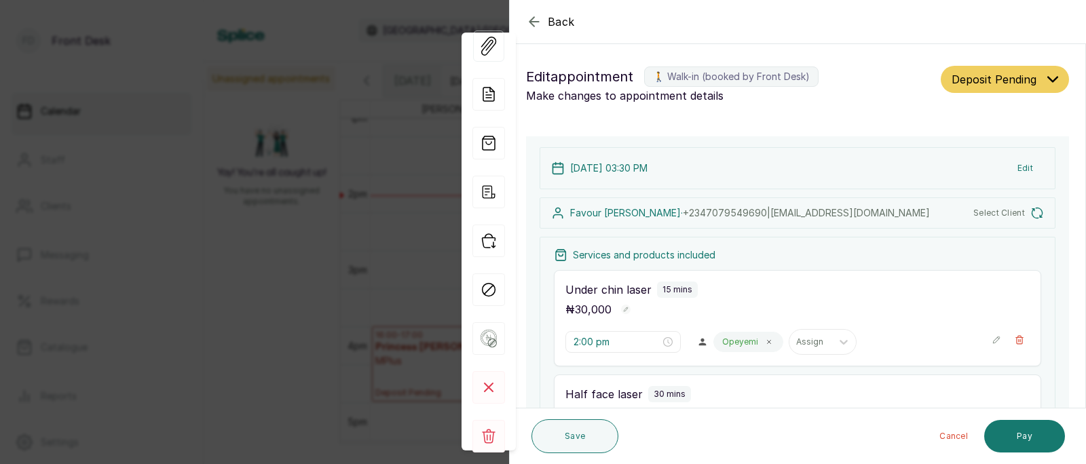
type input "3:30 pm"
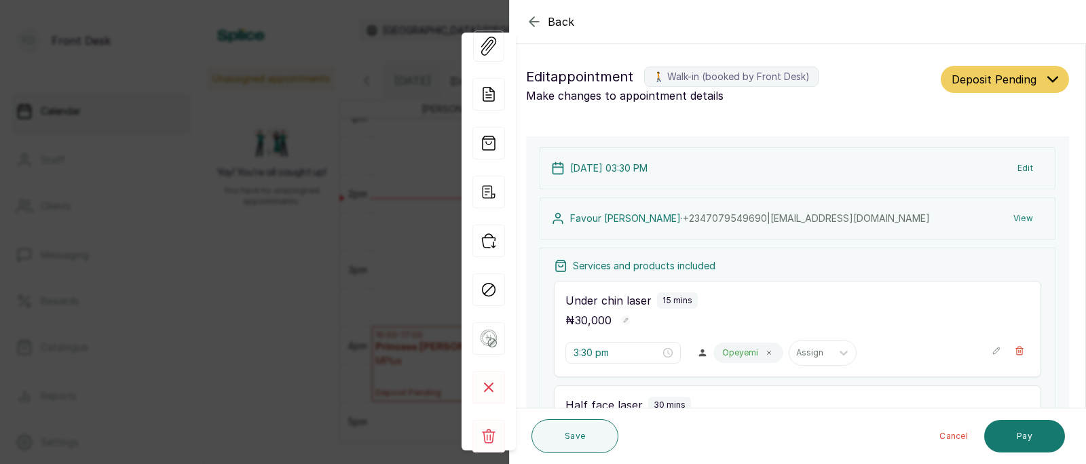
click at [308, 272] on div "Back Appointment Details Edit appointment 🚶 Walk-in (booked by Front Desk) Make…" at bounding box center [543, 232] width 1086 height 464
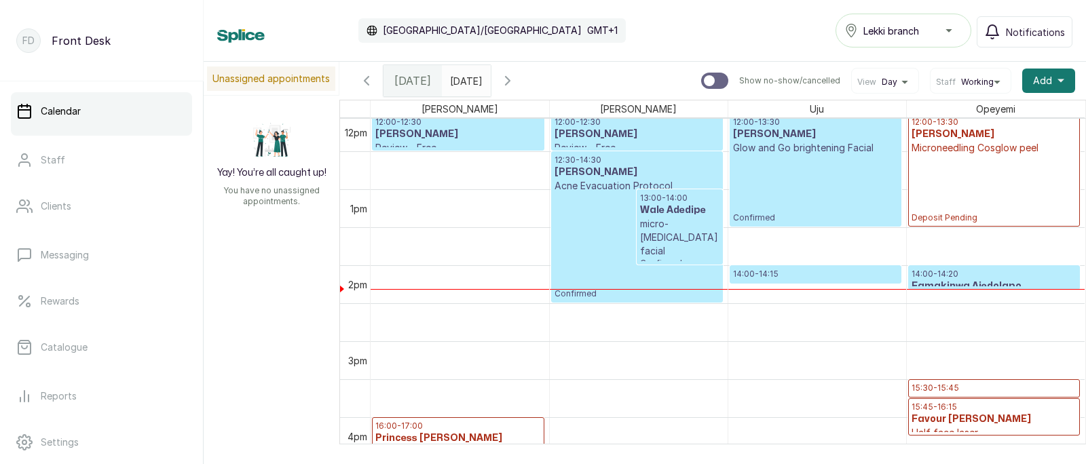
scroll to position [908, 0]
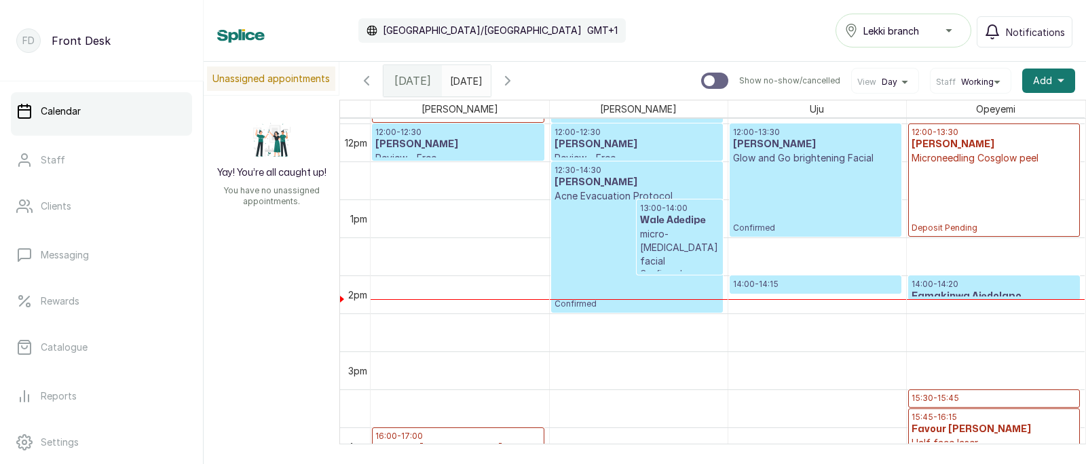
click at [971, 290] on h3 "Famakinwa Ajedolapo" at bounding box center [995, 297] width 166 height 14
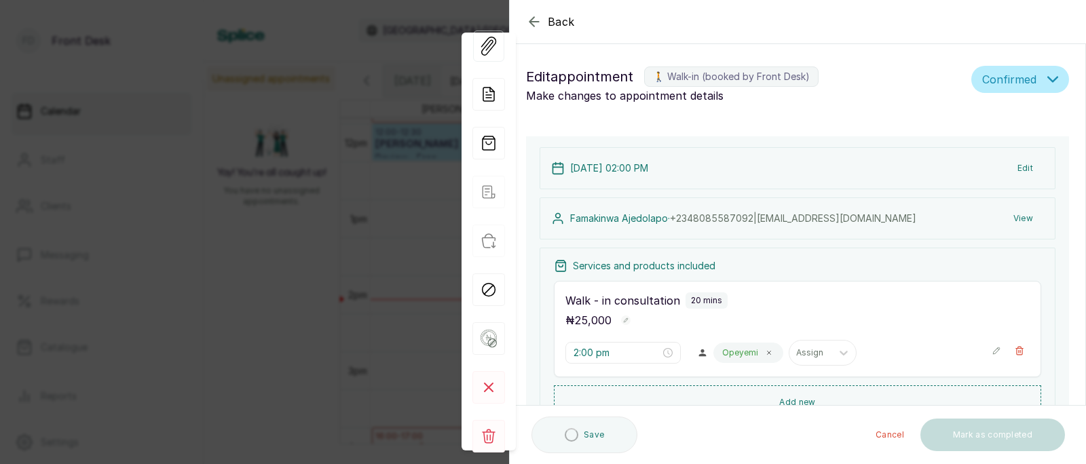
type input "2:00 pm"
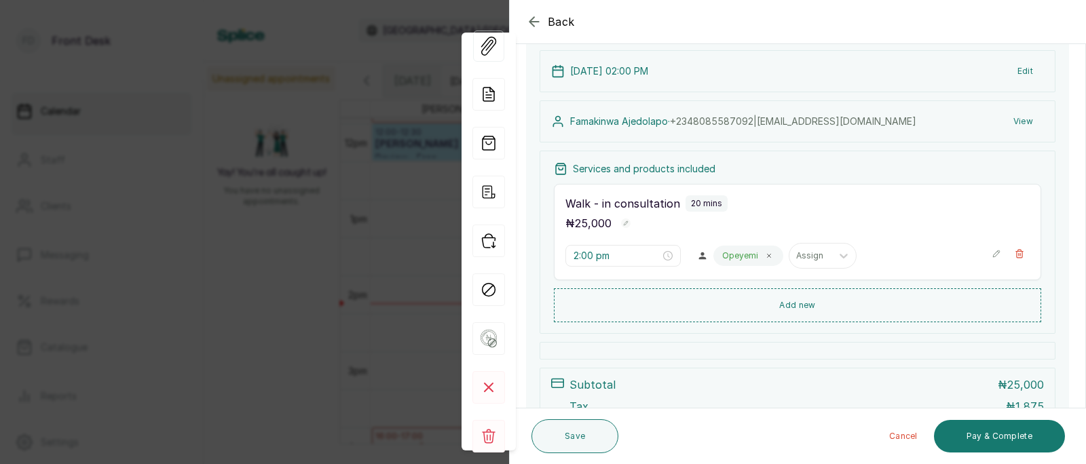
scroll to position [168, 0]
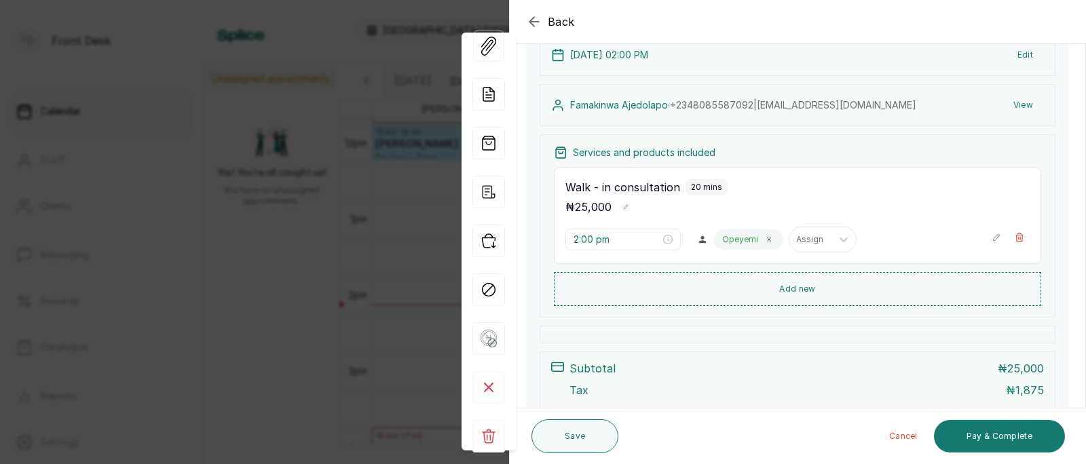
click at [288, 235] on div "Back Appointment Details Edit appointment 🚶 Walk-in (booked by Front Desk) Make…" at bounding box center [543, 232] width 1086 height 464
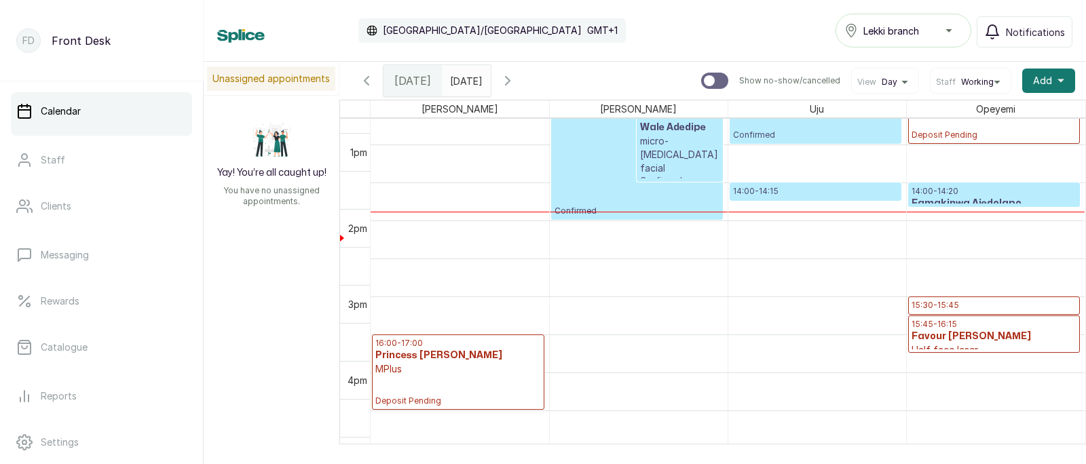
scroll to position [1001, 0]
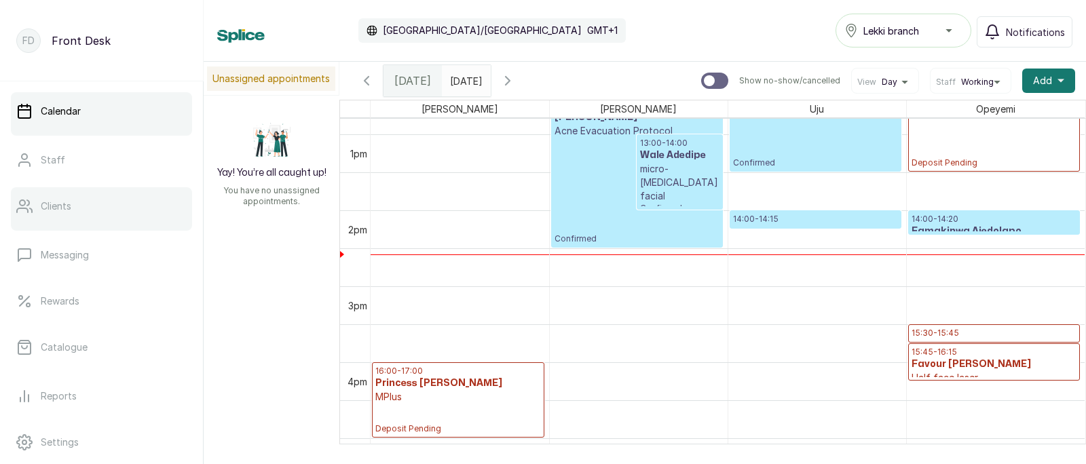
click at [44, 208] on p "Clients" at bounding box center [56, 207] width 31 height 14
